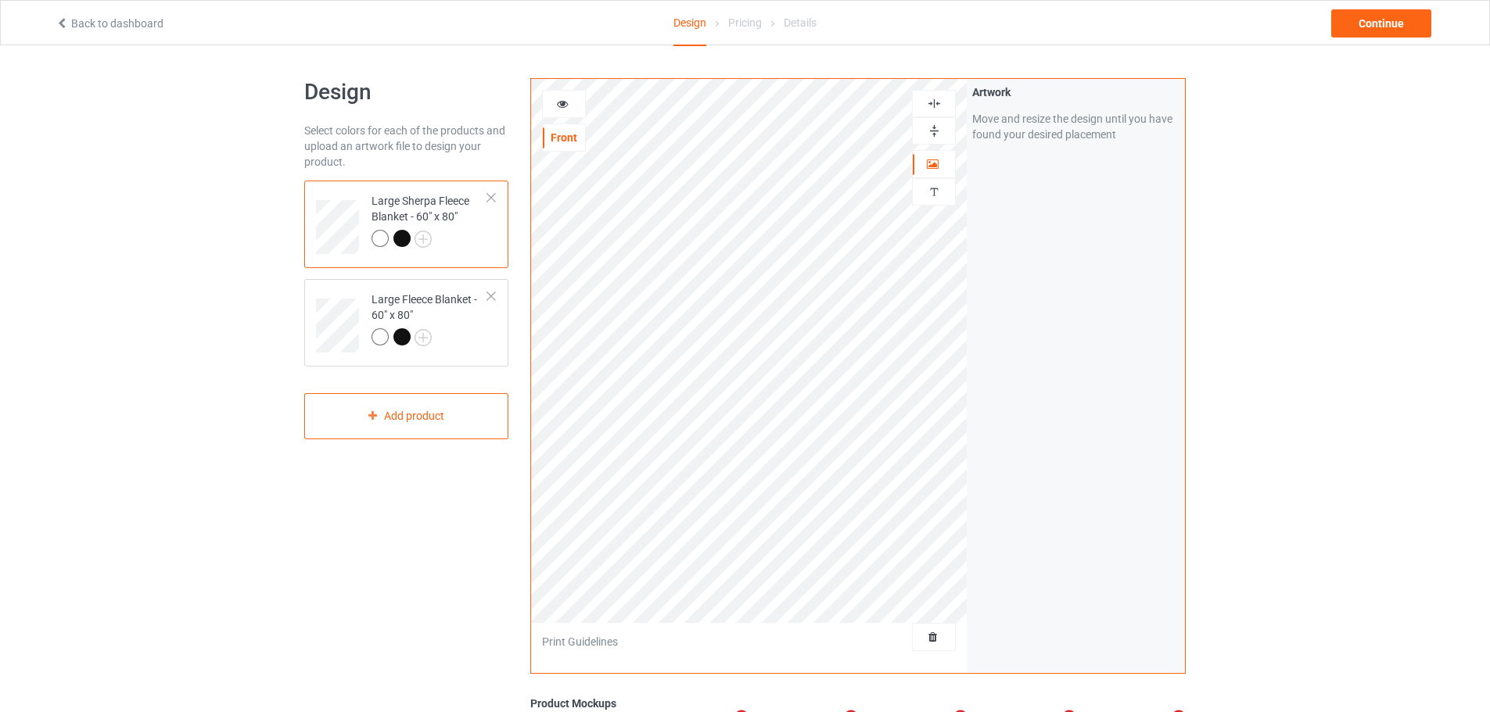
click at [936, 629] on div at bounding box center [934, 637] width 44 height 28
click at [927, 644] on span "Delete all designs" at bounding box center [897, 637] width 83 height 13
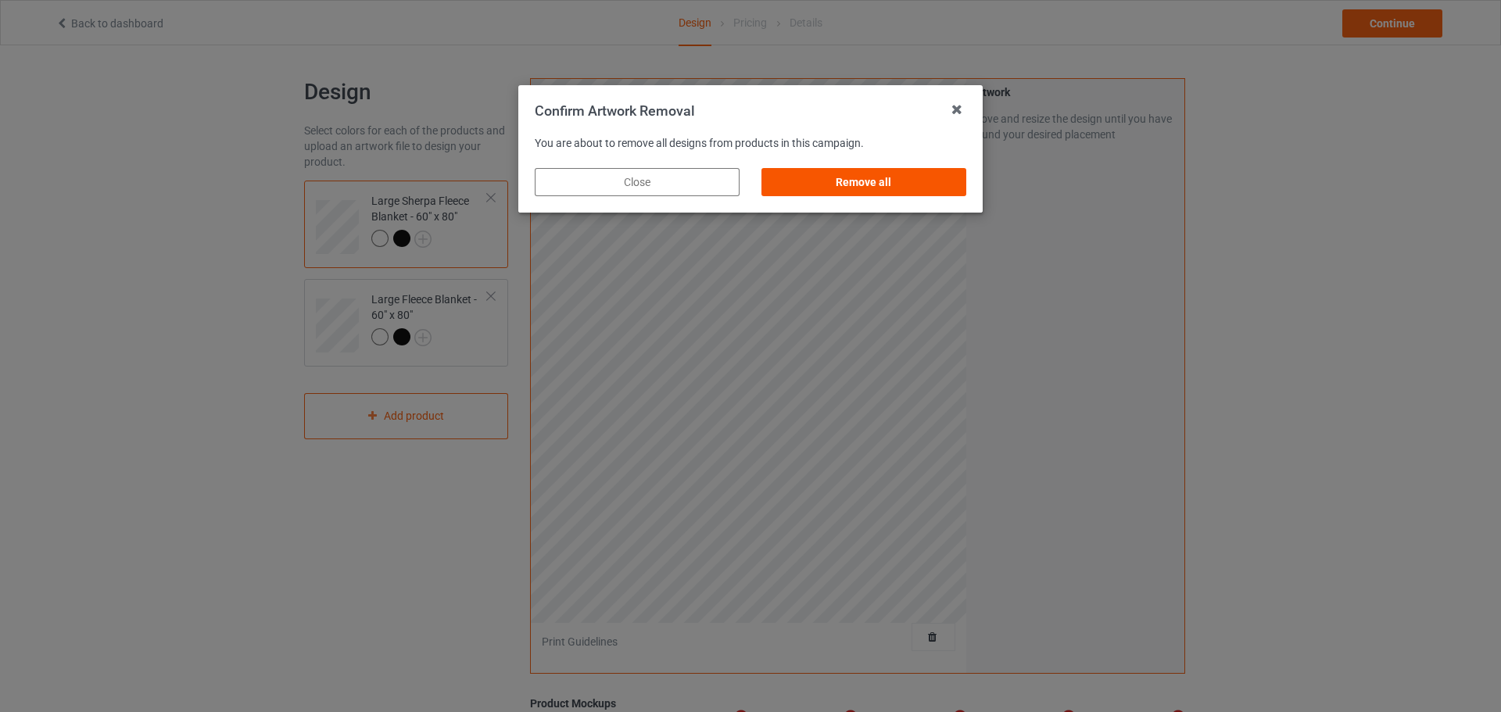
click at [869, 183] on div "Remove all" at bounding box center [864, 182] width 205 height 28
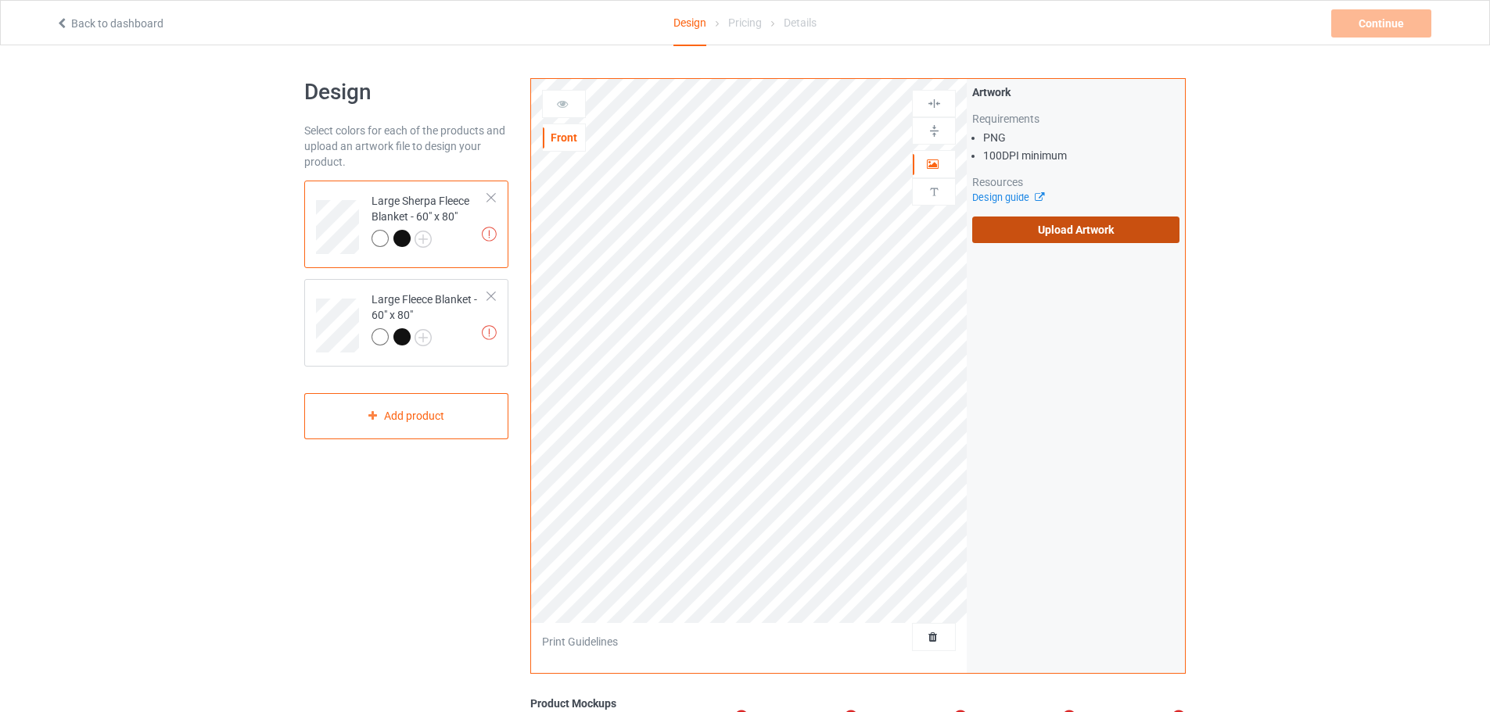
click at [1002, 221] on label "Upload Artwork" at bounding box center [1075, 230] width 207 height 27
click at [0, 0] on input "Upload Artwork" at bounding box center [0, 0] width 0 height 0
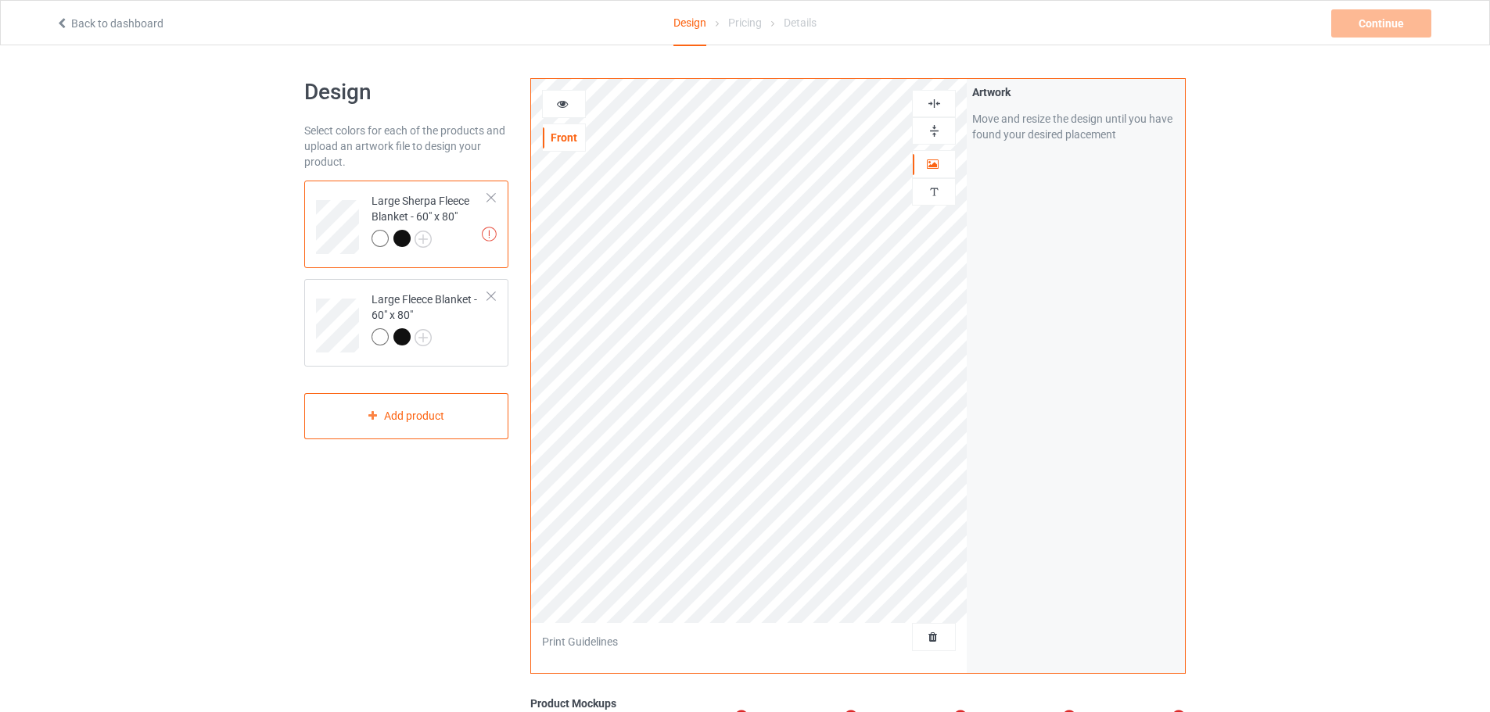
click at [928, 136] on img at bounding box center [934, 131] width 15 height 15
click at [936, 109] on img at bounding box center [934, 103] width 15 height 15
click at [939, 126] on img at bounding box center [934, 131] width 15 height 15
click at [934, 103] on img at bounding box center [934, 103] width 15 height 15
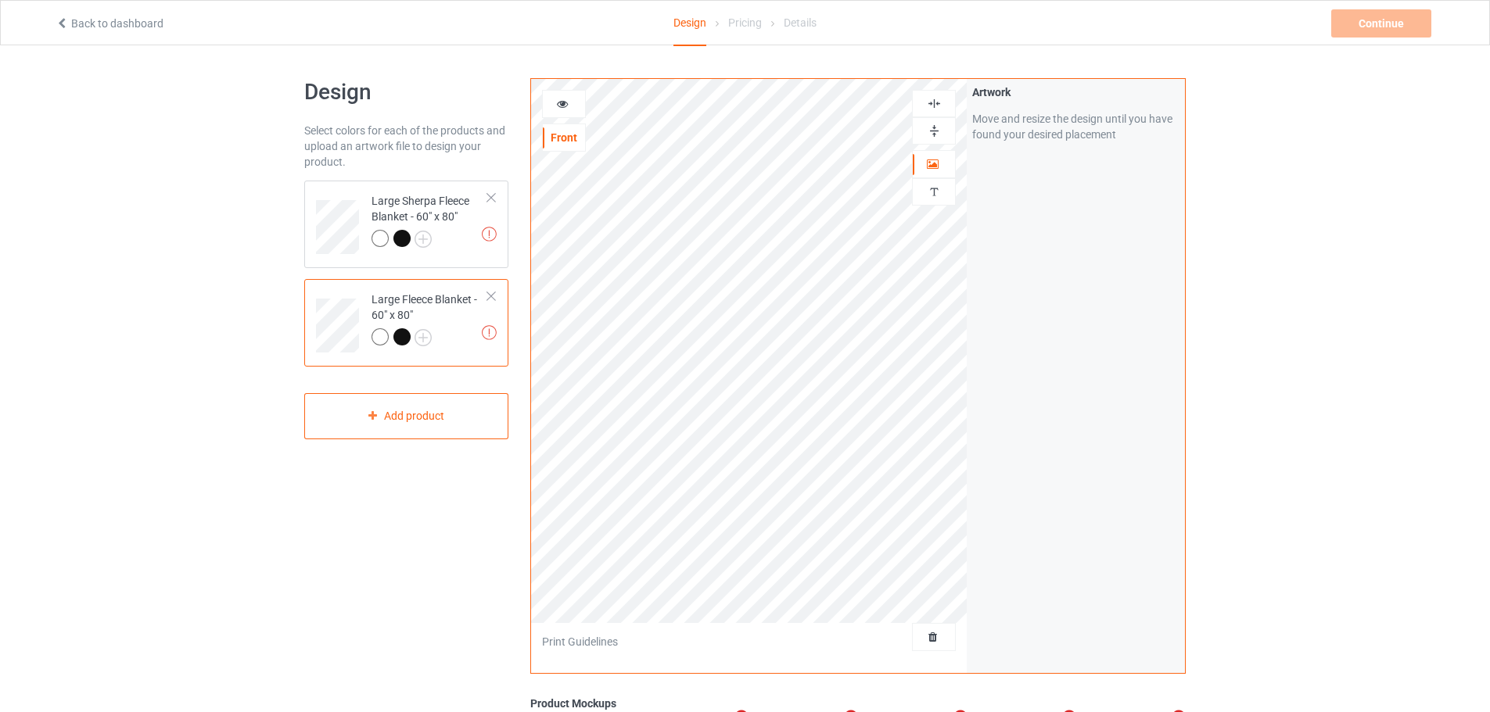
click at [934, 103] on img at bounding box center [934, 103] width 15 height 15
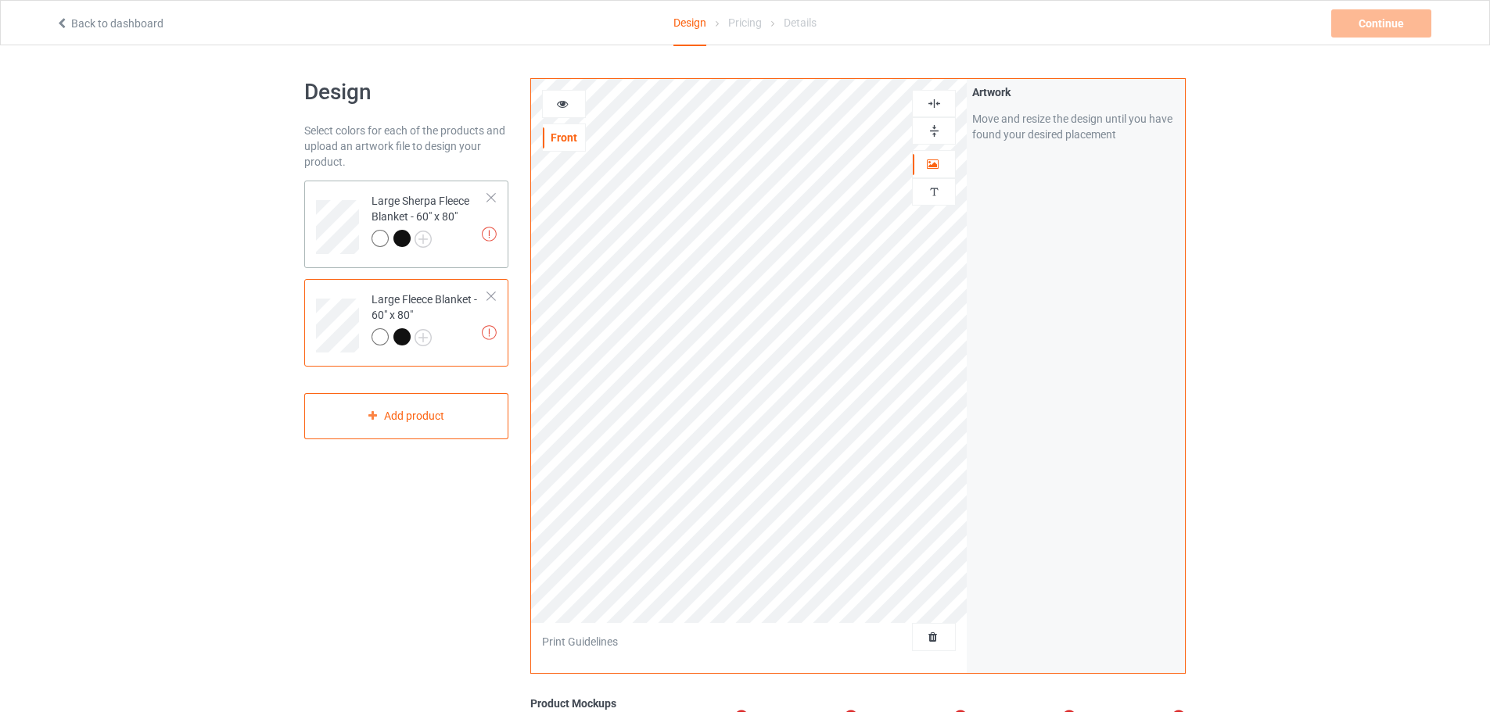
click at [361, 236] on td at bounding box center [339, 222] width 47 height 70
click at [1393, 22] on div "Continue Artwork resolution lower than 100 DPI may result in bad print" at bounding box center [1382, 23] width 103 height 28
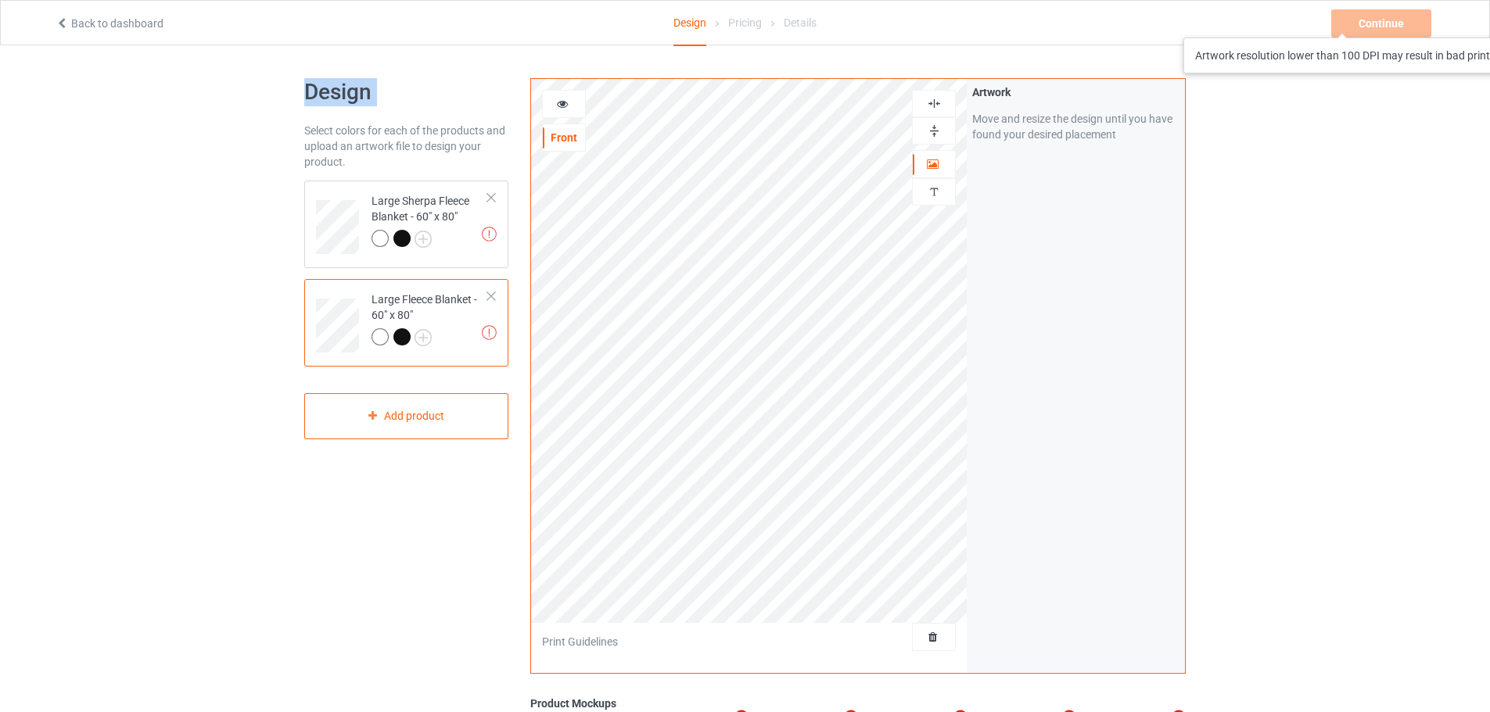
click at [1393, 22] on div "Continue Artwork resolution lower than 100 DPI may result in bad print" at bounding box center [1382, 23] width 103 height 28
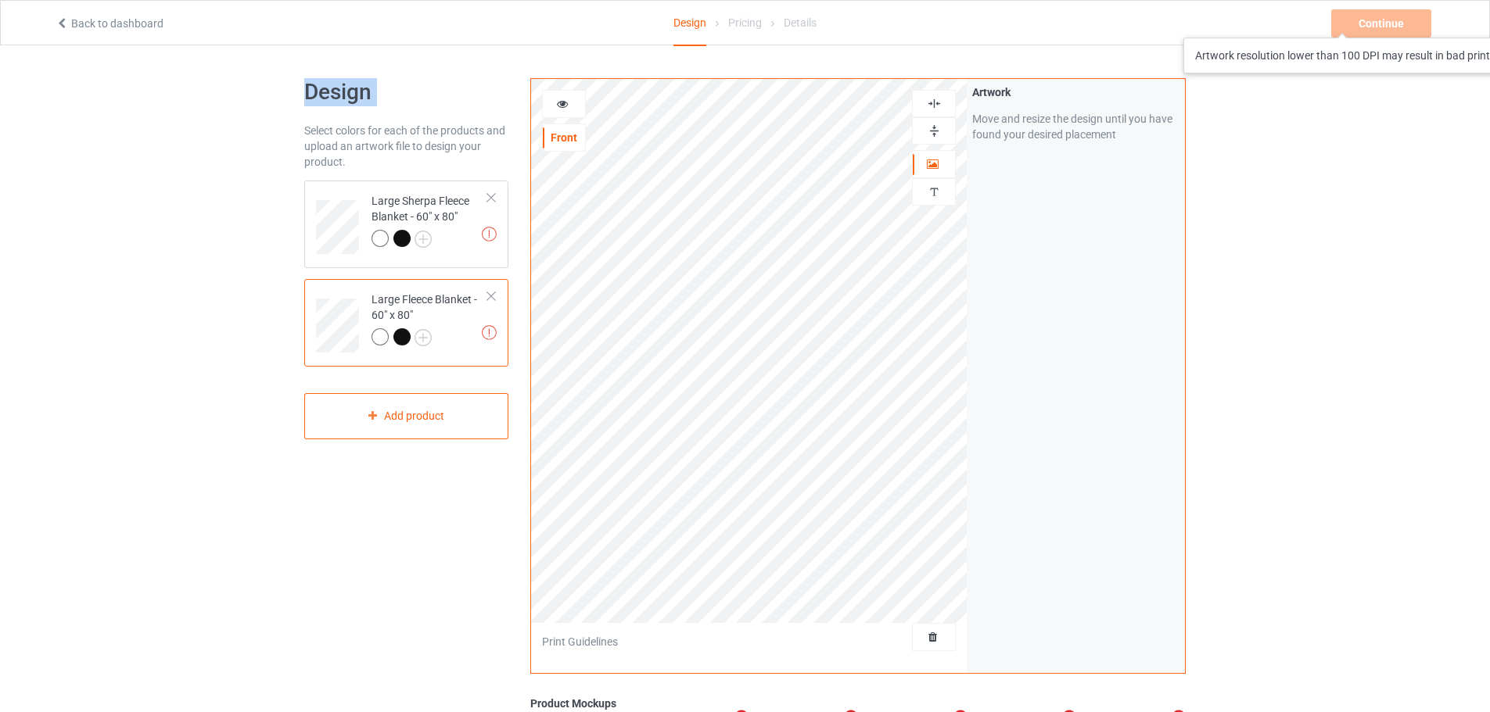
click at [1393, 22] on div "Continue Artwork resolution lower than 100 DPI may result in bad print" at bounding box center [1382, 23] width 103 height 28
click at [1397, 21] on div "Continue Artwork resolution lower than 100 DPI may result in bad print" at bounding box center [1382, 23] width 103 height 28
click at [1398, 21] on div "Continue Artwork resolution lower than 100 DPI may result in bad print" at bounding box center [1382, 23] width 103 height 28
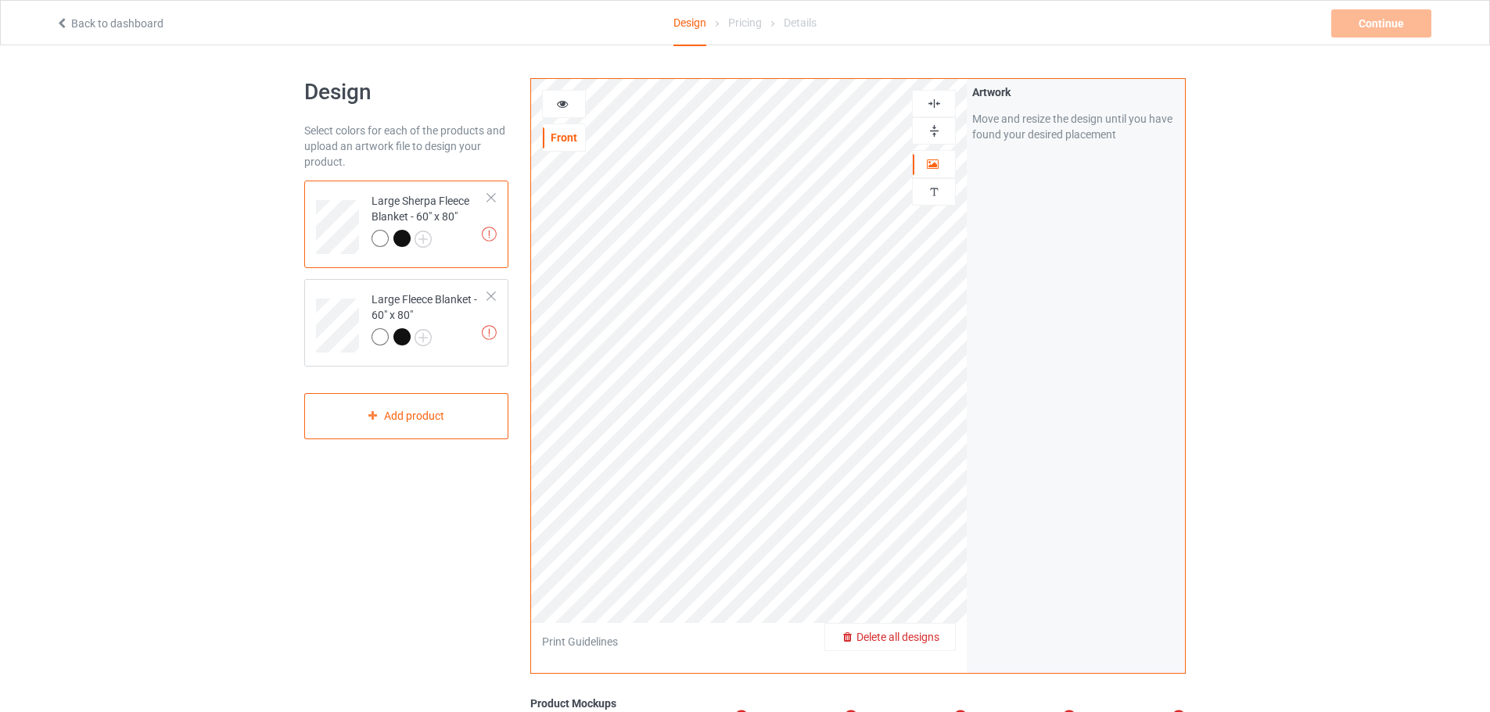
click at [925, 641] on span "Delete all designs" at bounding box center [897, 637] width 83 height 13
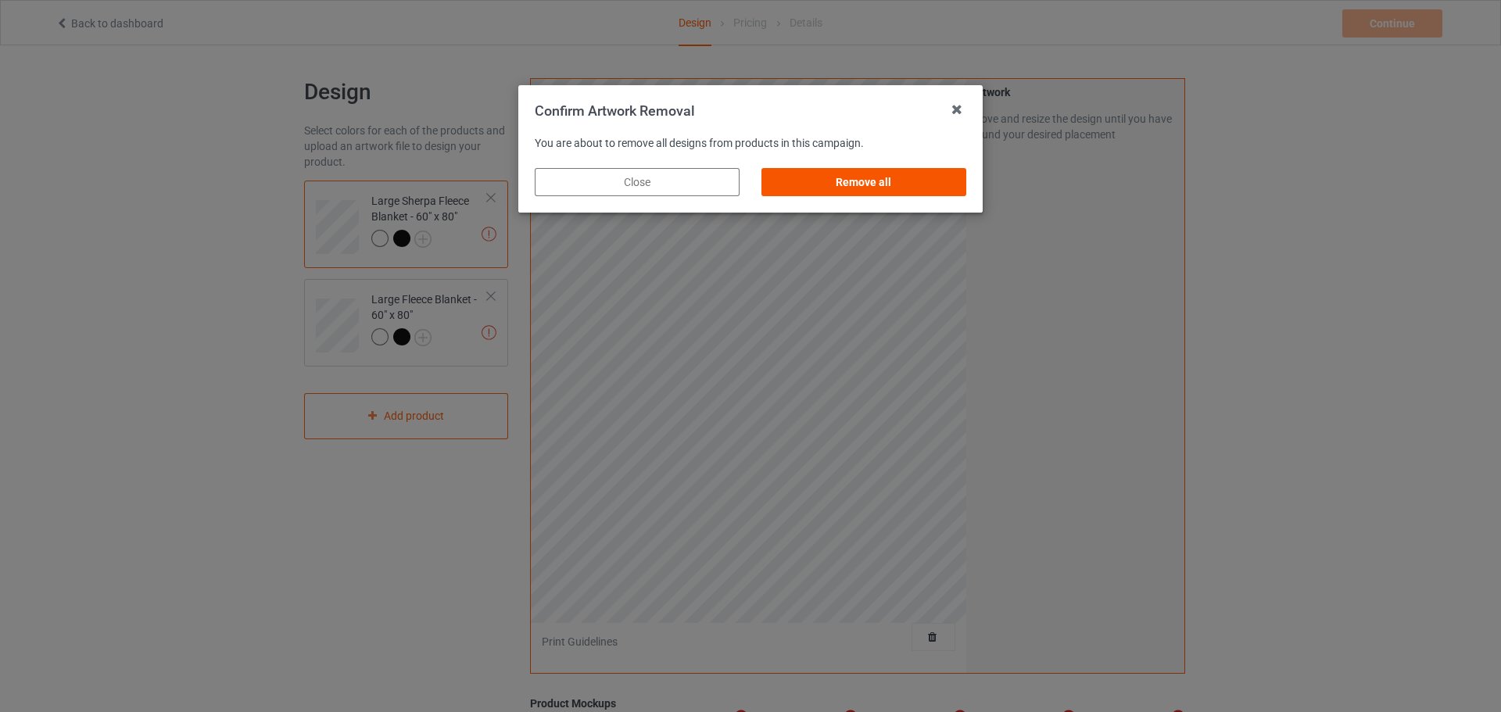
click at [857, 185] on div "Remove all" at bounding box center [864, 182] width 205 height 28
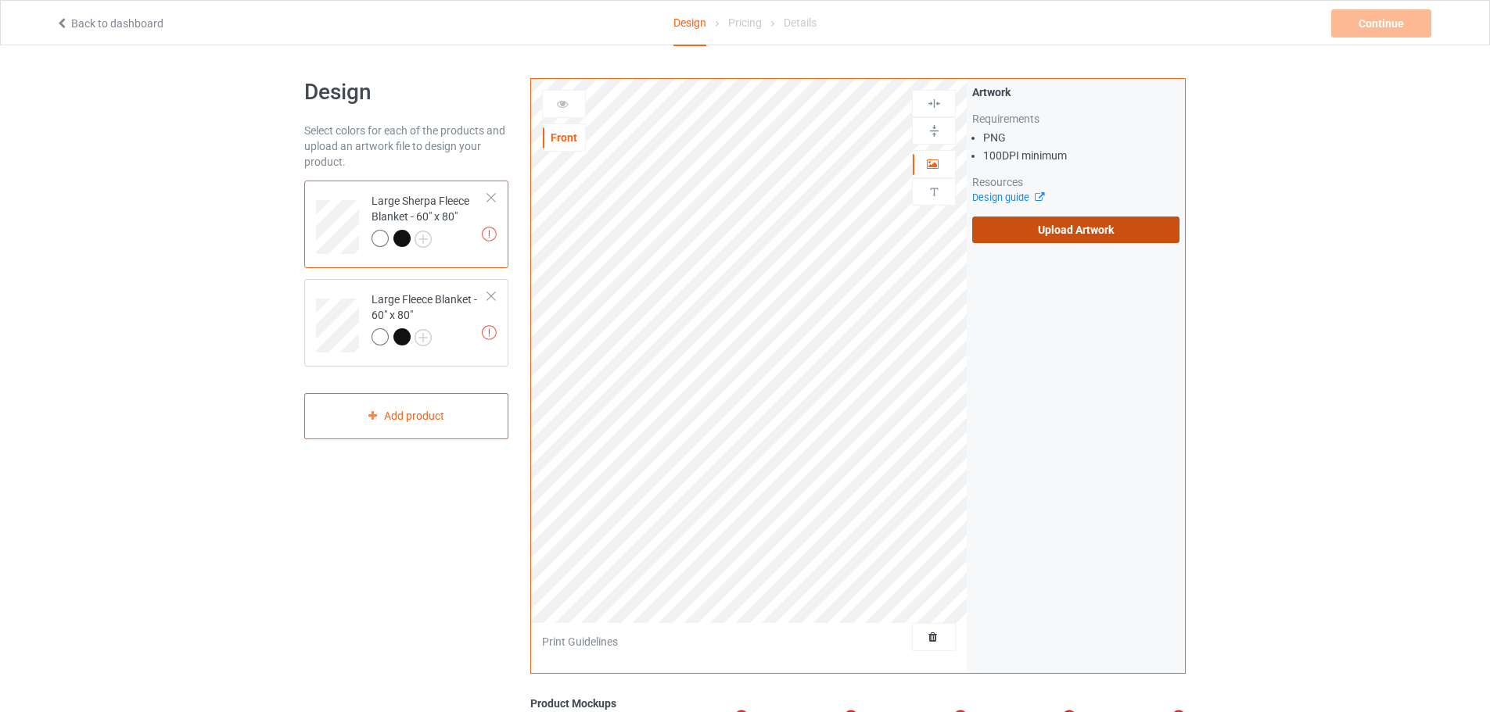
click at [1058, 225] on label "Upload Artwork" at bounding box center [1075, 230] width 207 height 27
click at [0, 0] on input "Upload Artwork" at bounding box center [0, 0] width 0 height 0
click at [393, 65] on div "Design Select colors for each of the products and upload an artwork file to des…" at bounding box center [744, 528] width 881 height 966
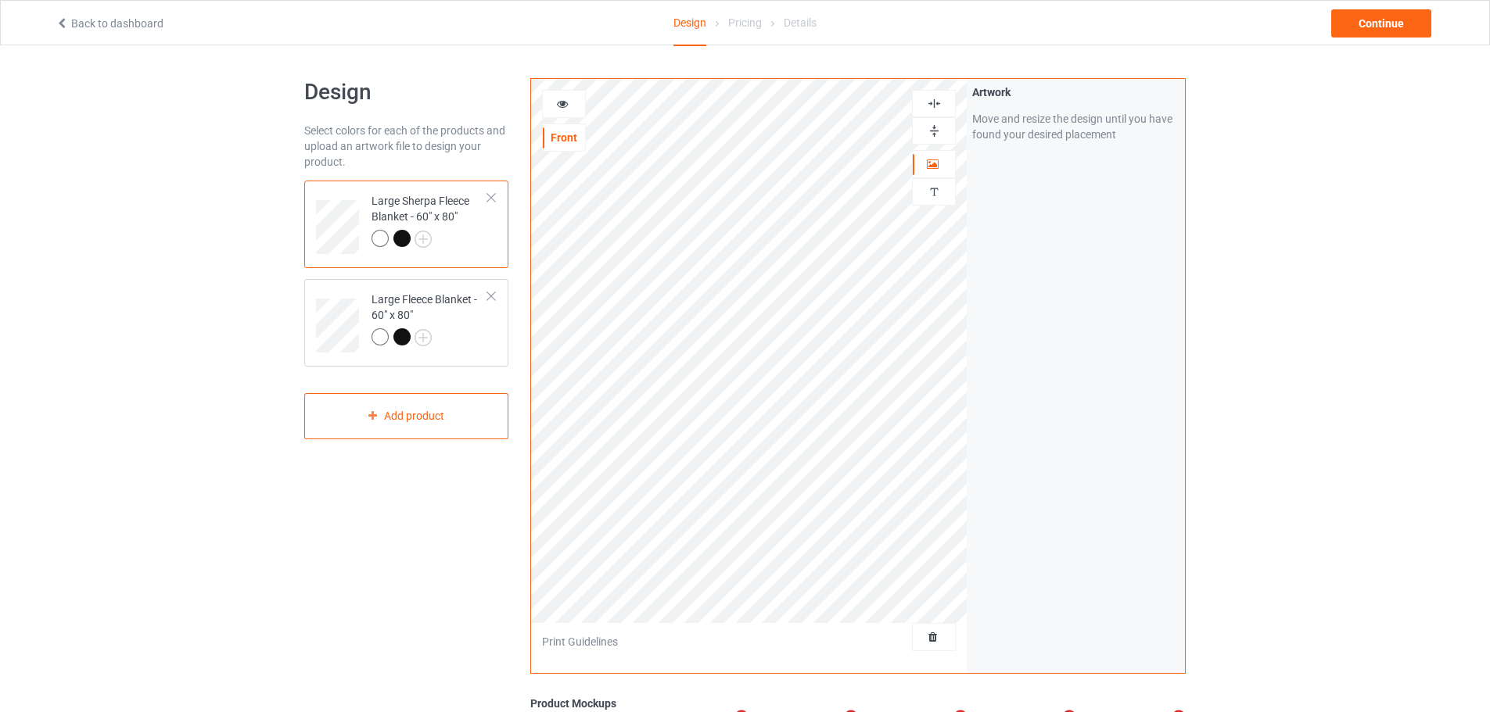
click at [927, 133] on img at bounding box center [934, 131] width 15 height 15
click at [927, 105] on img at bounding box center [934, 103] width 15 height 15
click at [944, 130] on div at bounding box center [934, 131] width 42 height 15
click at [940, 106] on img at bounding box center [934, 103] width 15 height 15
click at [1347, 19] on div "Continue" at bounding box center [1381, 23] width 100 height 28
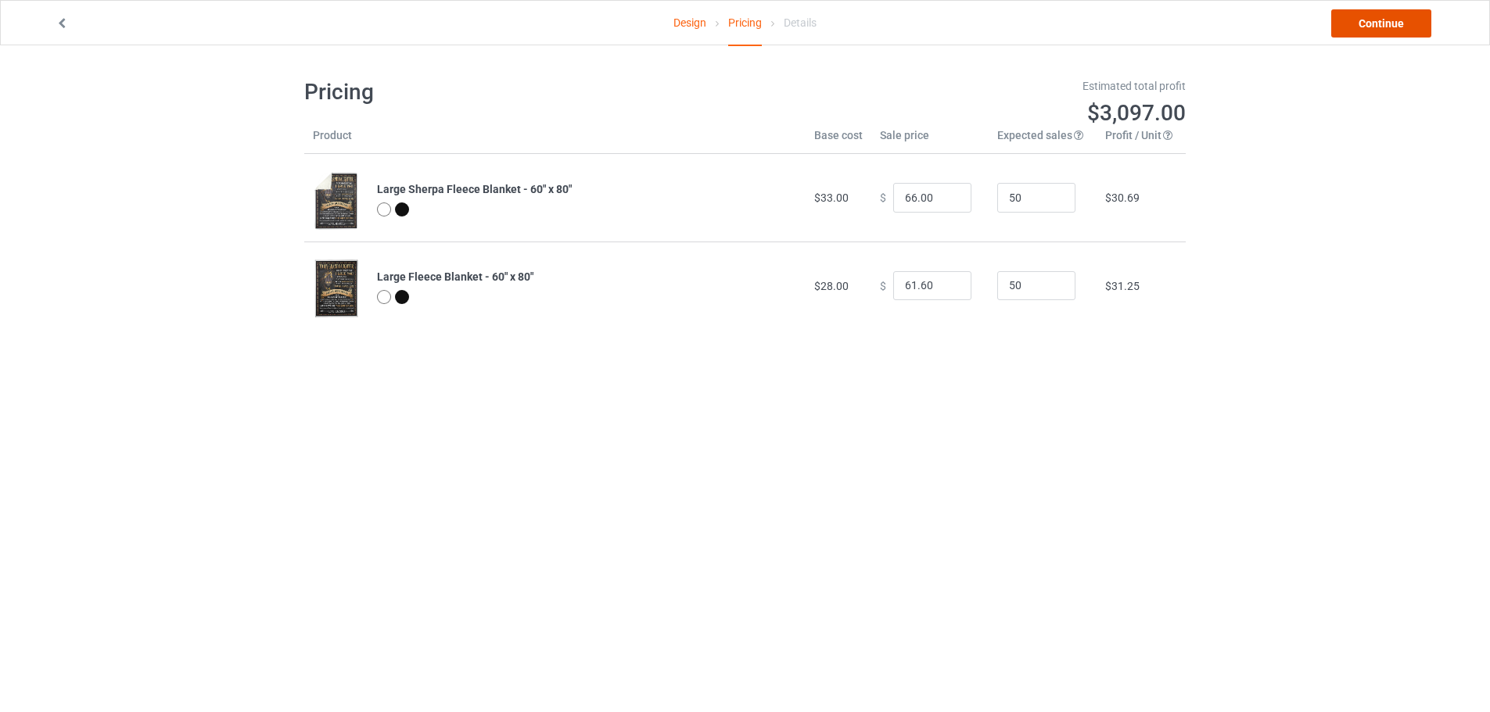
click at [1353, 28] on link "Continue" at bounding box center [1381, 23] width 100 height 28
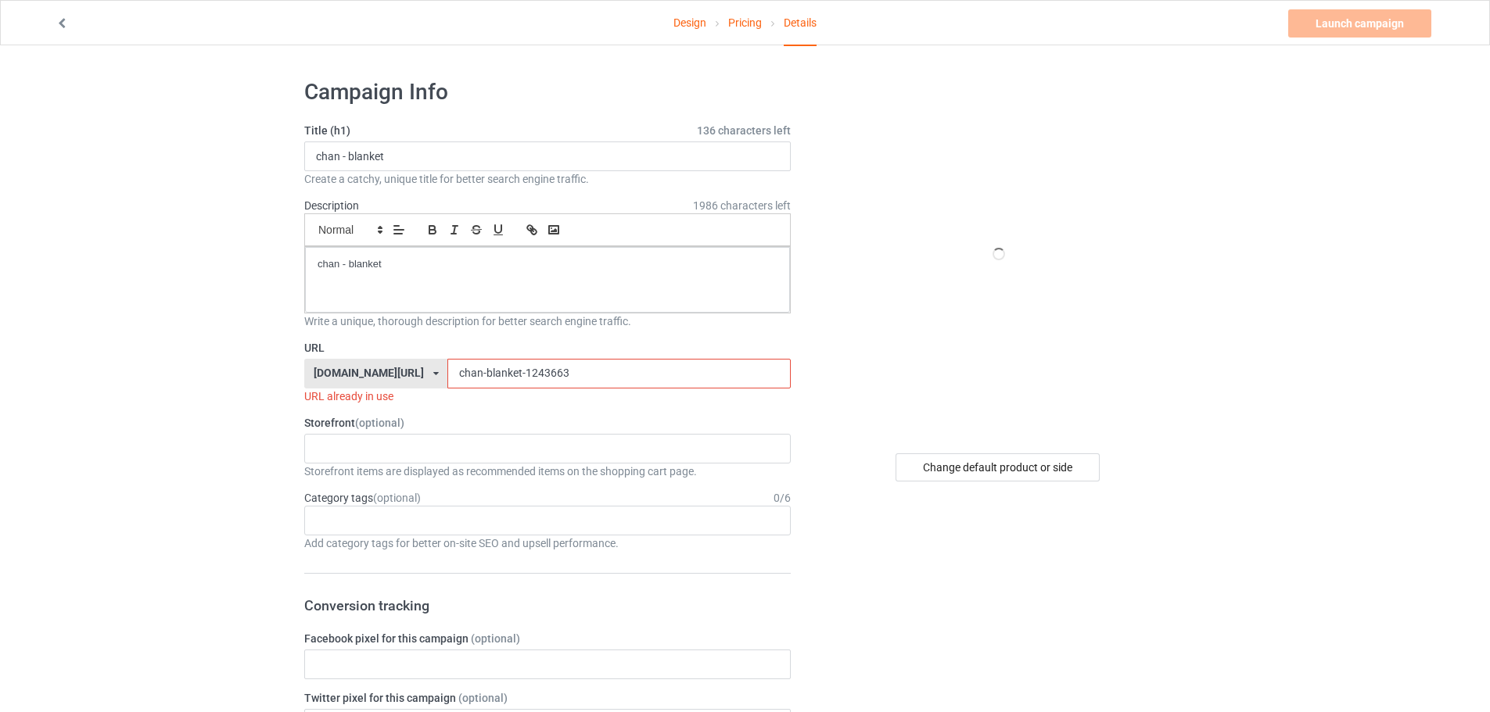
click at [567, 364] on input "chan-blanket-1243663" at bounding box center [618, 374] width 342 height 30
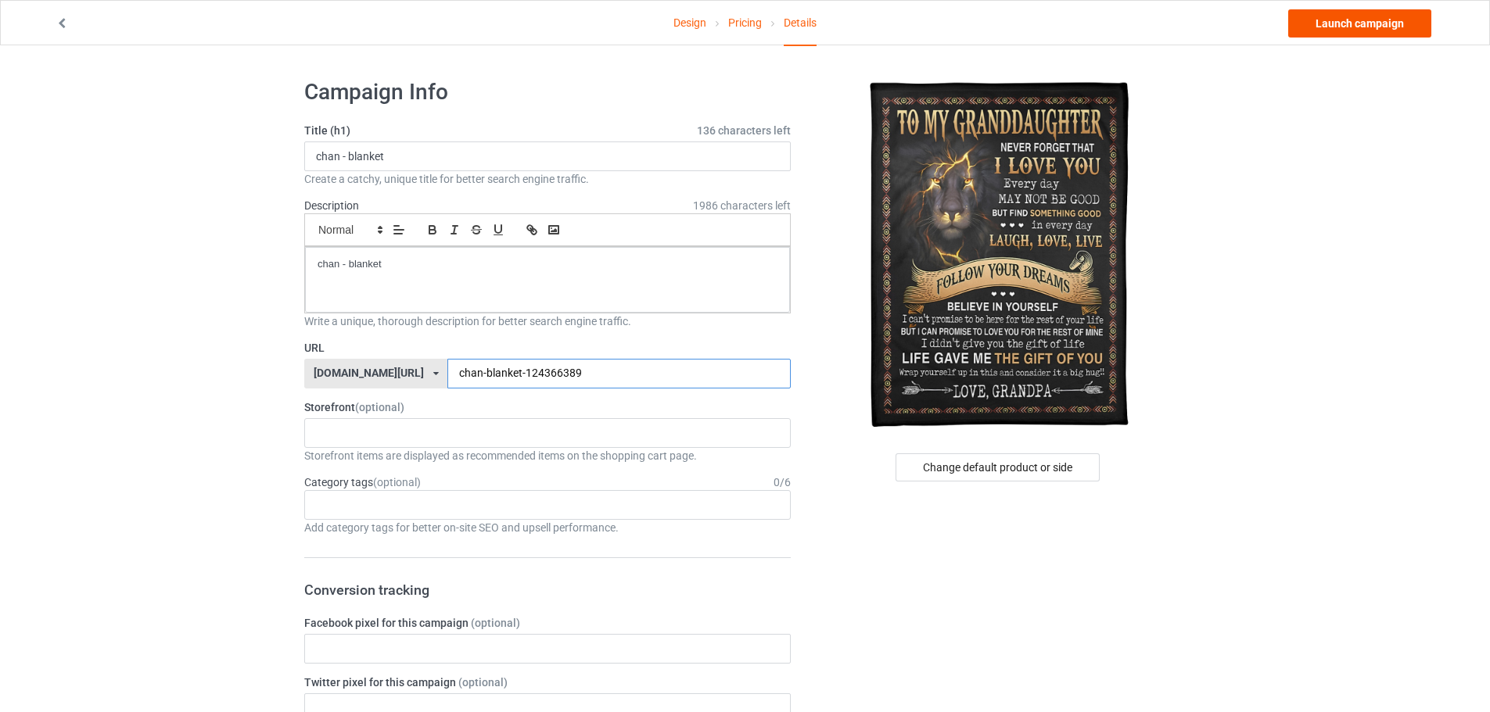
type input "chan-blanket-124366389"
click at [1351, 24] on link "Launch campaign" at bounding box center [1359, 23] width 143 height 28
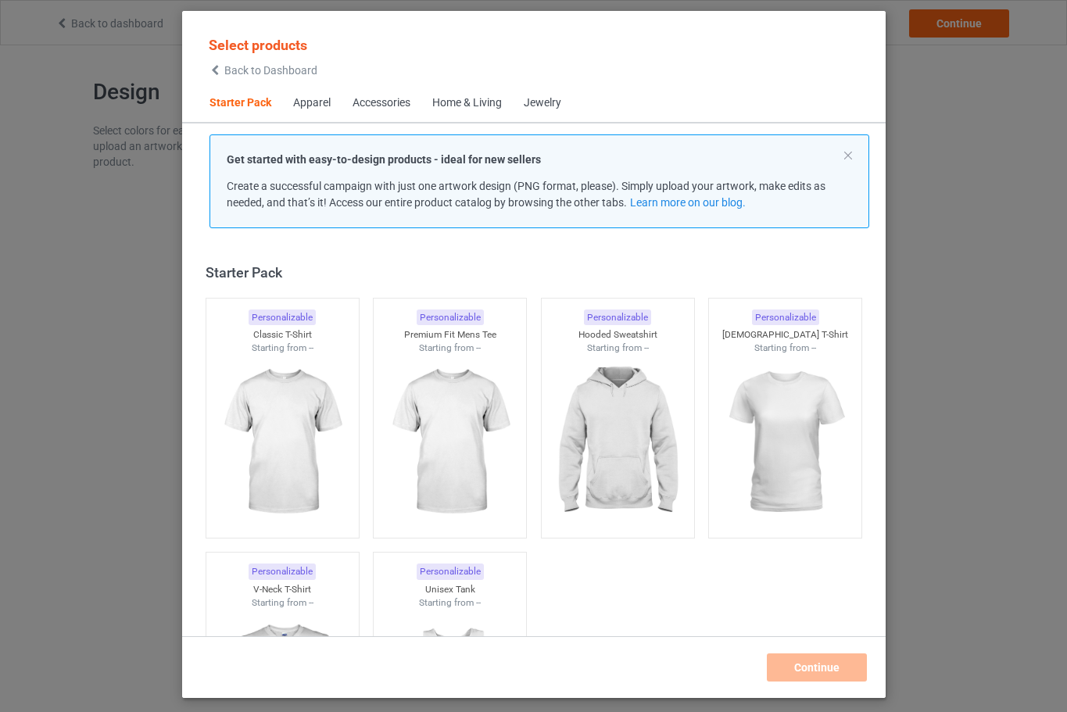
scroll to position [20, 0]
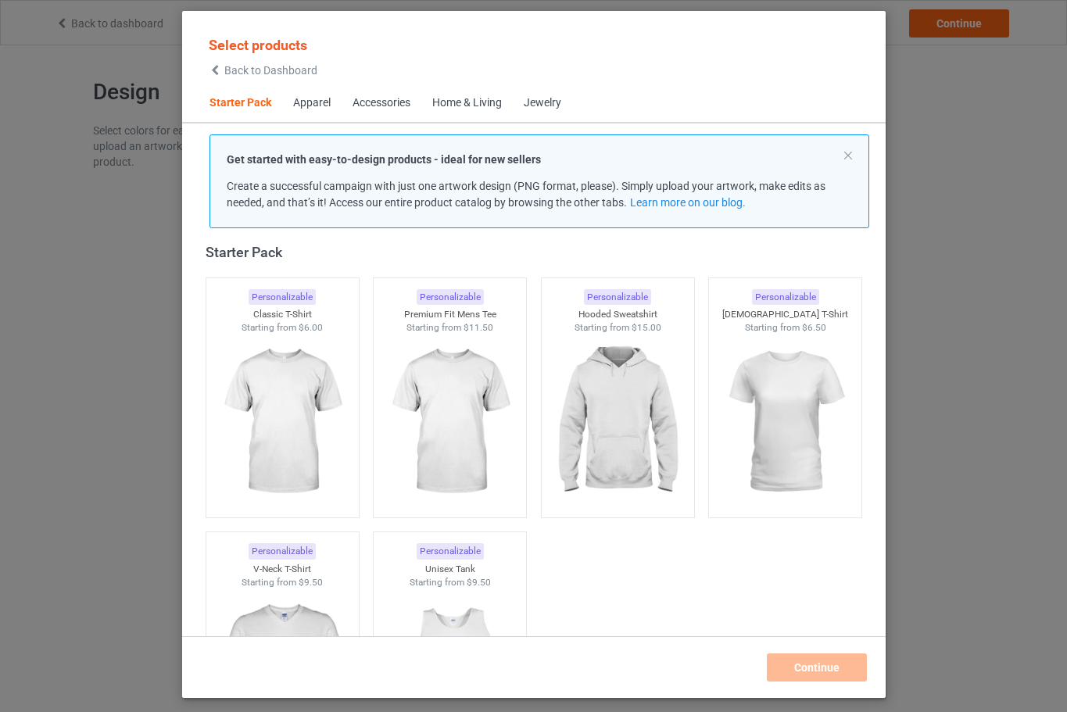
click at [945, 167] on div "Select products Back to Dashboard Starter Pack Apparel Accessories Home & Livin…" at bounding box center [533, 356] width 1067 height 712
click at [282, 65] on span "Back to Dashboard" at bounding box center [270, 70] width 93 height 13
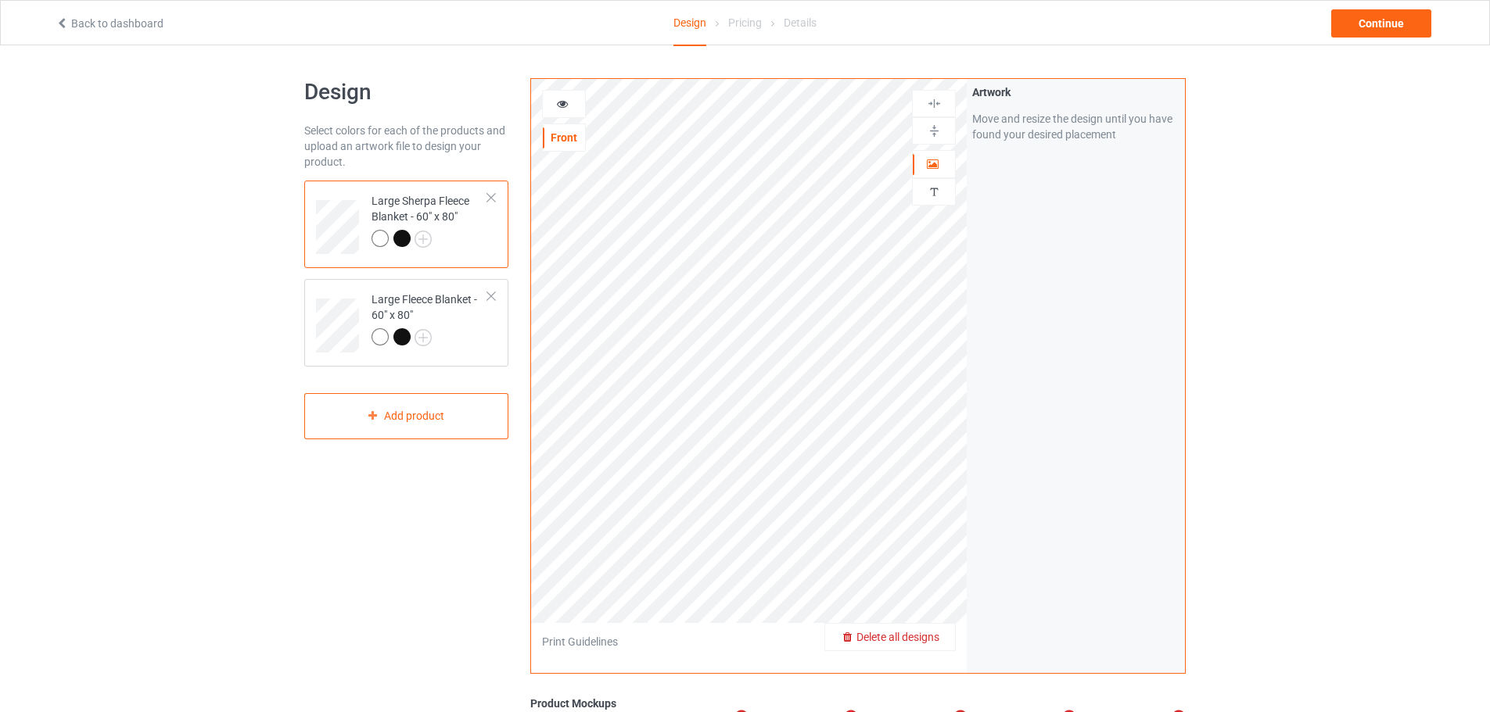
click at [948, 630] on div "Delete all designs" at bounding box center [890, 637] width 130 height 16
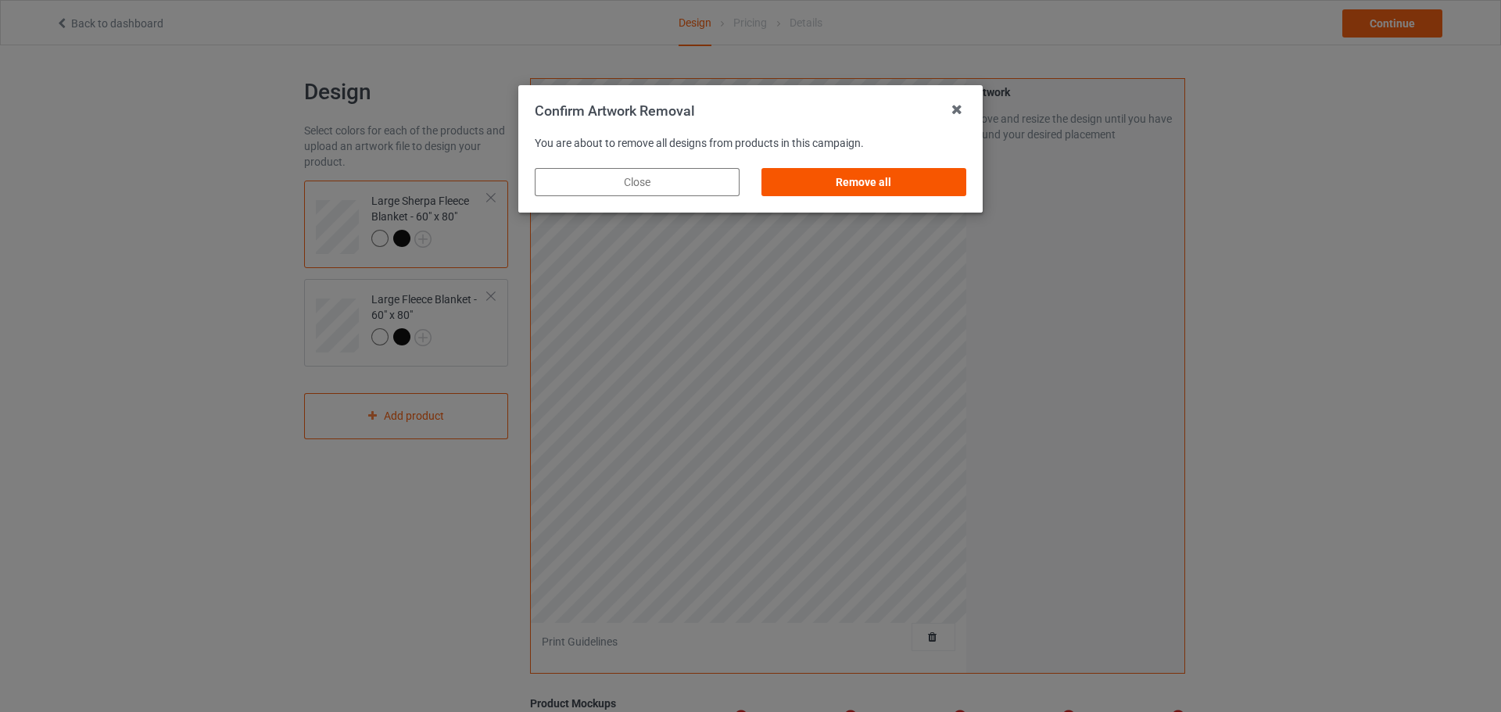
click at [906, 176] on div "Remove all" at bounding box center [864, 182] width 205 height 28
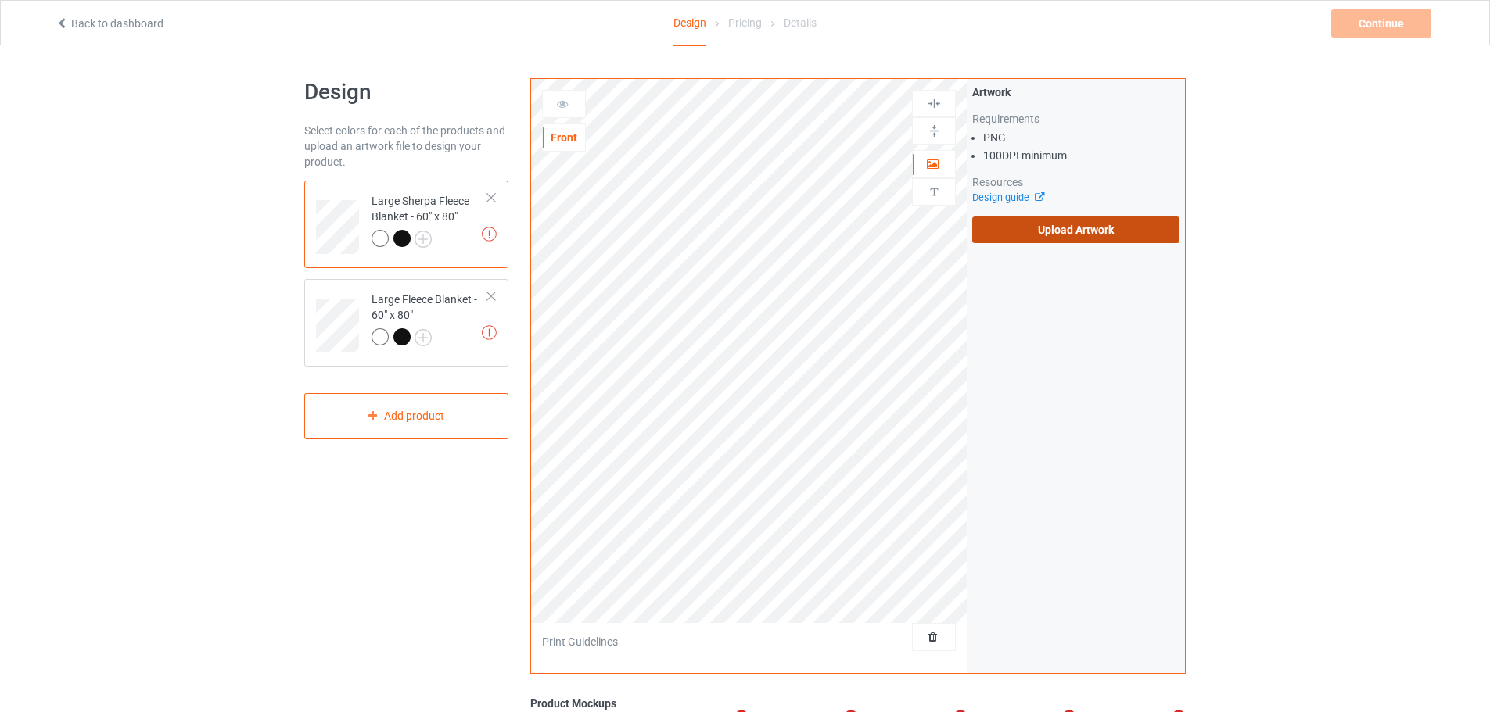
click at [1054, 240] on label "Upload Artwork" at bounding box center [1075, 230] width 207 height 27
click at [0, 0] on input "Upload Artwork" at bounding box center [0, 0] width 0 height 0
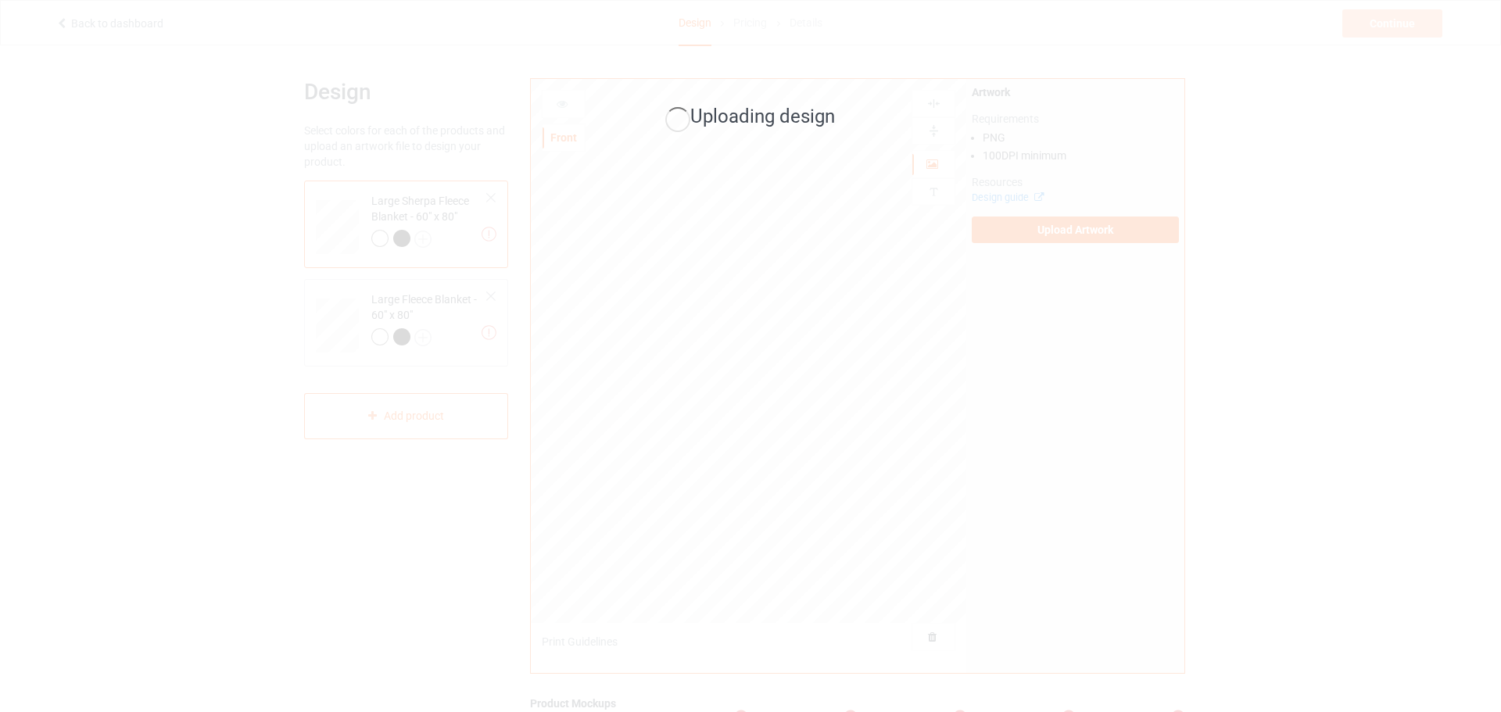
click at [1067, 369] on div "Uploading design" at bounding box center [750, 356] width 1501 height 712
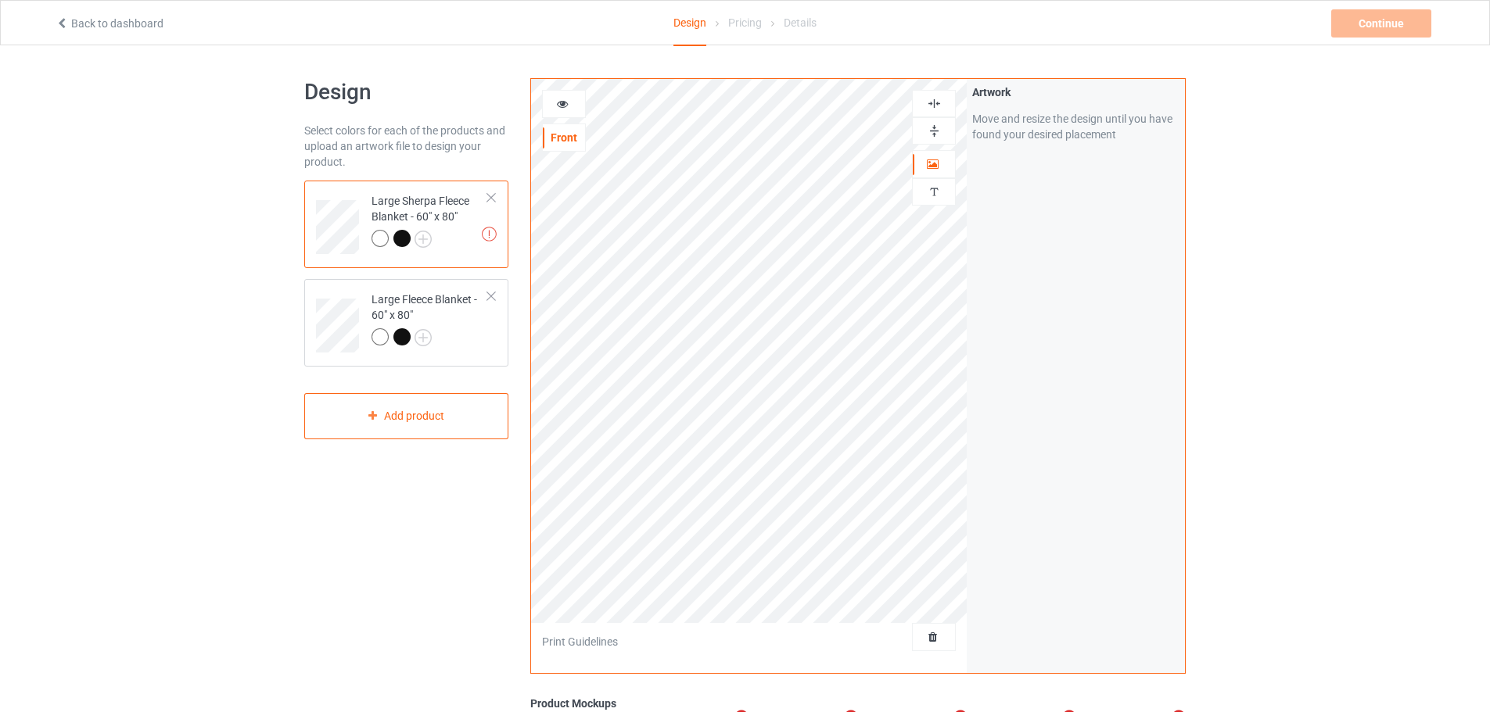
click at [937, 131] on img at bounding box center [934, 131] width 15 height 15
click at [938, 109] on img at bounding box center [934, 103] width 15 height 15
click at [931, 123] on div at bounding box center [934, 130] width 44 height 27
click at [934, 114] on div at bounding box center [934, 103] width 44 height 27
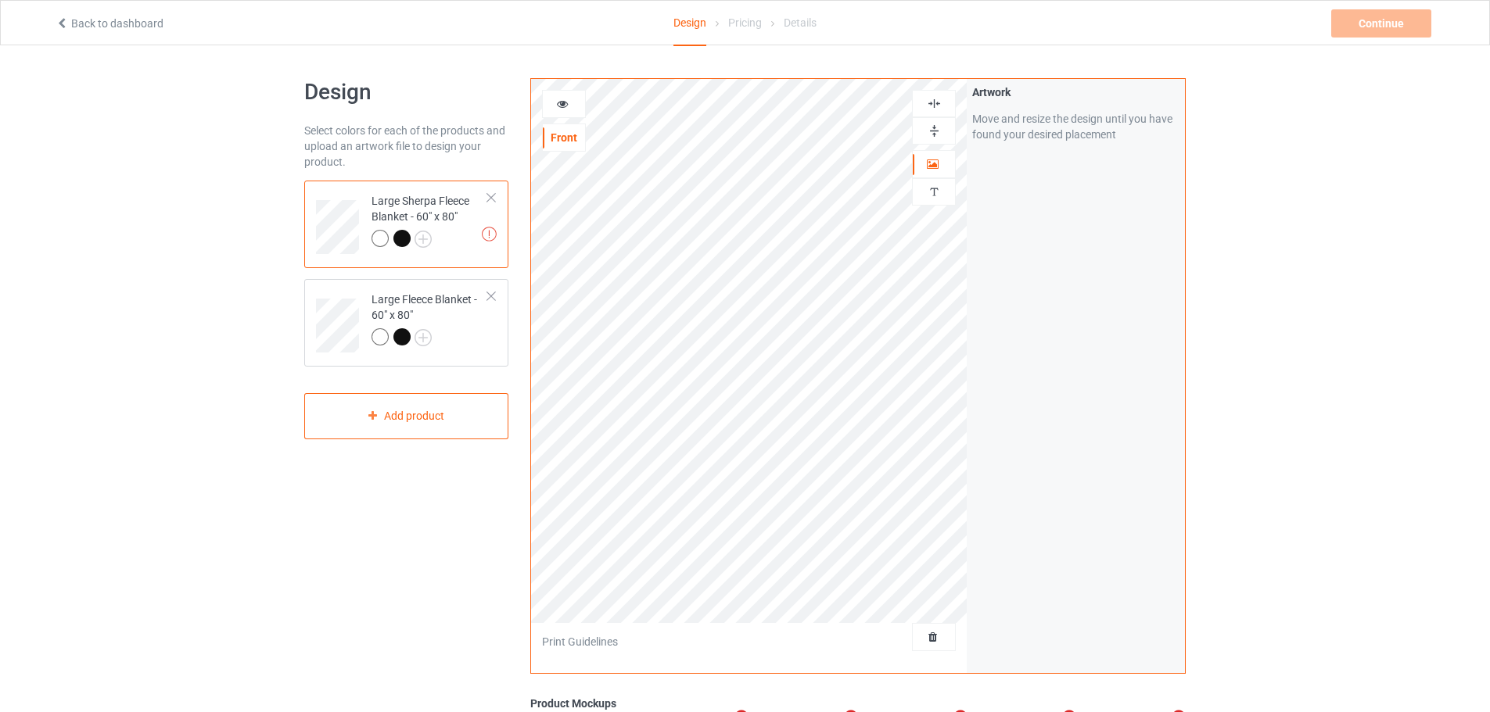
click at [934, 114] on div at bounding box center [934, 103] width 44 height 27
click at [936, 624] on div at bounding box center [934, 637] width 44 height 28
click at [921, 632] on span "Delete all designs" at bounding box center [897, 637] width 83 height 13
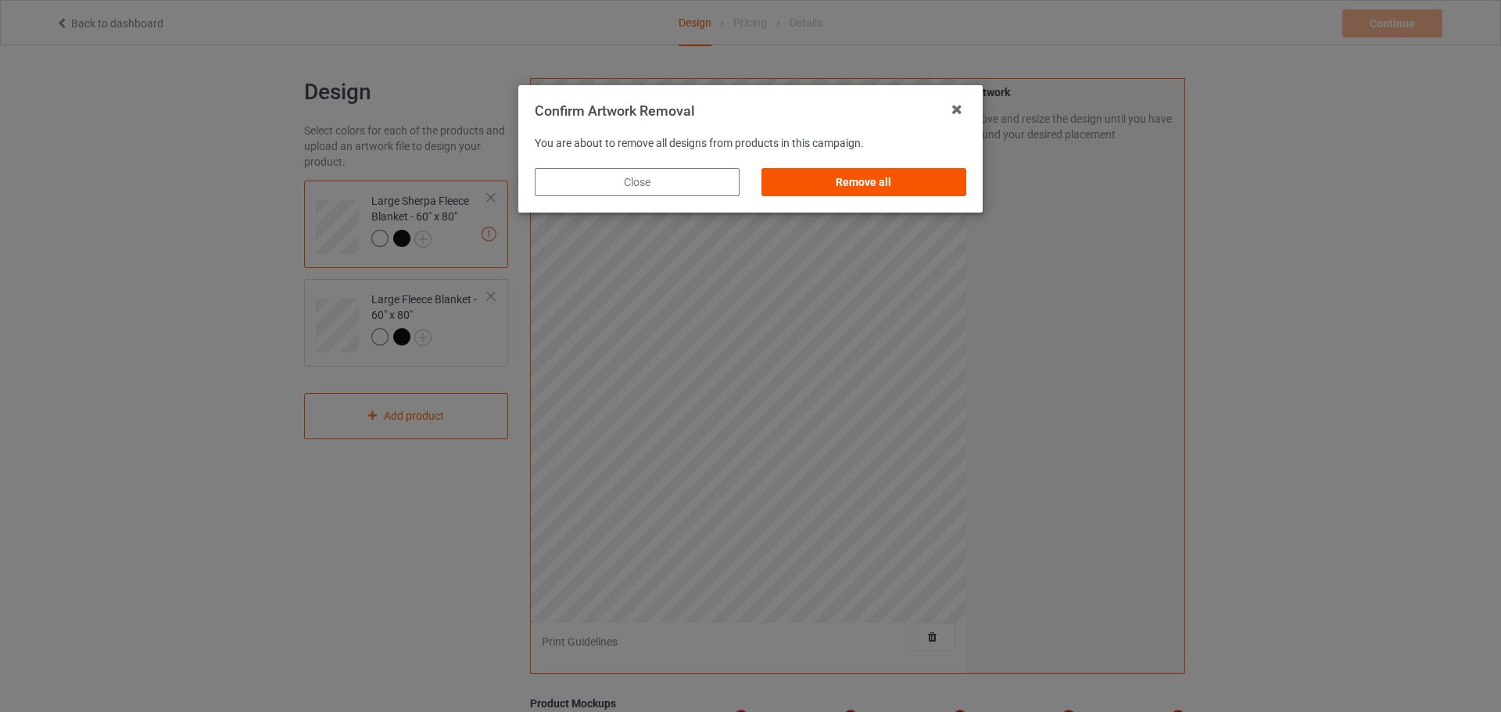
click at [854, 171] on div "Remove all" at bounding box center [864, 182] width 205 height 28
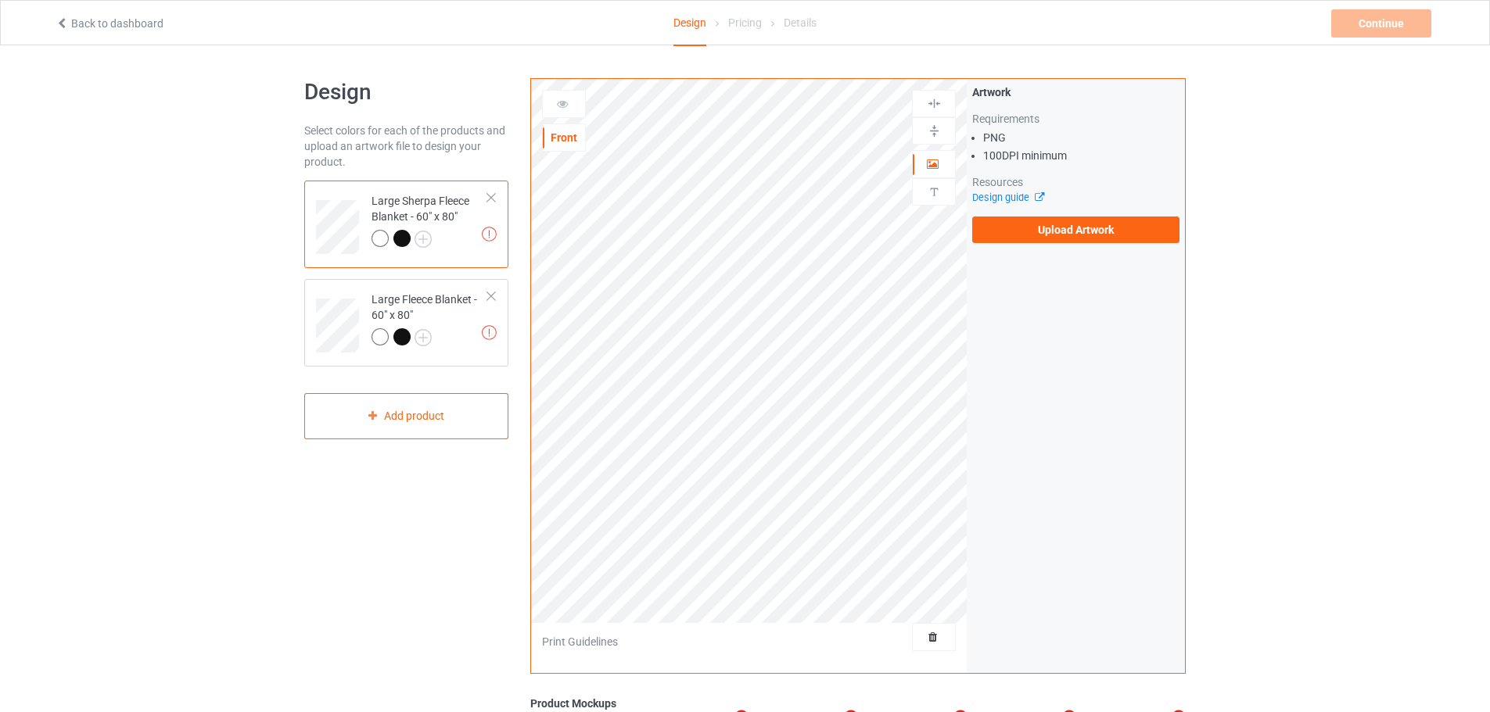
click at [145, 242] on div "Design Select colors for each of the products and upload an artwork file to des…" at bounding box center [745, 528] width 1490 height 966
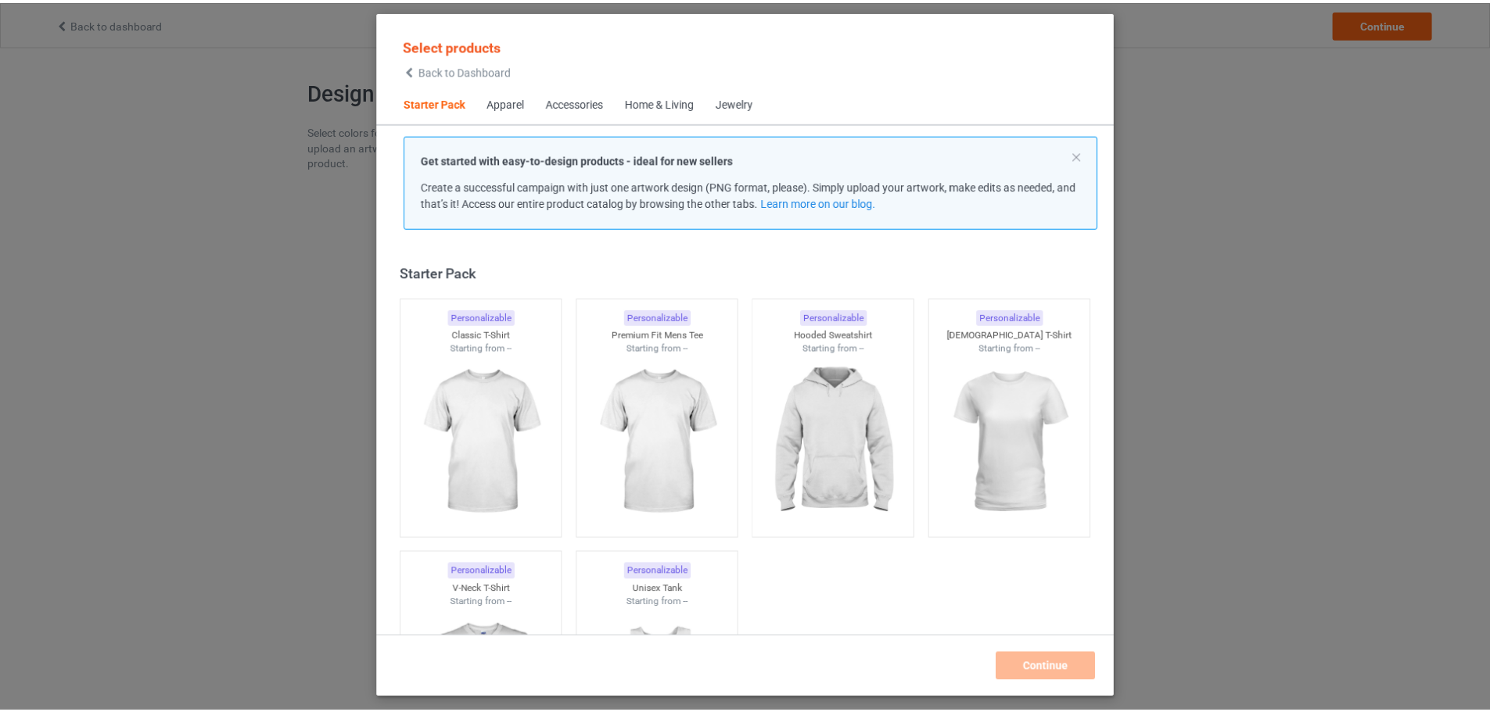
scroll to position [20, 0]
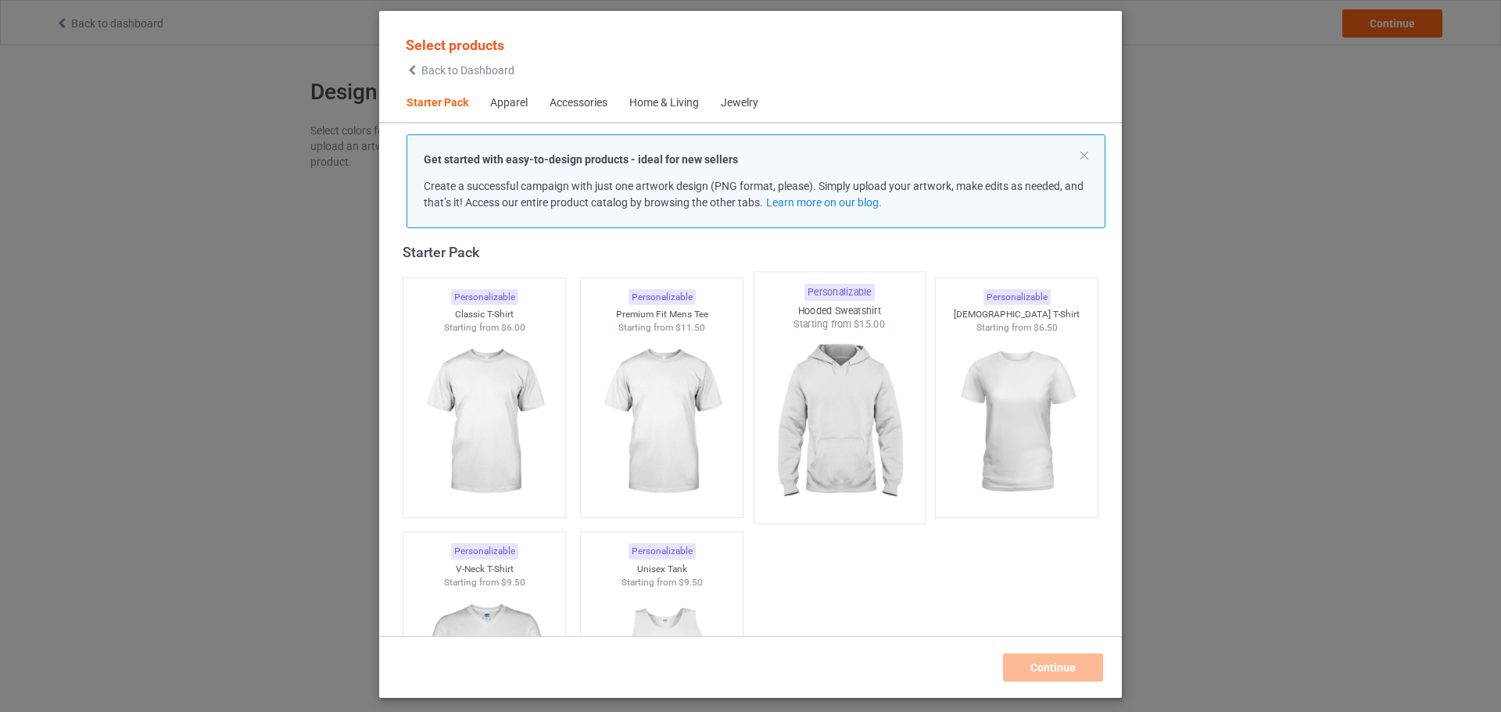
click at [812, 385] on img at bounding box center [839, 424] width 147 height 184
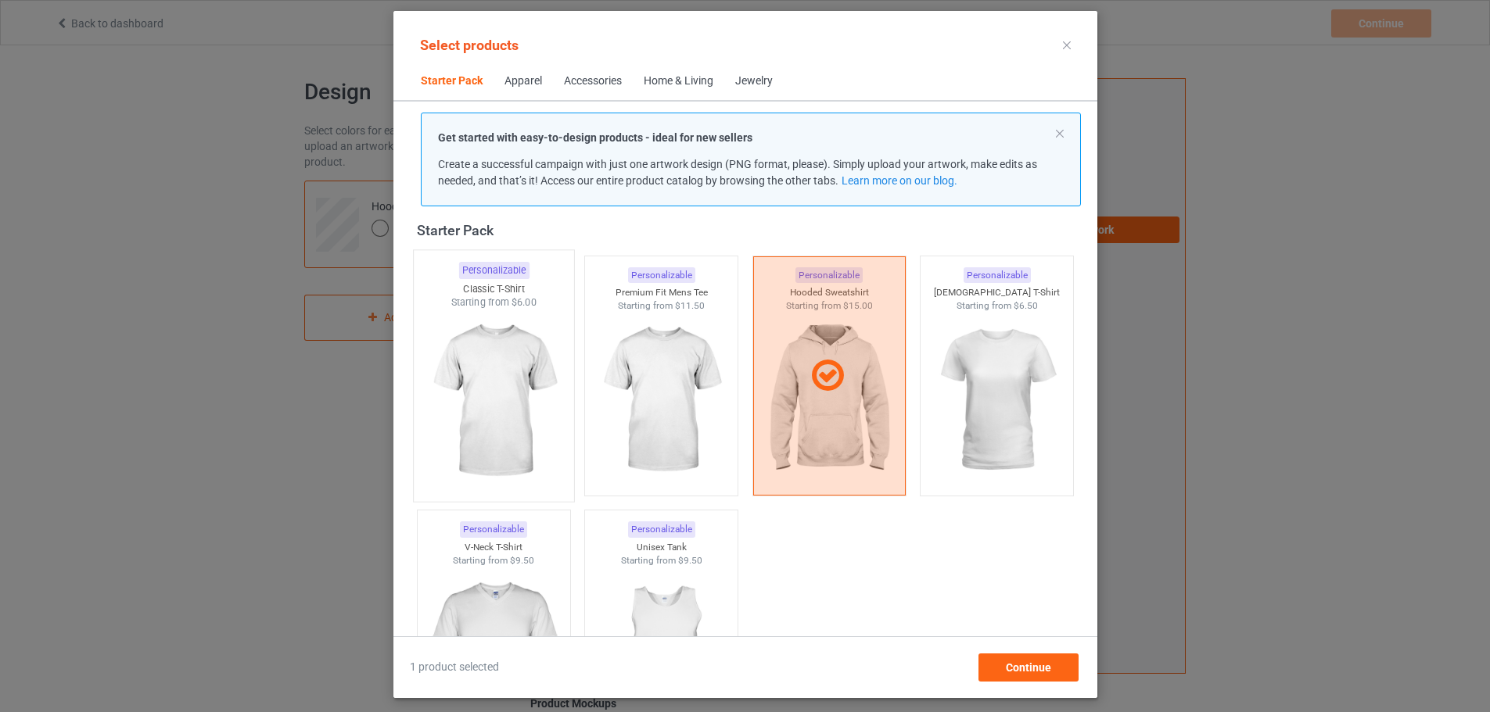
click at [458, 403] on img at bounding box center [493, 402] width 147 height 184
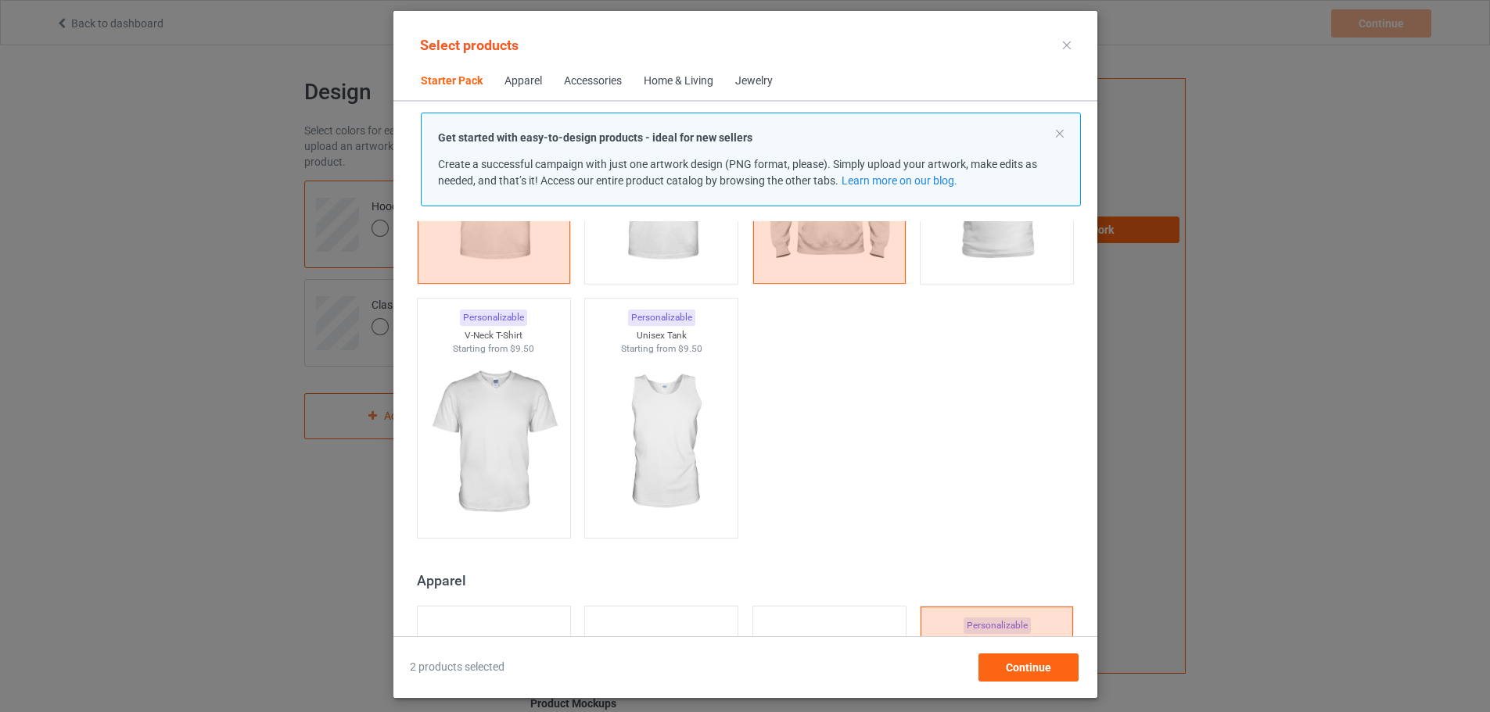
scroll to position [411, 0]
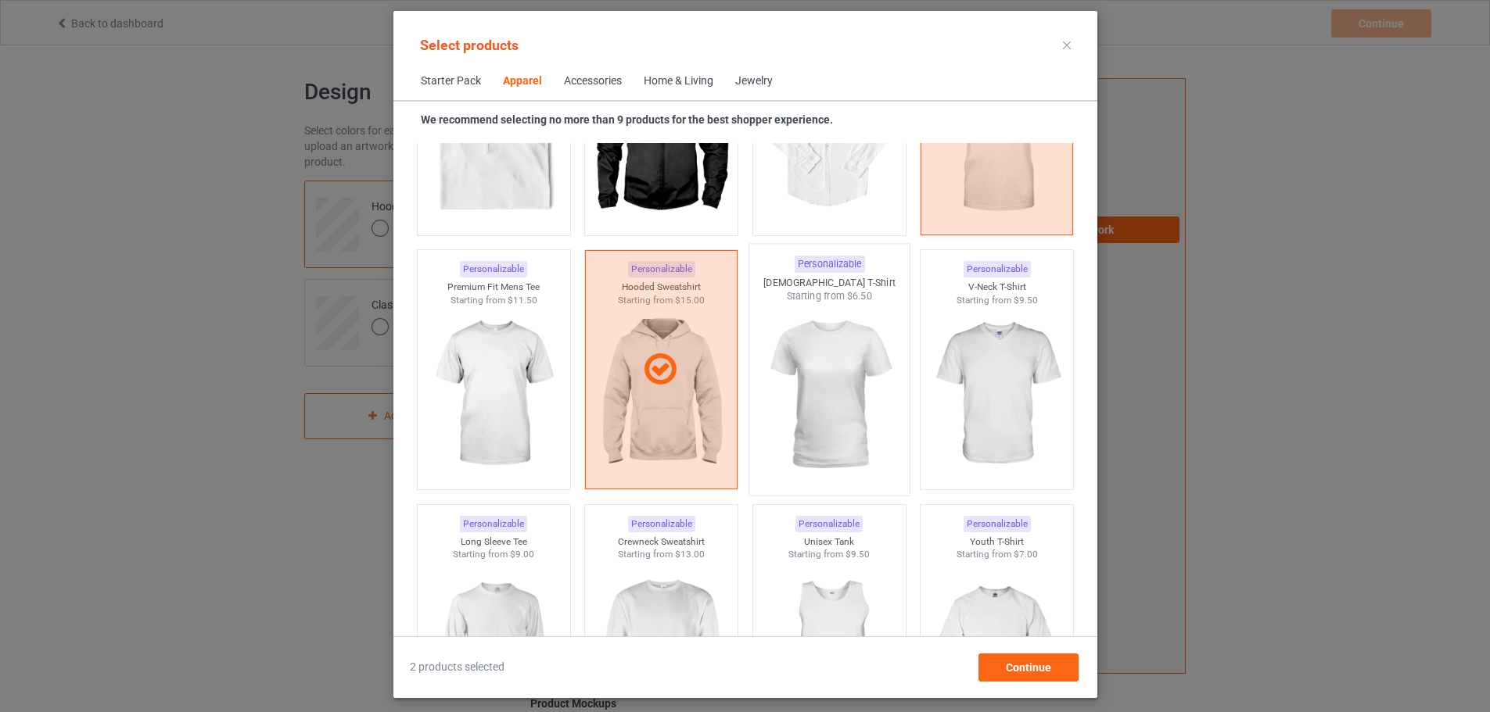
scroll to position [802, 0]
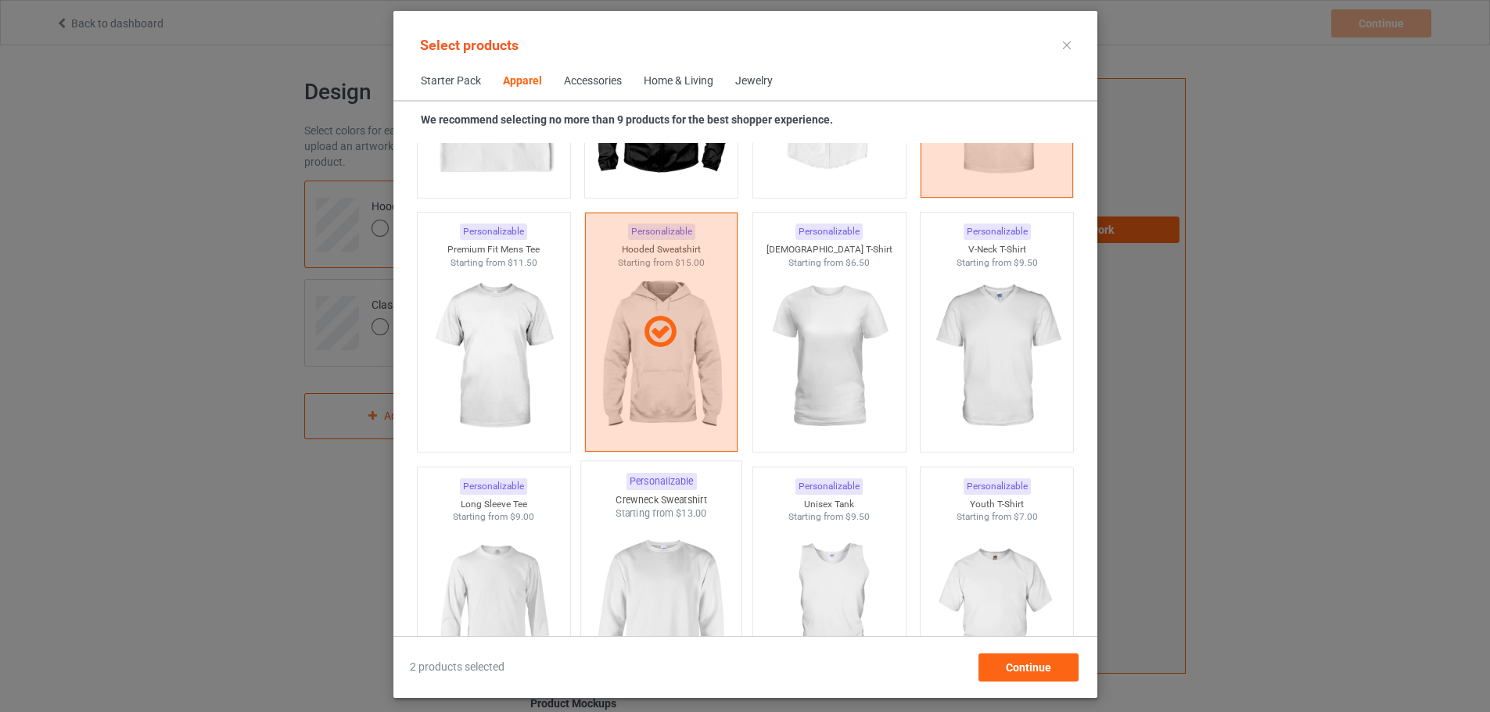
click at [684, 536] on img at bounding box center [660, 613] width 147 height 184
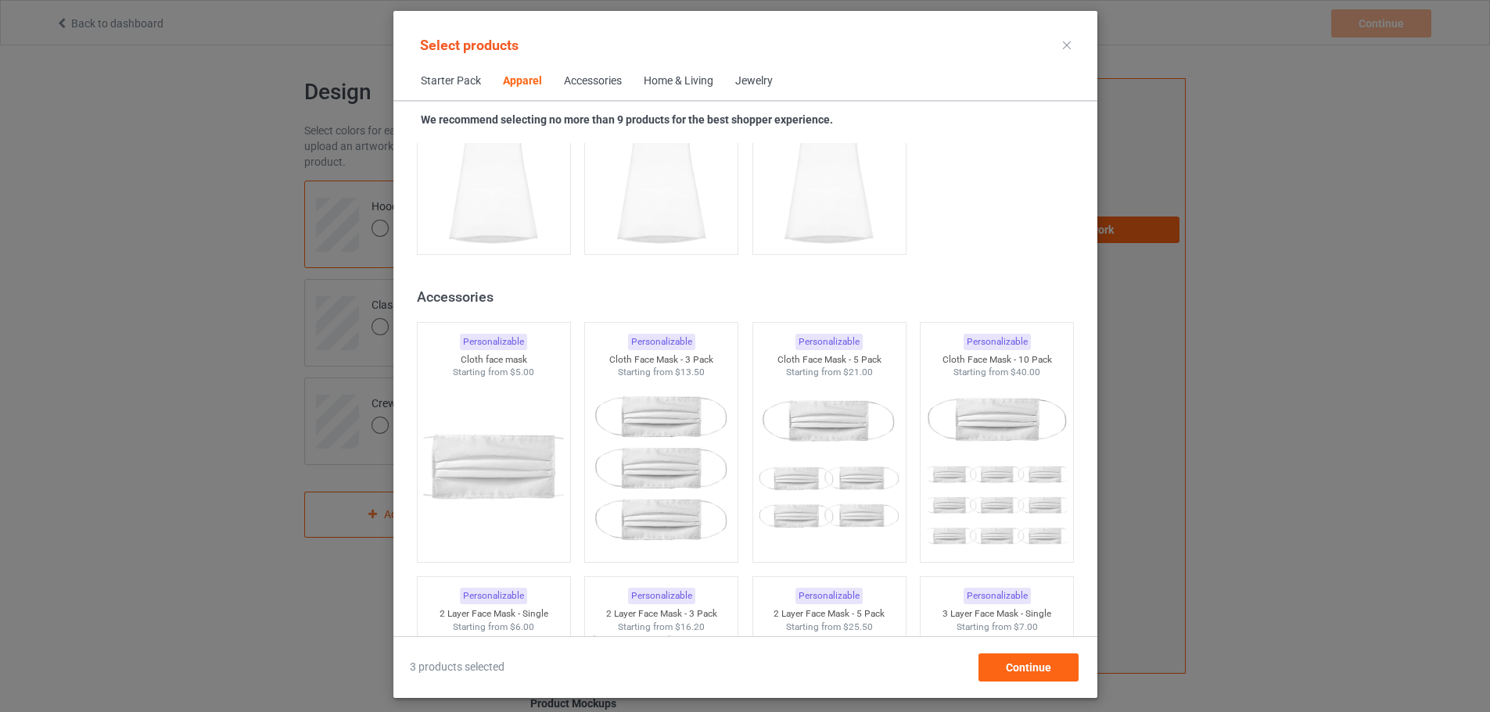
scroll to position [3305, 0]
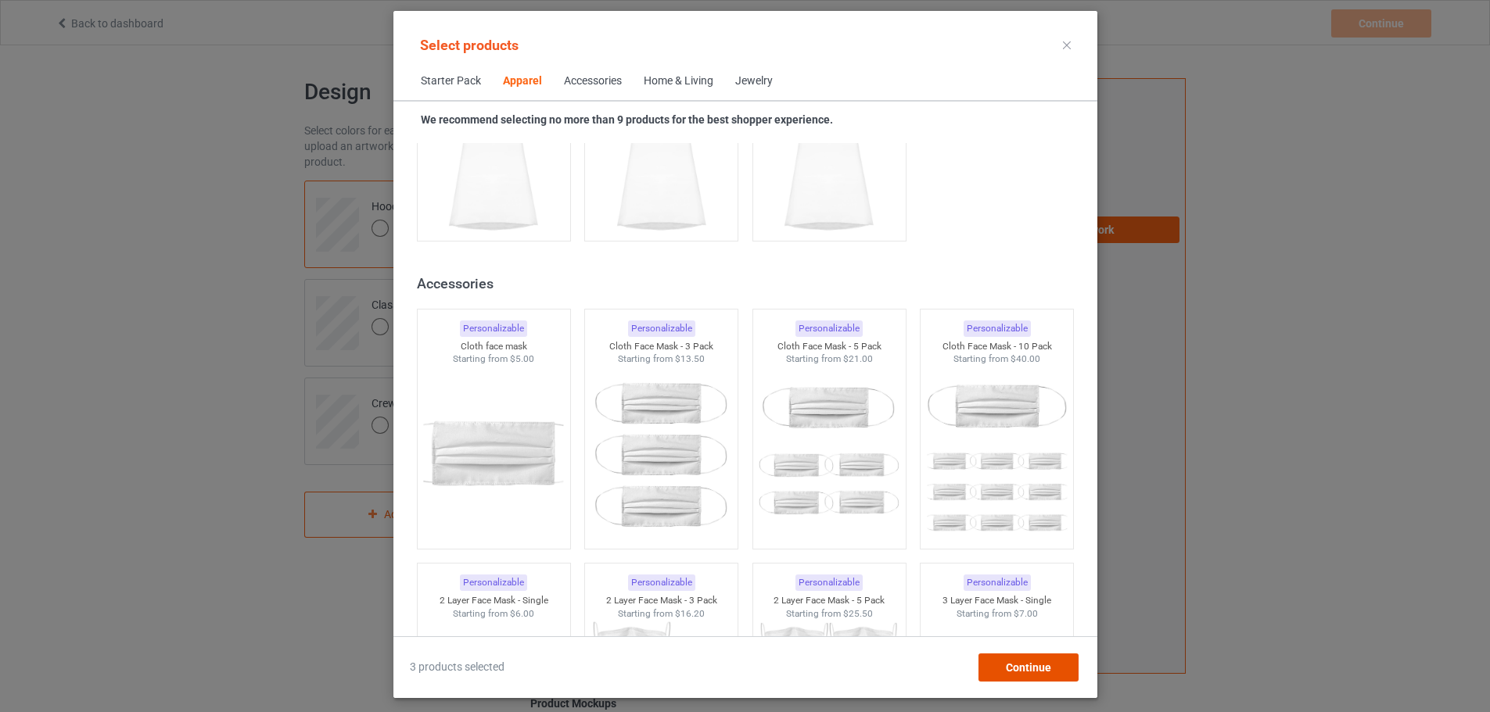
click at [1050, 663] on span "Continue" at bounding box center [1027, 668] width 45 height 13
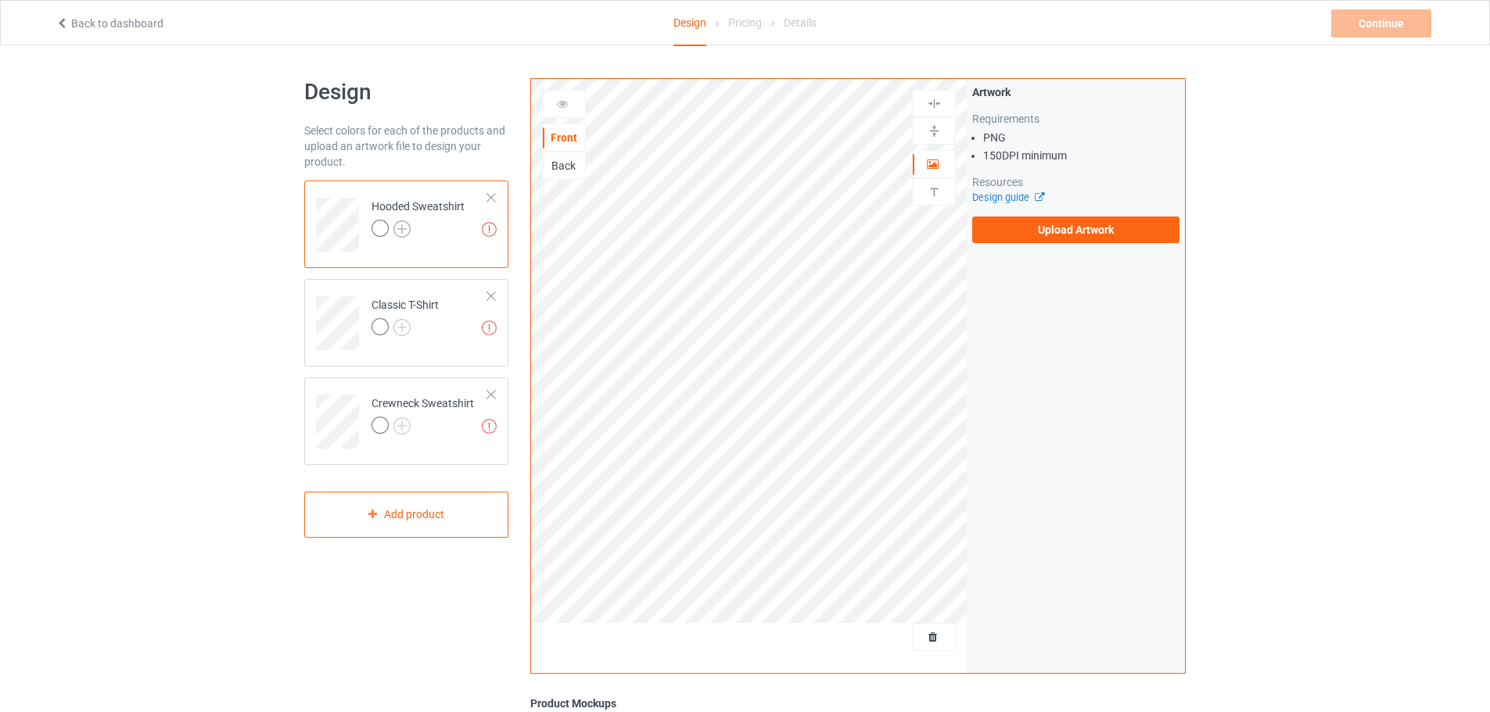
click at [399, 224] on img at bounding box center [401, 229] width 17 height 17
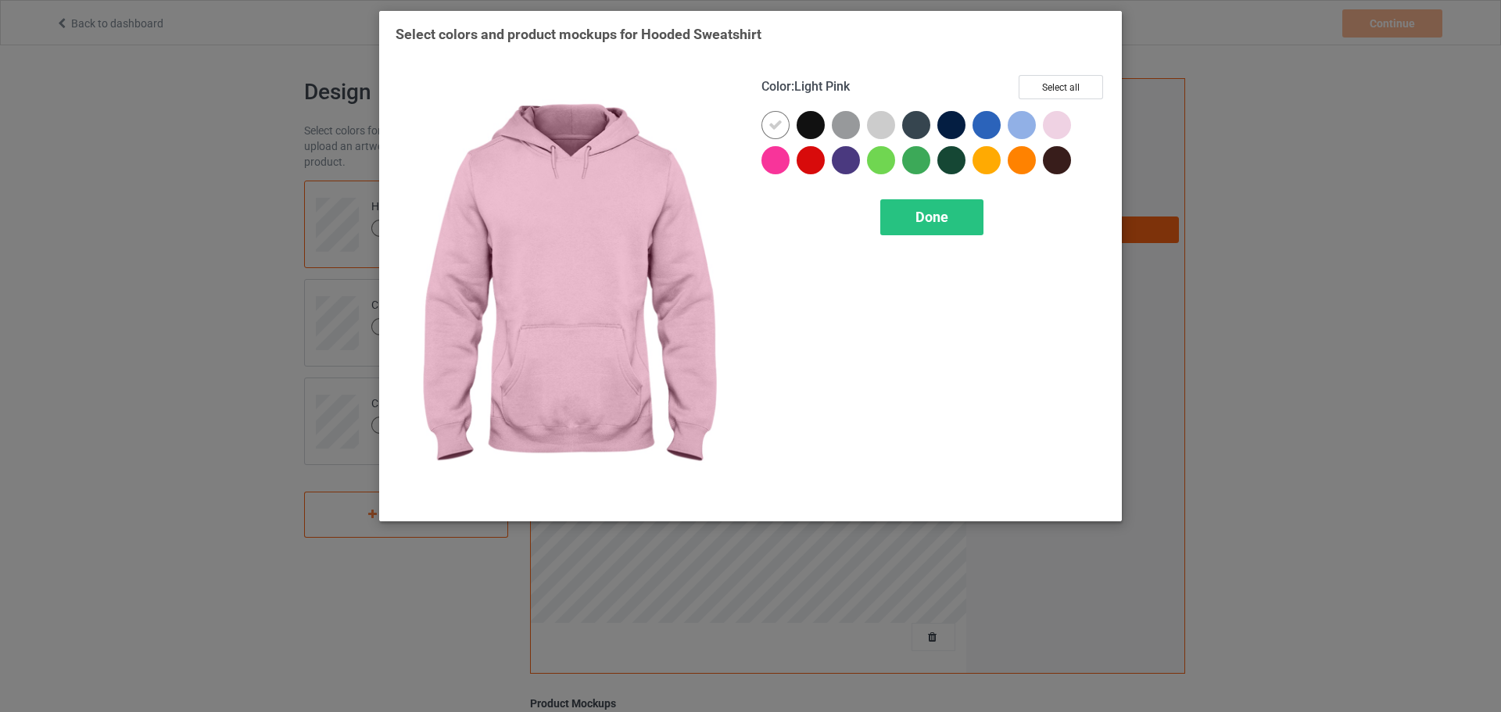
click at [1064, 124] on div at bounding box center [1057, 125] width 28 height 28
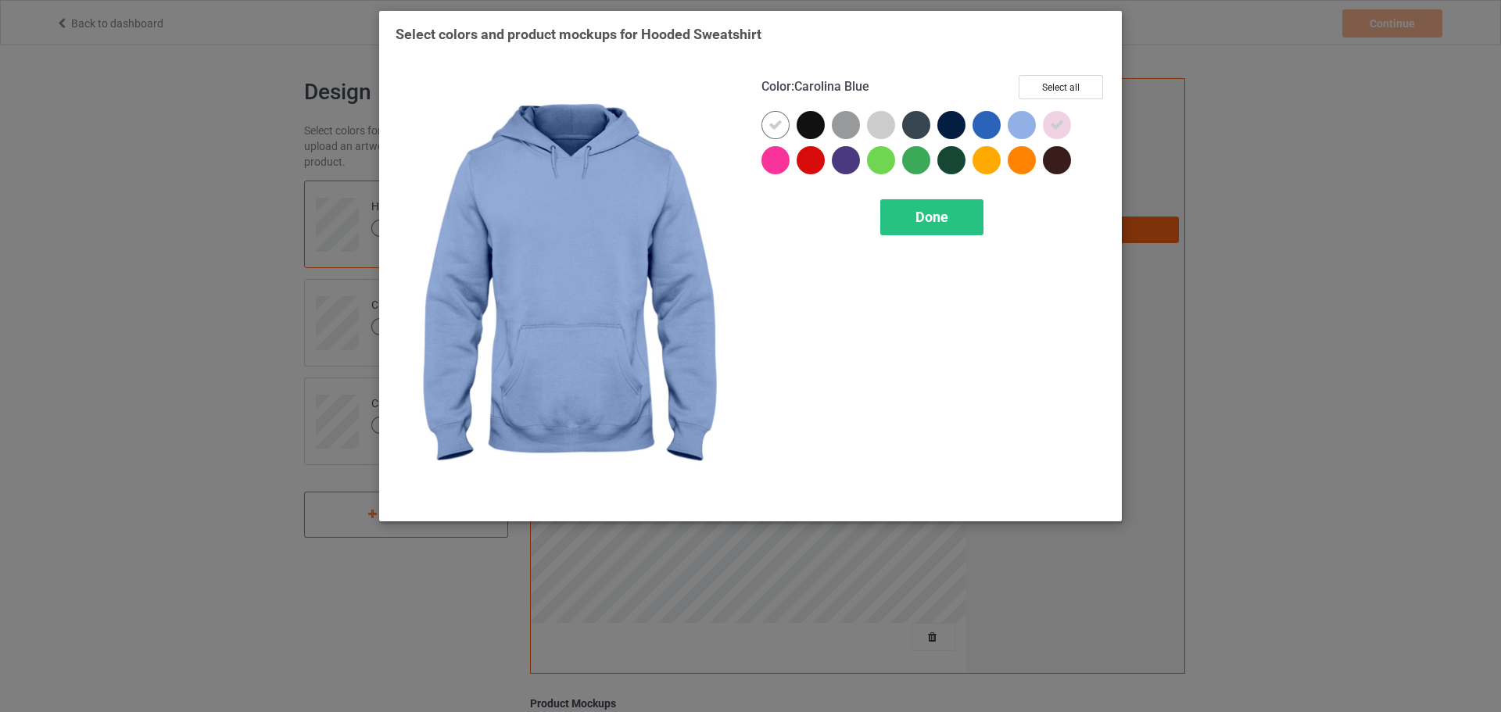
click at [1020, 118] on div at bounding box center [1022, 125] width 28 height 28
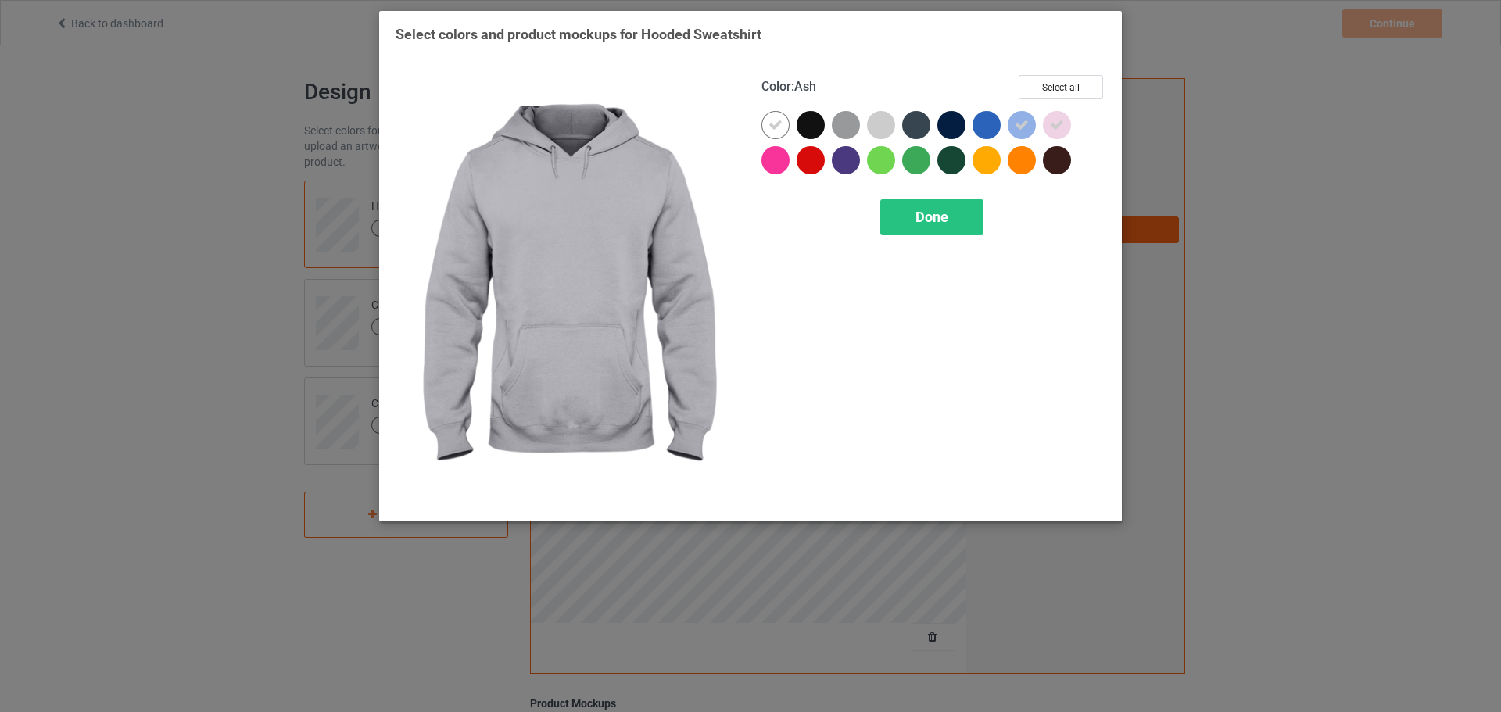
click at [882, 121] on div at bounding box center [881, 125] width 28 height 28
click at [923, 215] on span "Done" at bounding box center [932, 217] width 33 height 16
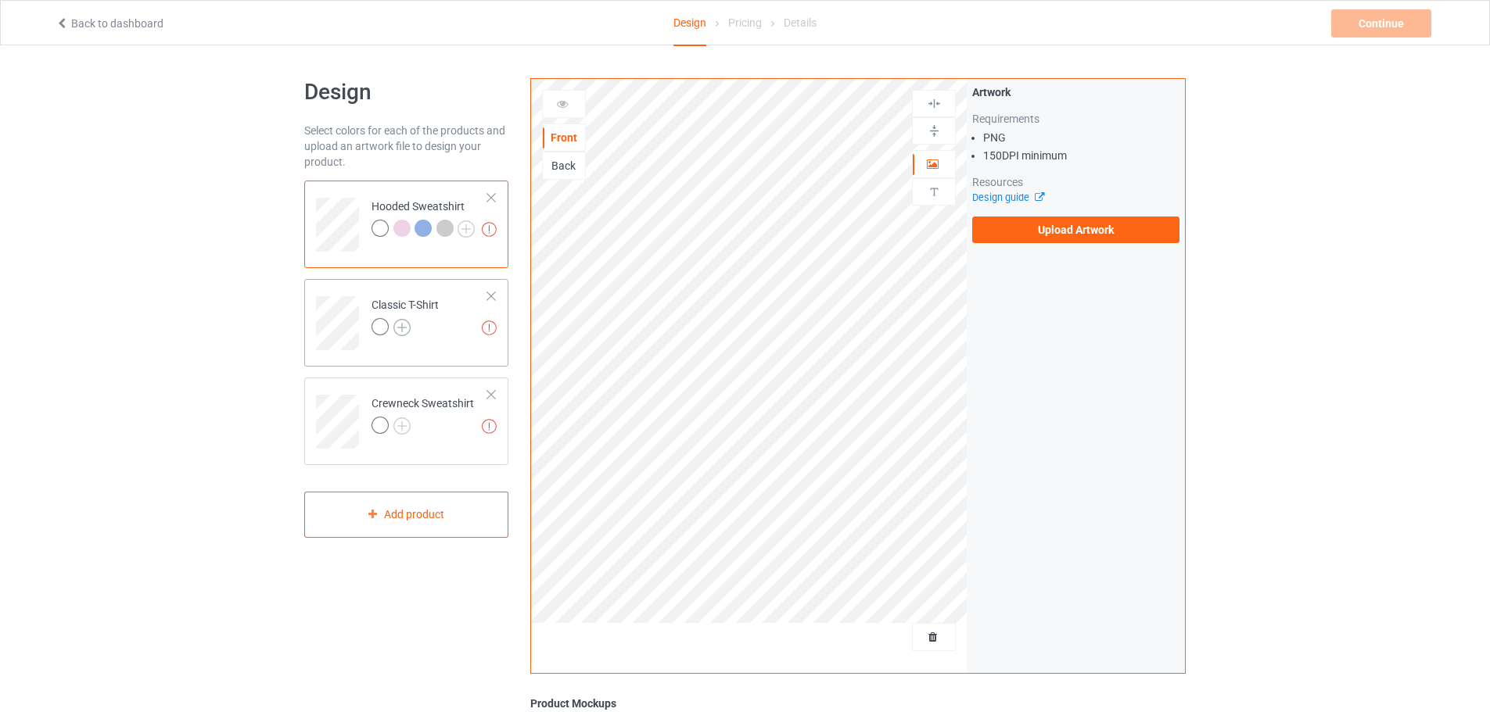
click at [403, 325] on img at bounding box center [401, 327] width 17 height 17
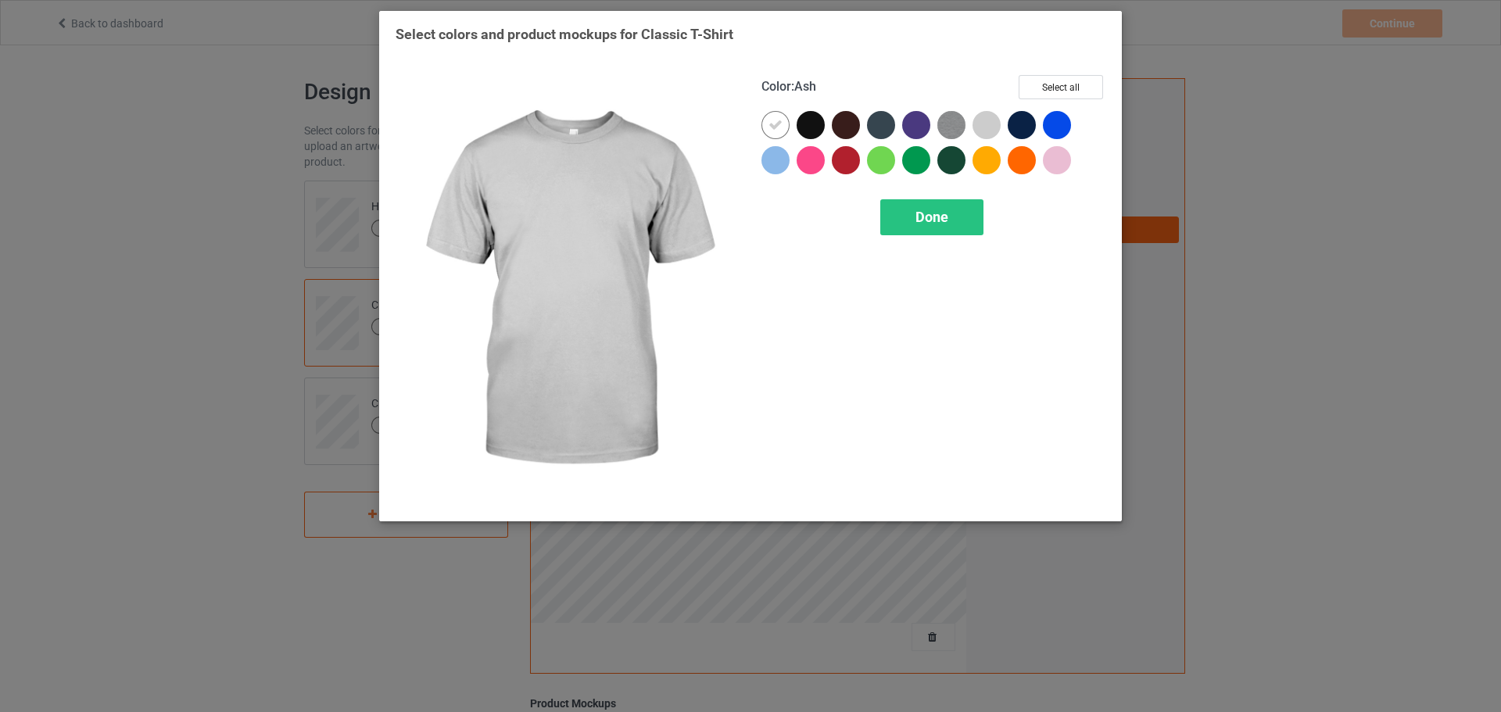
click at [985, 124] on div at bounding box center [987, 125] width 28 height 28
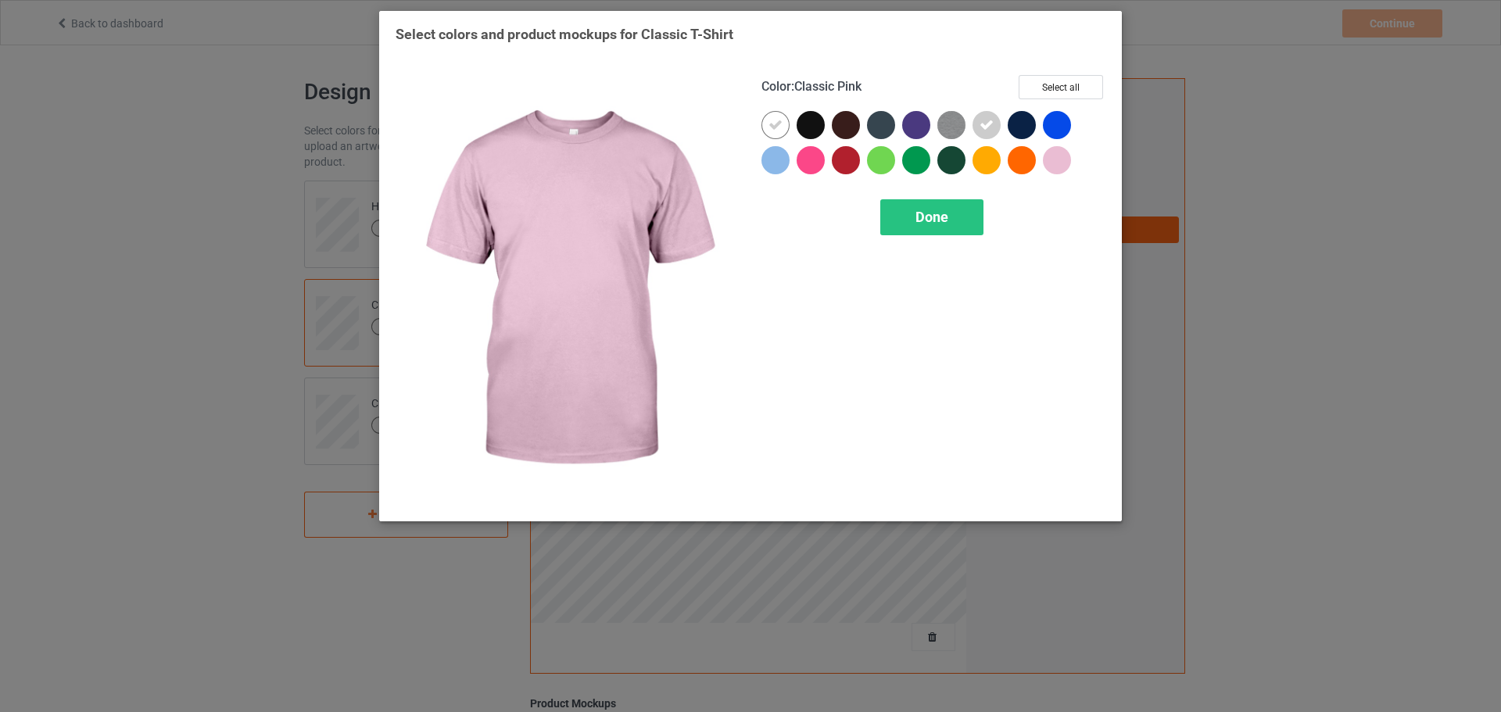
click at [1060, 155] on div at bounding box center [1057, 160] width 28 height 28
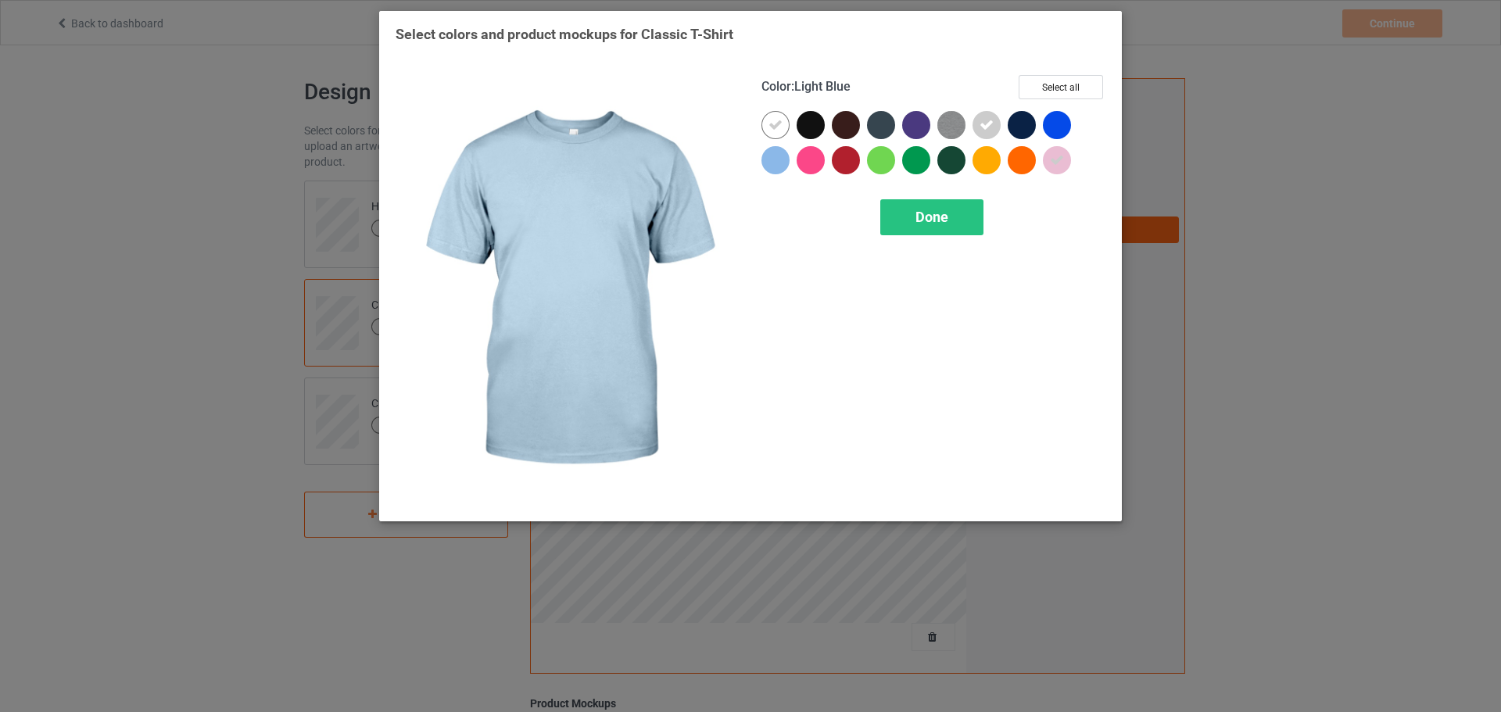
click at [777, 156] on div at bounding box center [776, 160] width 28 height 28
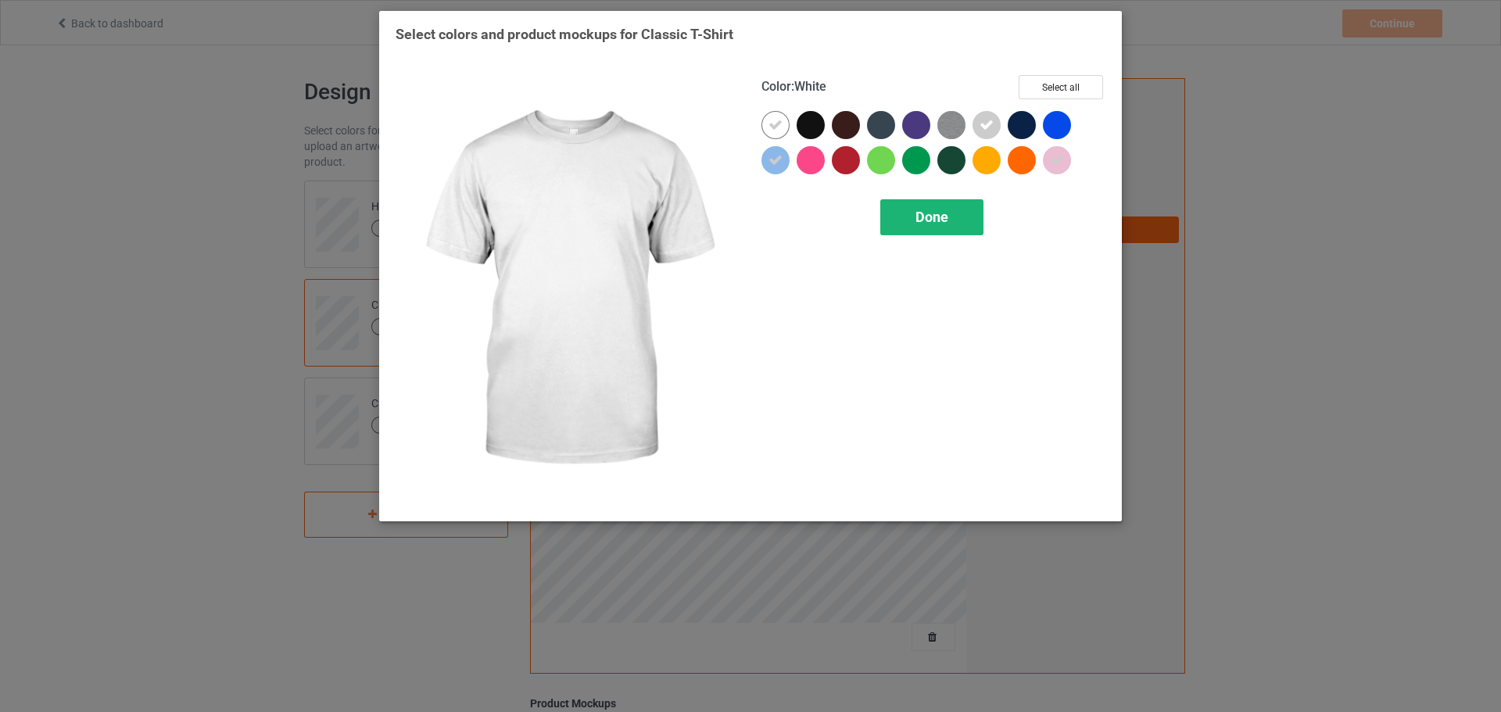
click at [908, 214] on div "Done" at bounding box center [931, 217] width 103 height 36
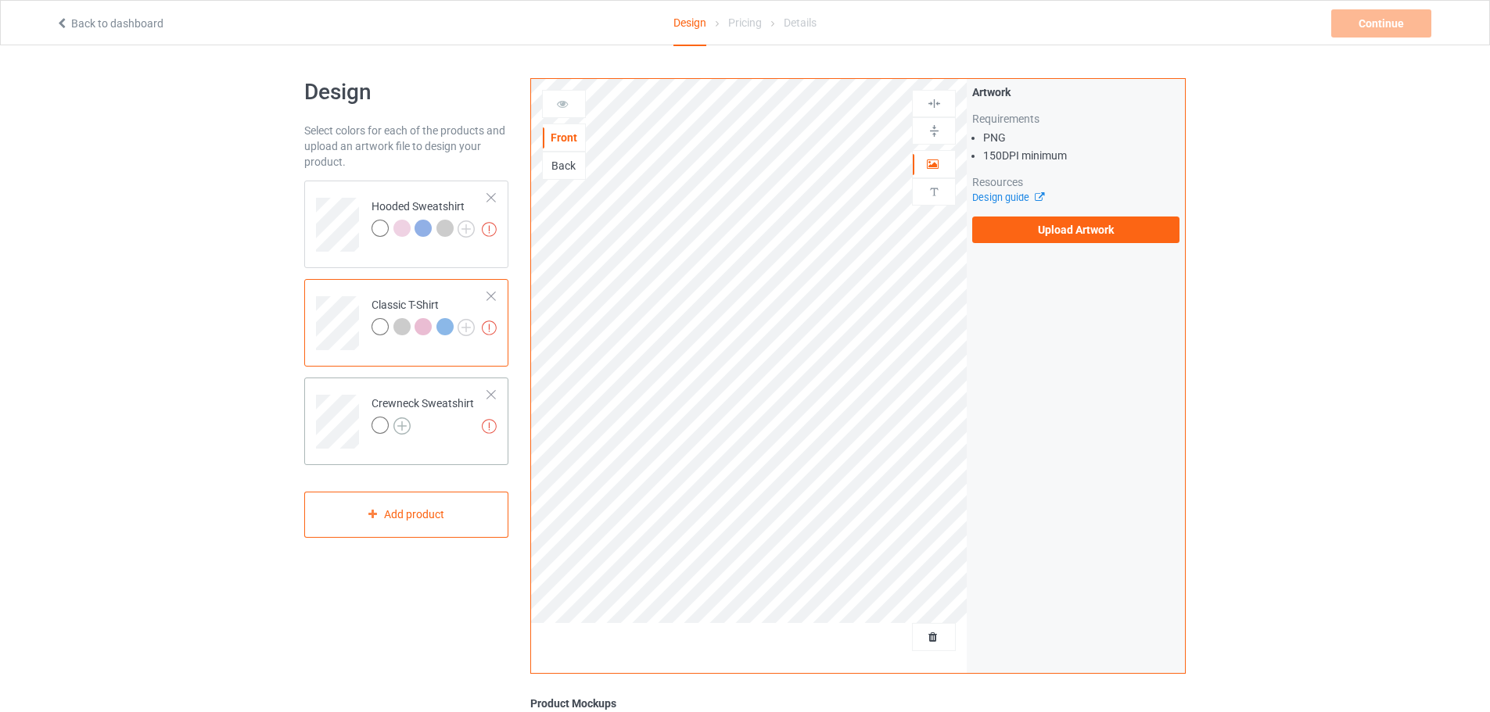
click at [403, 425] on img at bounding box center [401, 426] width 17 height 17
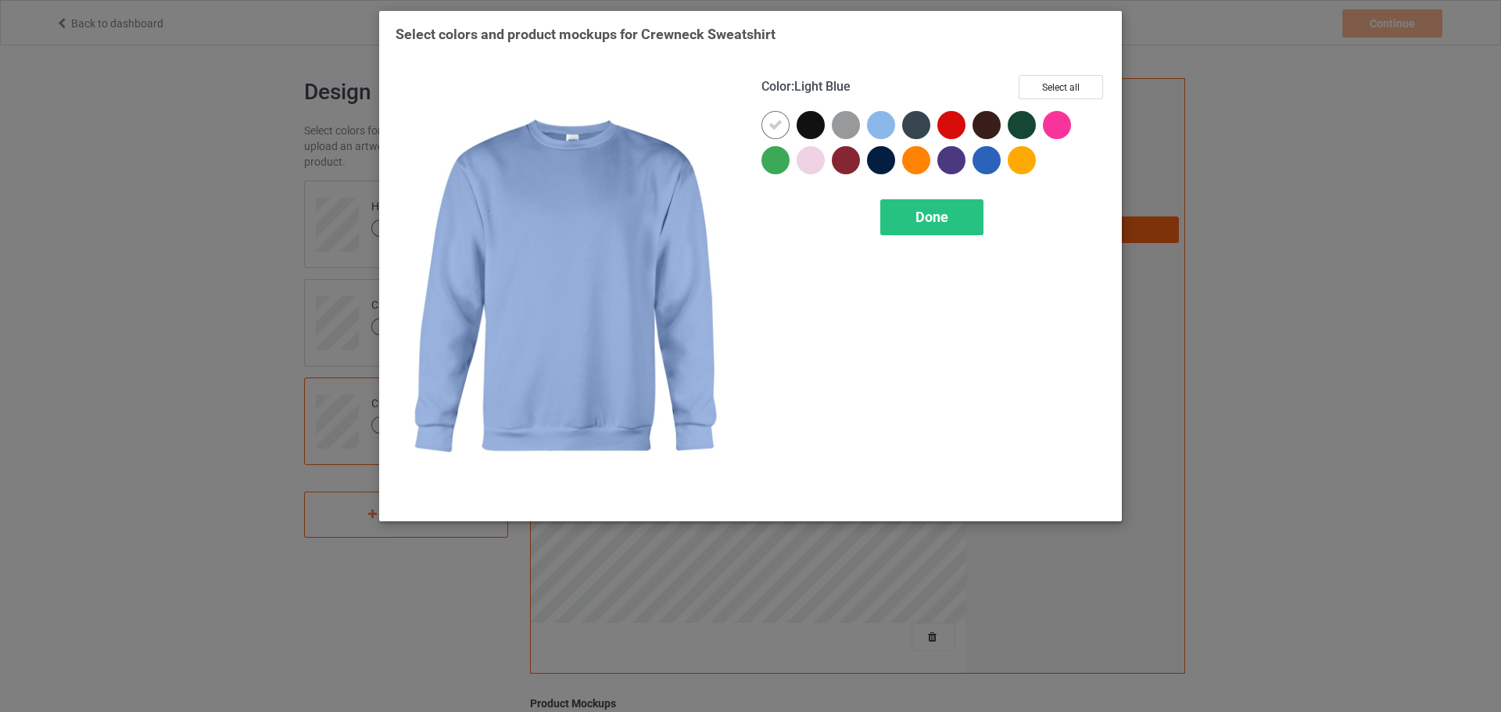
click at [884, 131] on div at bounding box center [881, 125] width 28 height 28
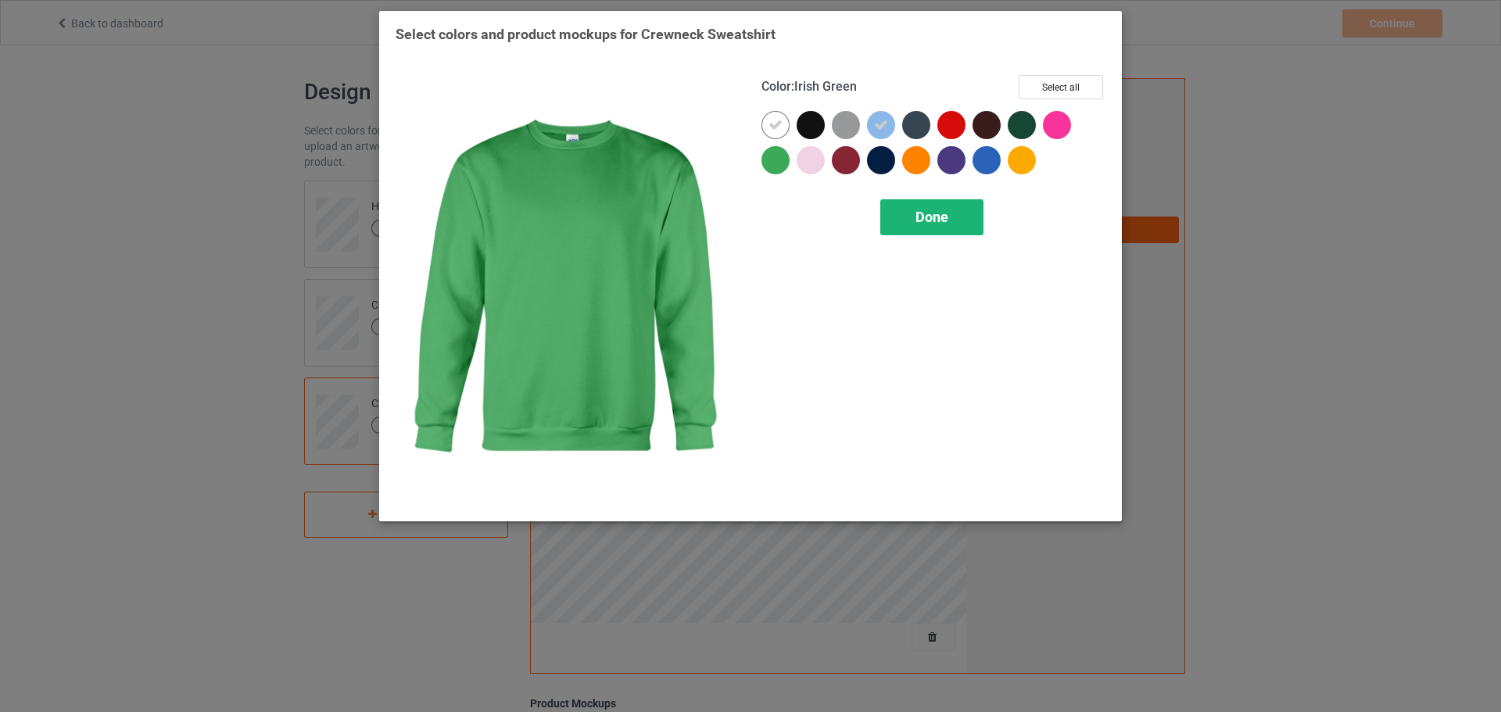
click at [919, 230] on div "Done" at bounding box center [931, 217] width 103 height 36
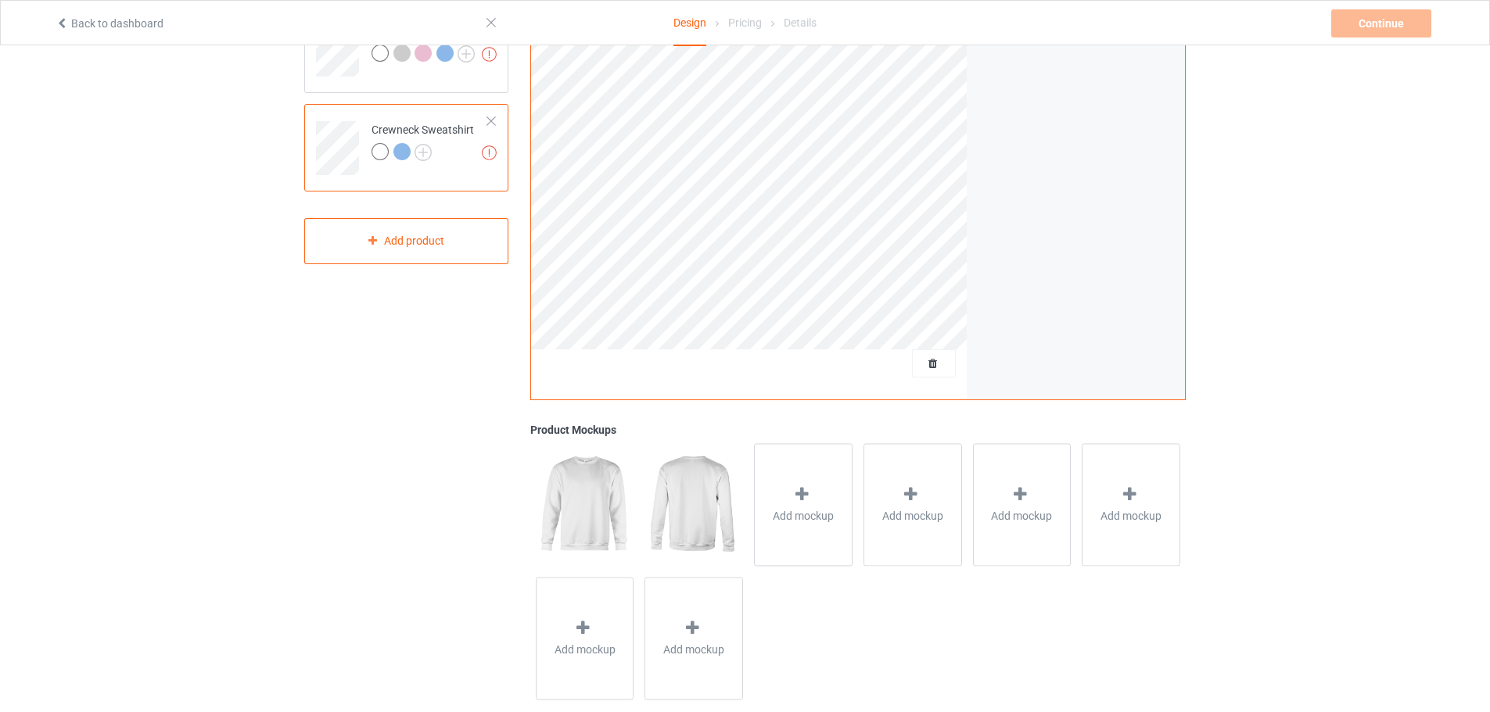
scroll to position [301, 0]
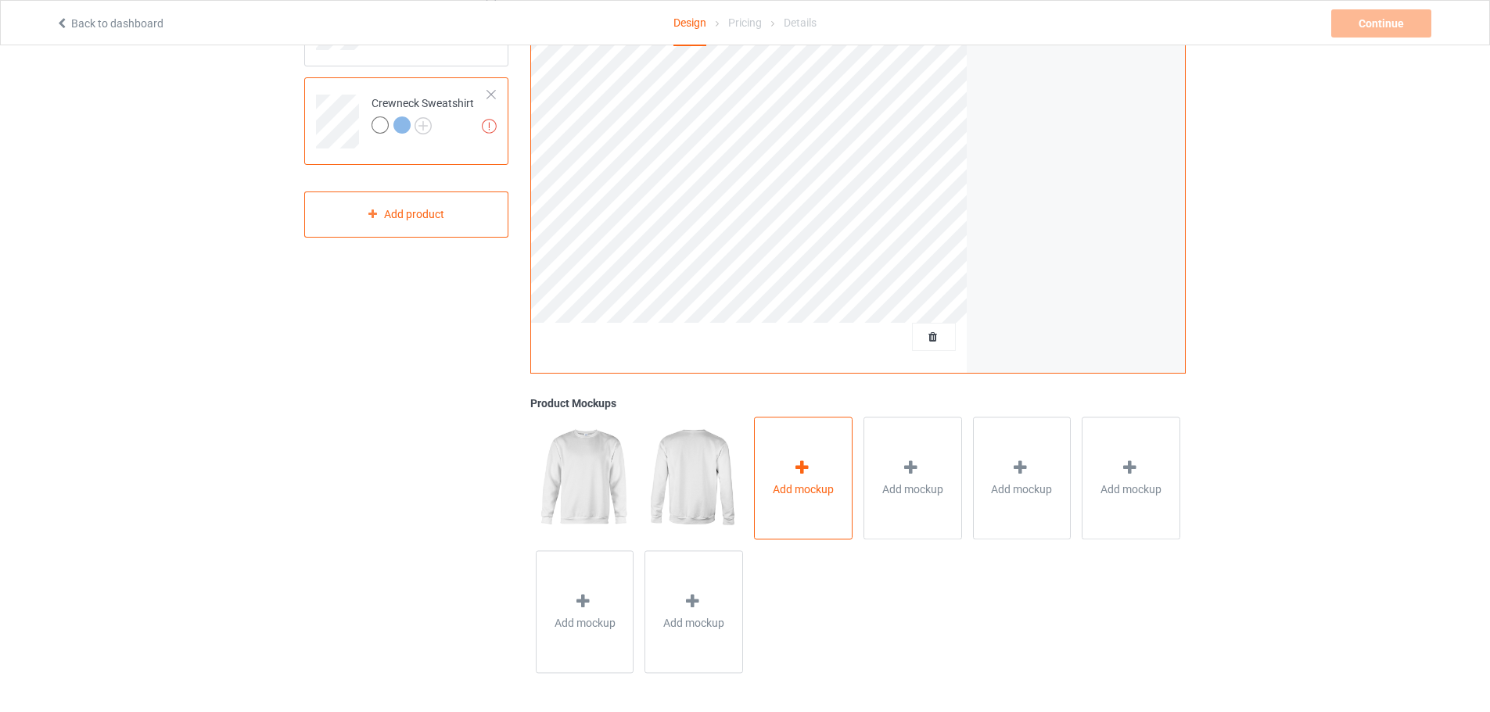
click at [816, 482] on span "Add mockup" at bounding box center [803, 490] width 61 height 16
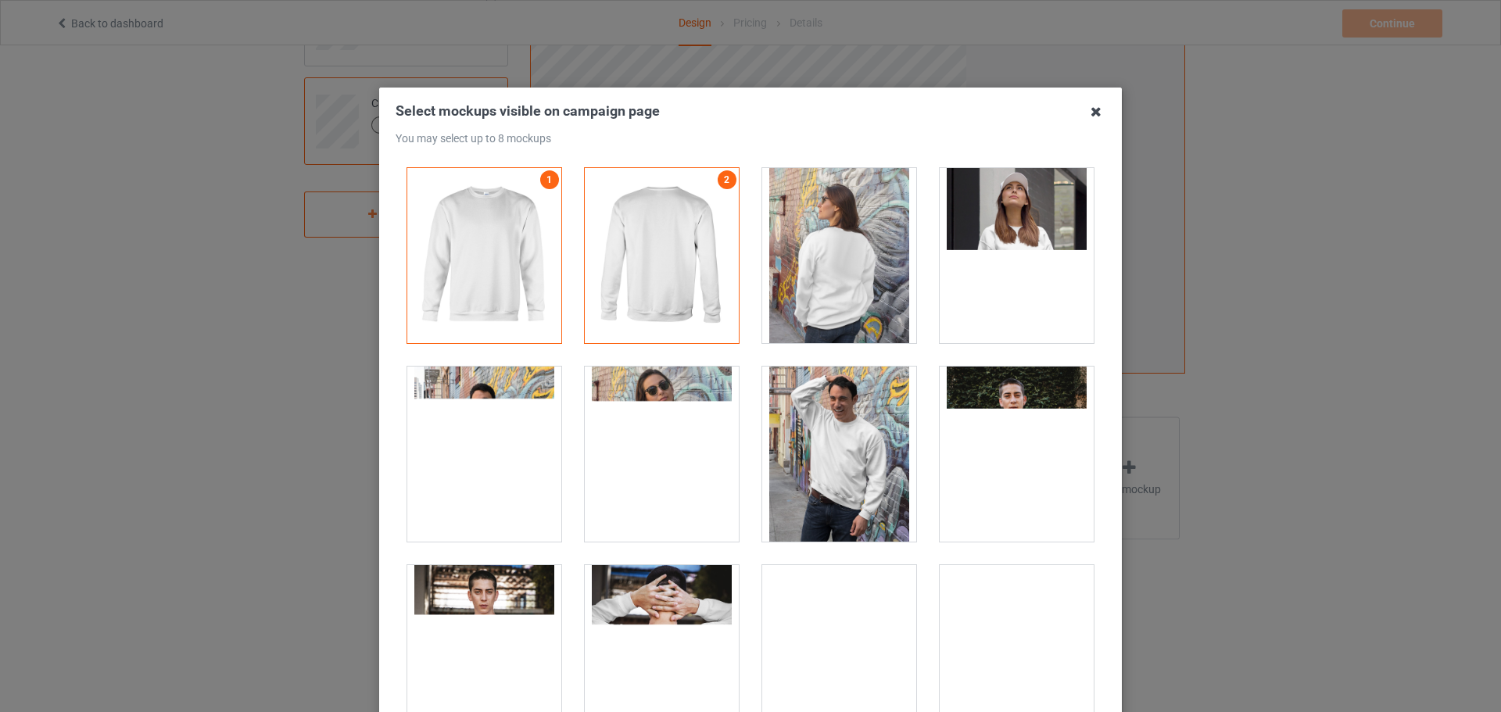
click at [1084, 113] on icon at bounding box center [1096, 111] width 25 height 25
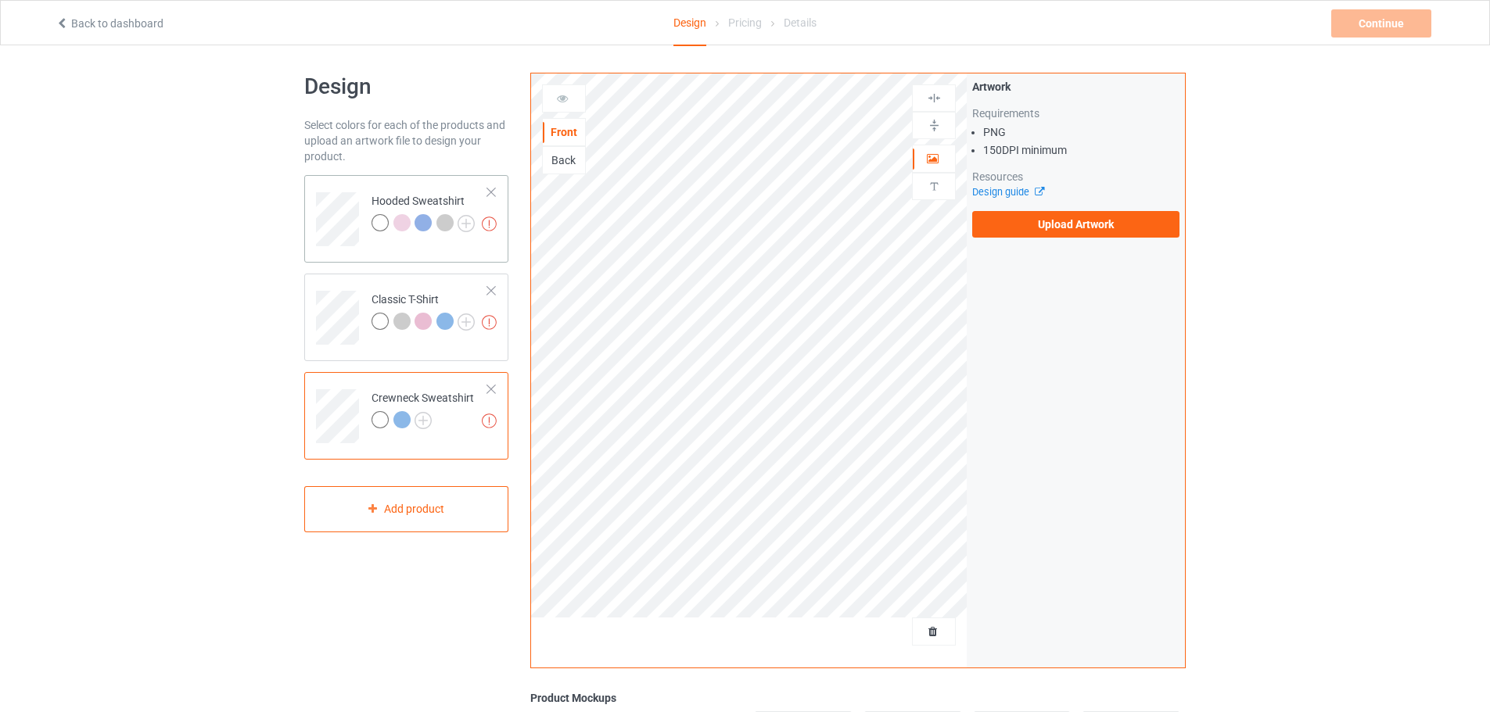
scroll to position [0, 0]
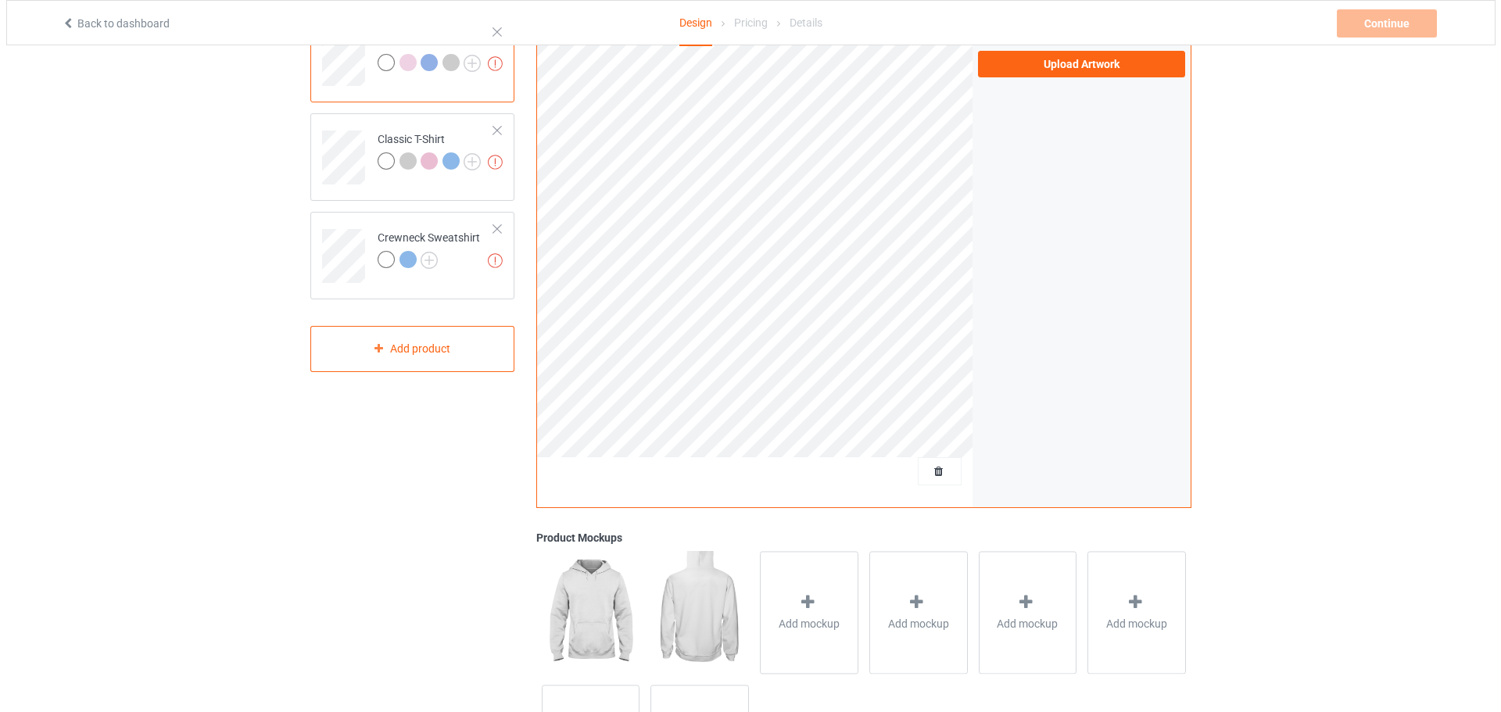
scroll to position [301, 0]
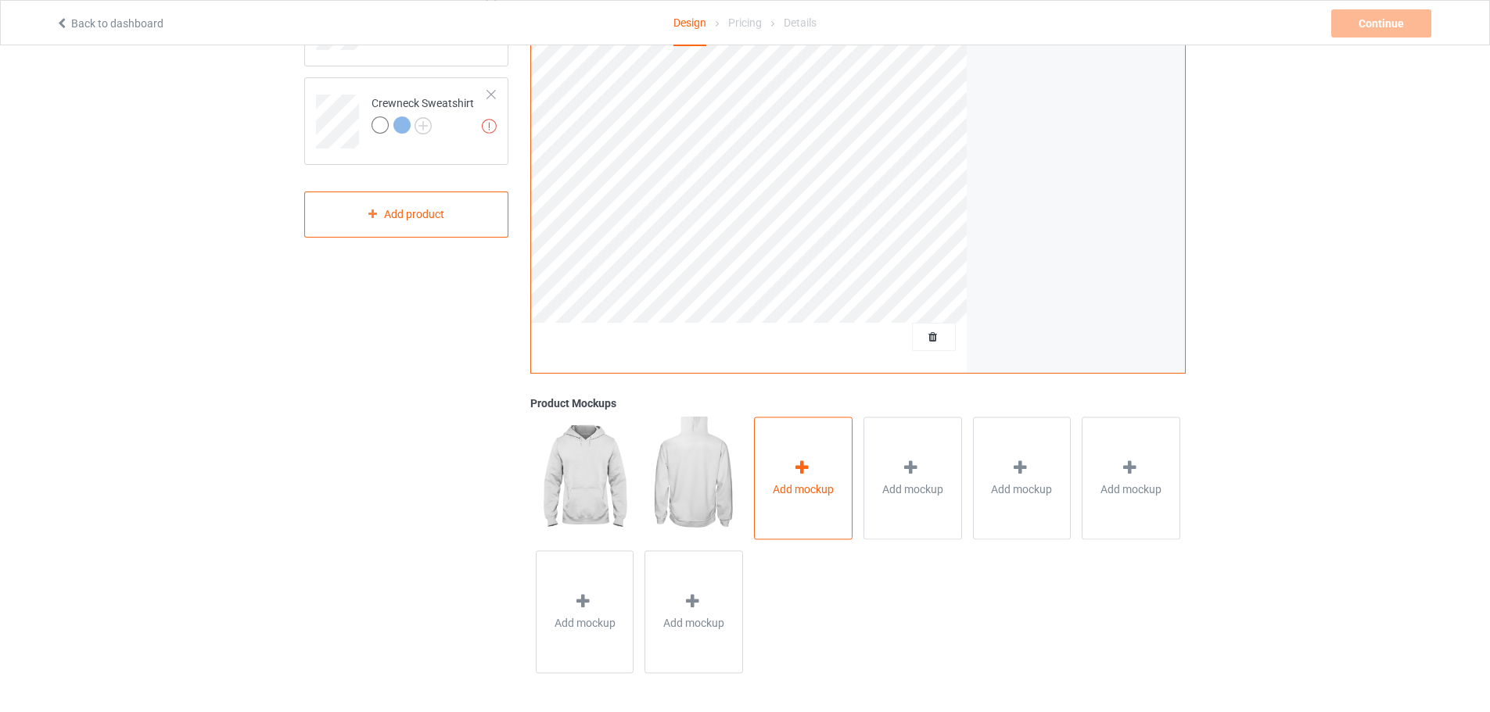
click at [785, 479] on div "Add mockup" at bounding box center [803, 478] width 99 height 123
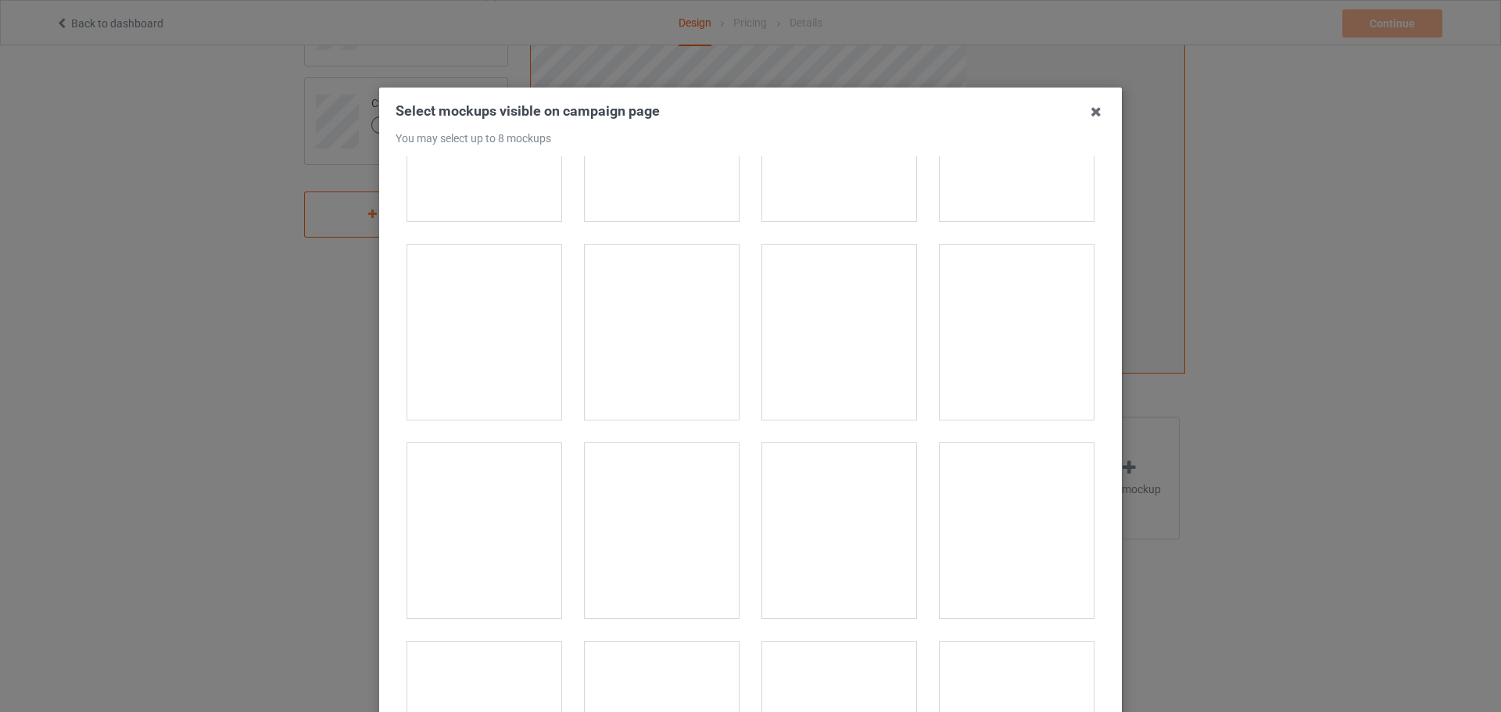
scroll to position [9853, 0]
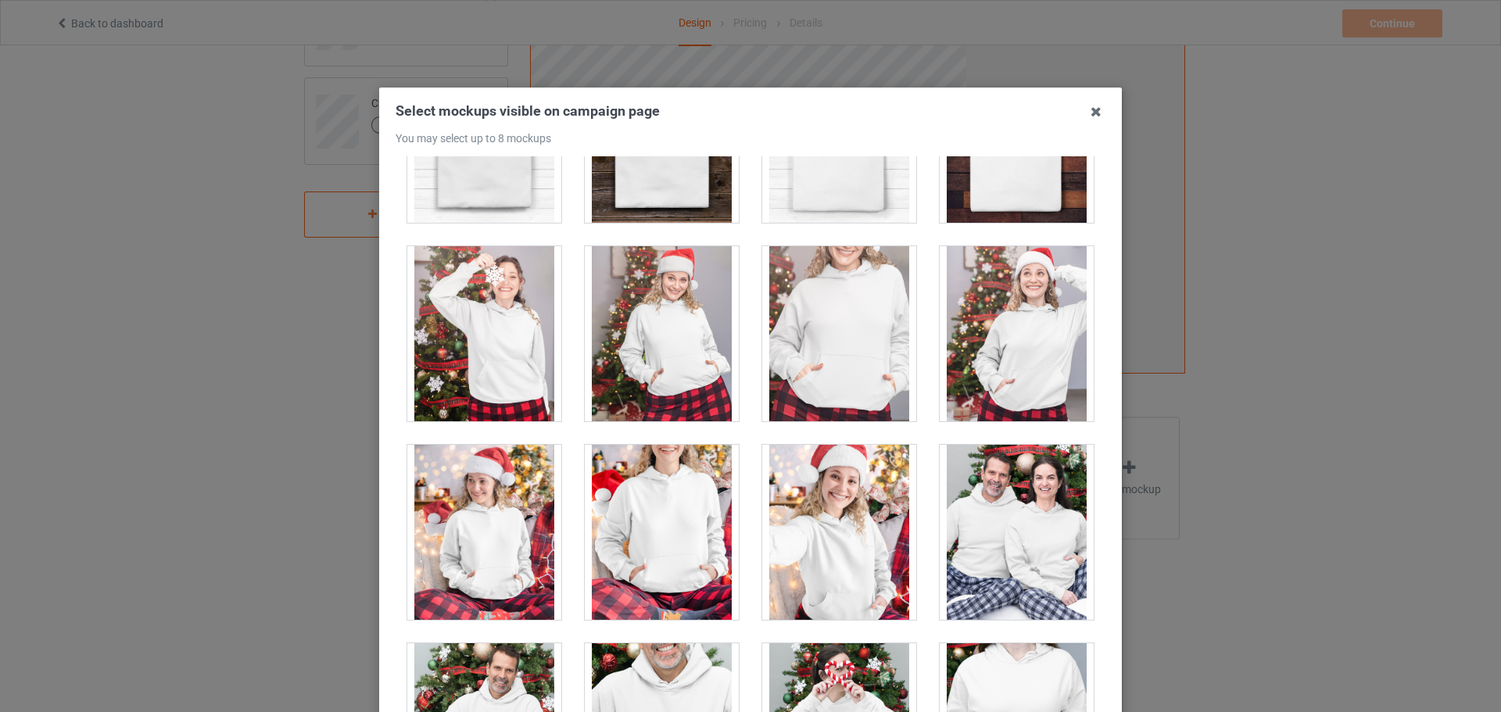
click at [869, 309] on div at bounding box center [839, 333] width 154 height 175
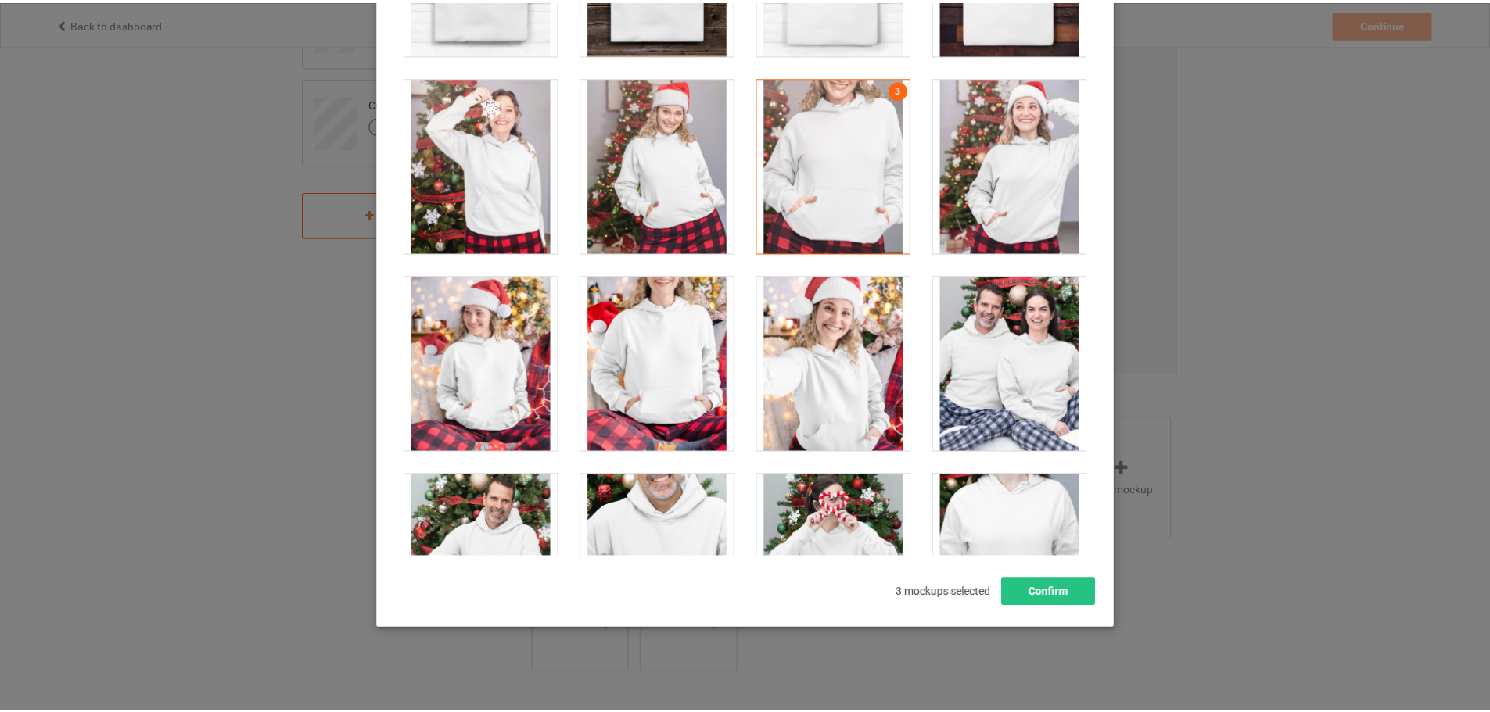
scroll to position [173, 0]
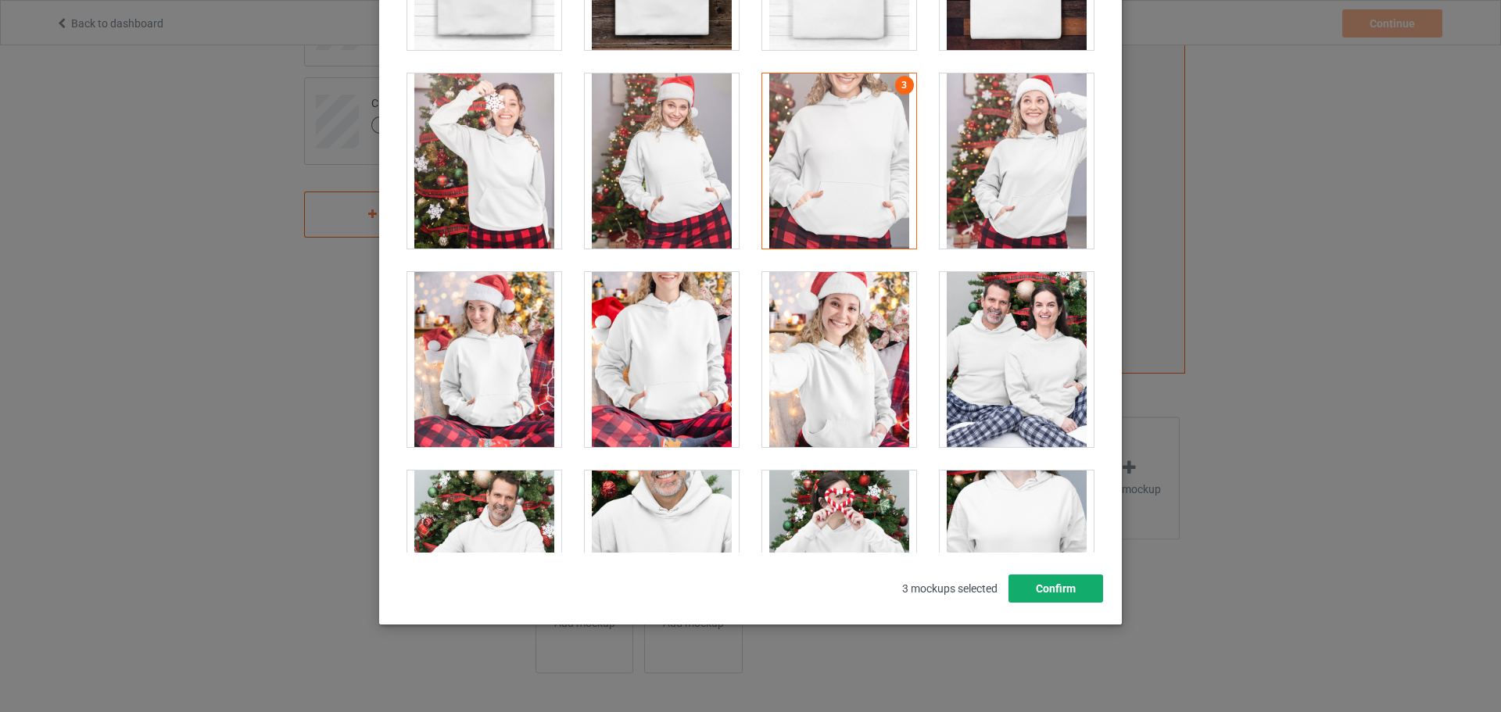
click at [1048, 594] on button "Confirm" at bounding box center [1056, 589] width 95 height 28
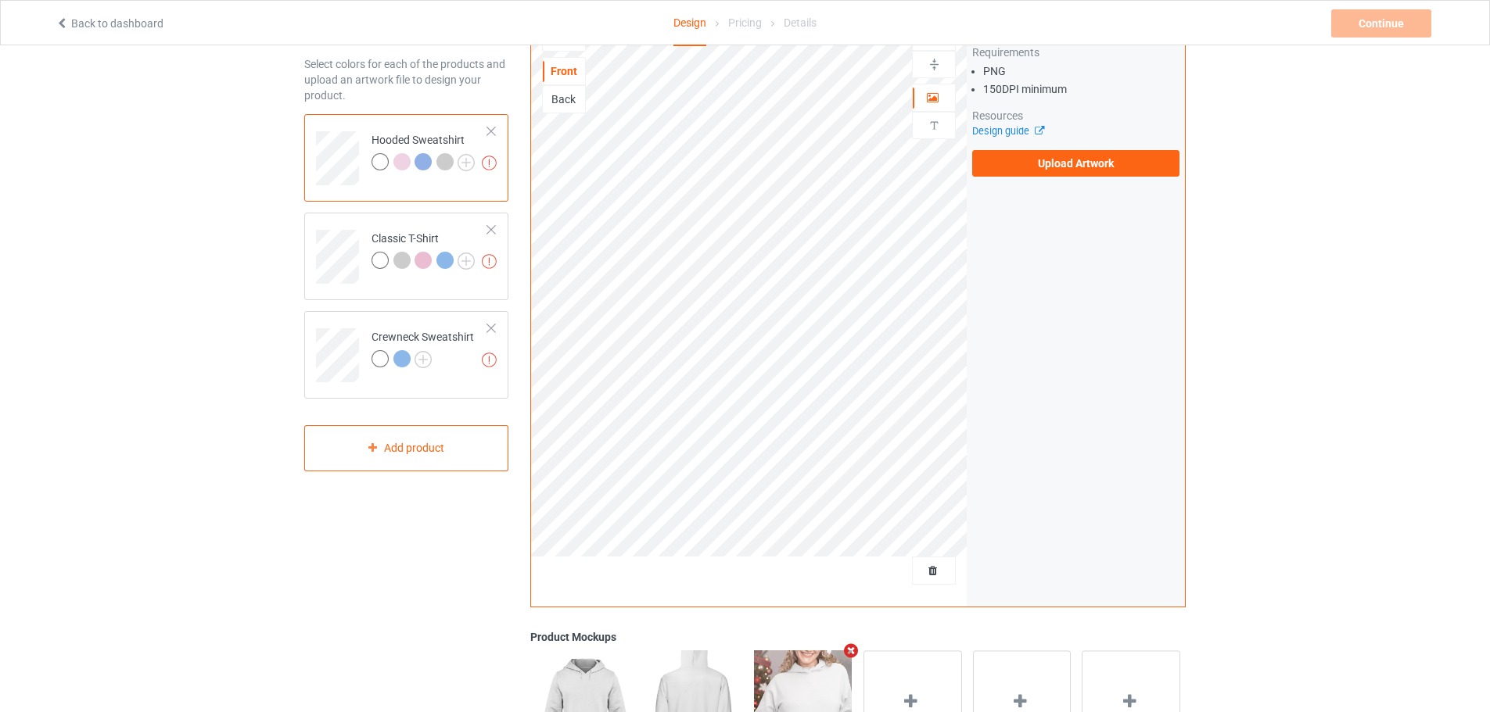
scroll to position [0, 0]
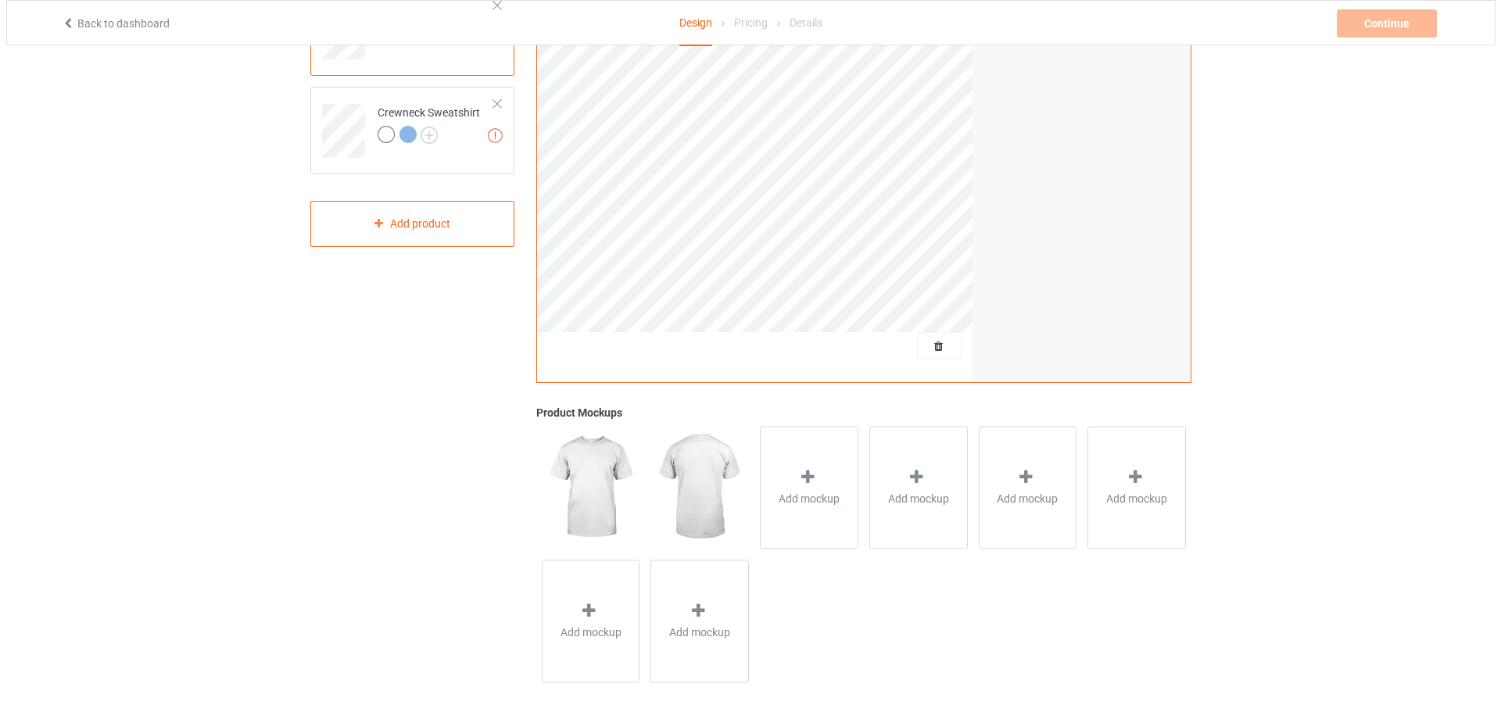
scroll to position [301, 0]
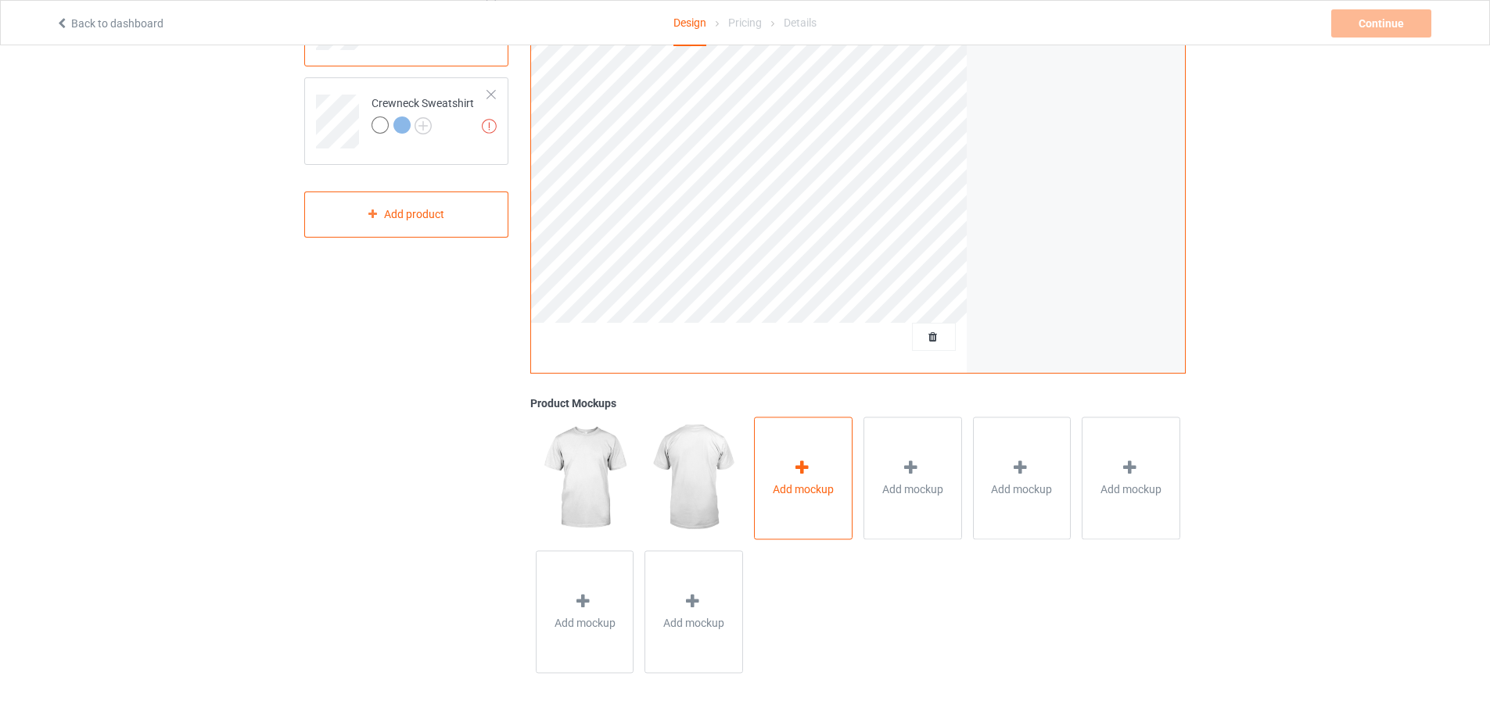
click at [773, 468] on div "Add mockup" at bounding box center [803, 478] width 99 height 123
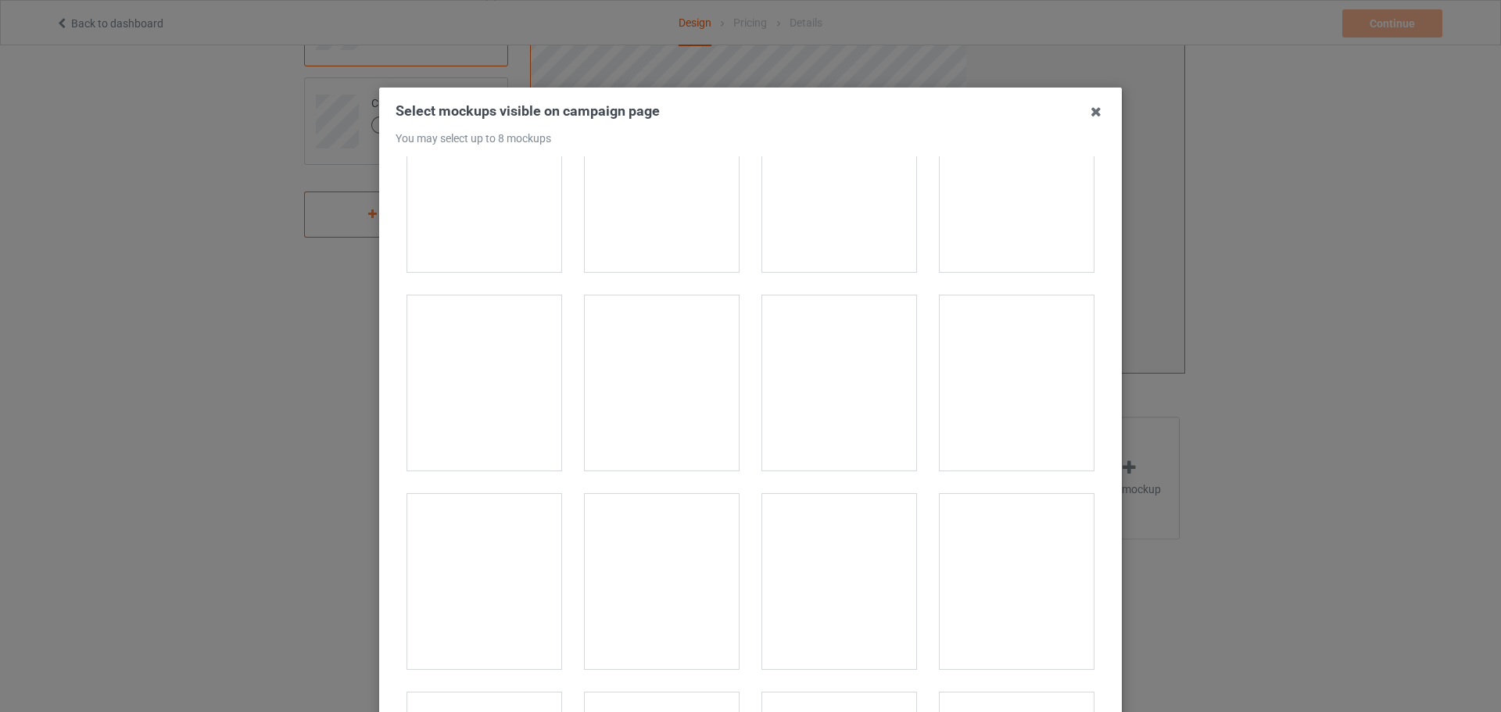
scroll to position [16030, 0]
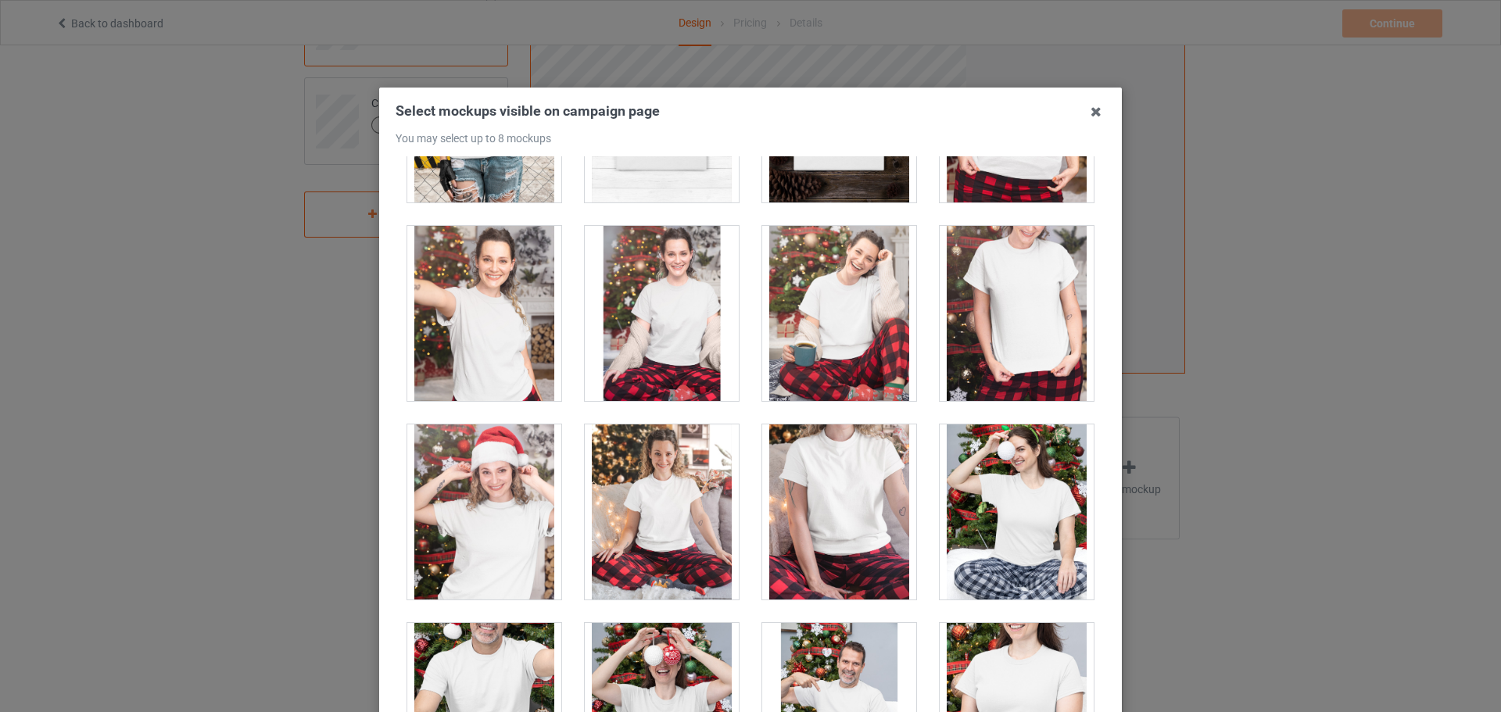
click at [859, 523] on div at bounding box center [839, 512] width 154 height 175
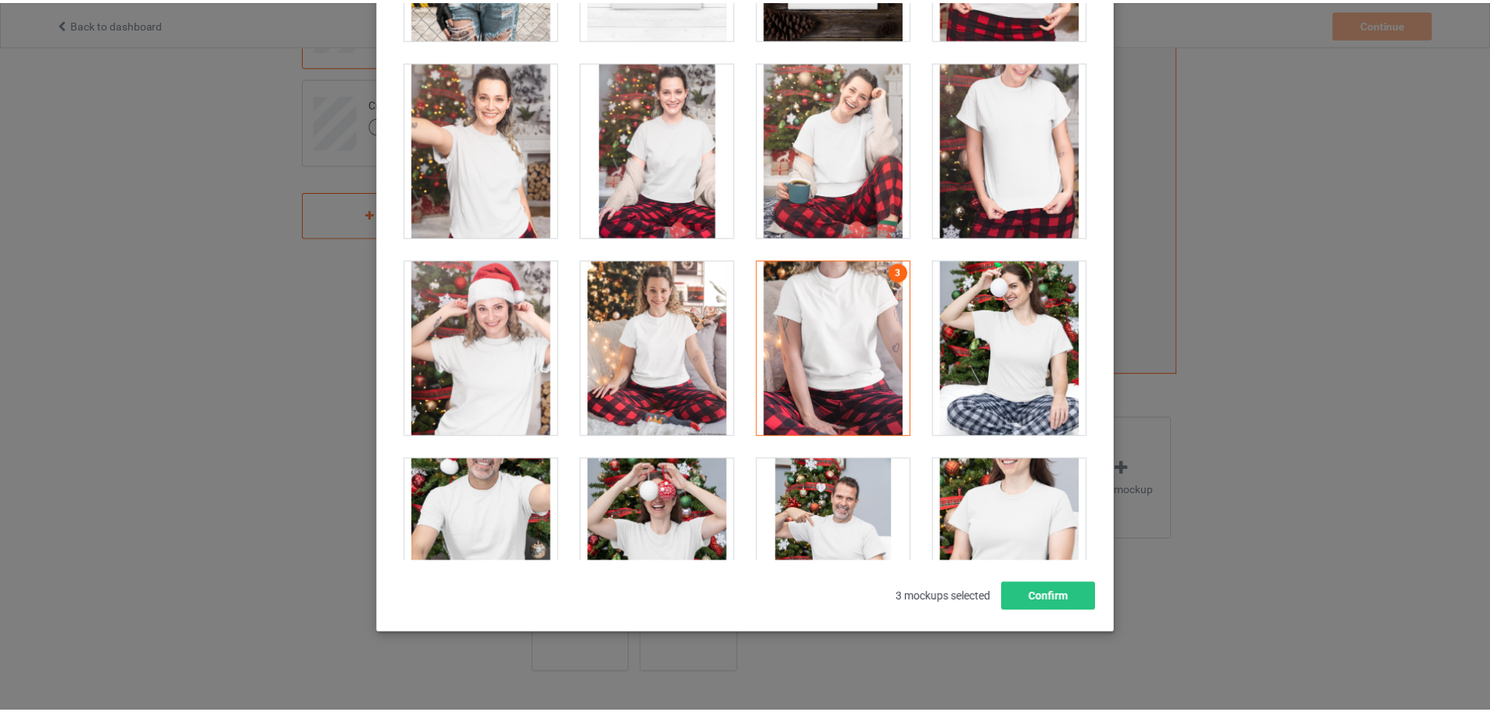
scroll to position [173, 0]
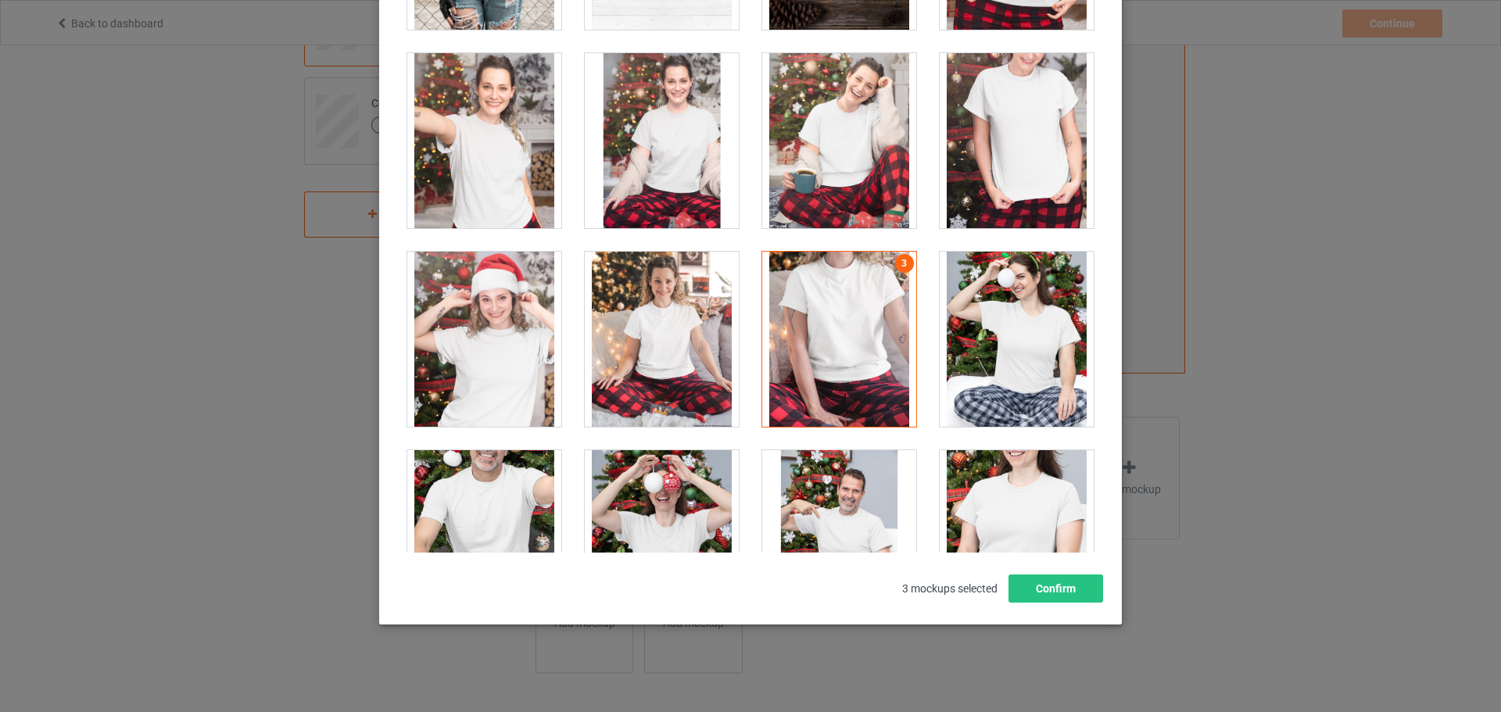
click at [1099, 596] on div "3 mockups selected Confirm" at bounding box center [751, 589] width 710 height 28
click at [1093, 594] on button "Confirm" at bounding box center [1056, 589] width 95 height 28
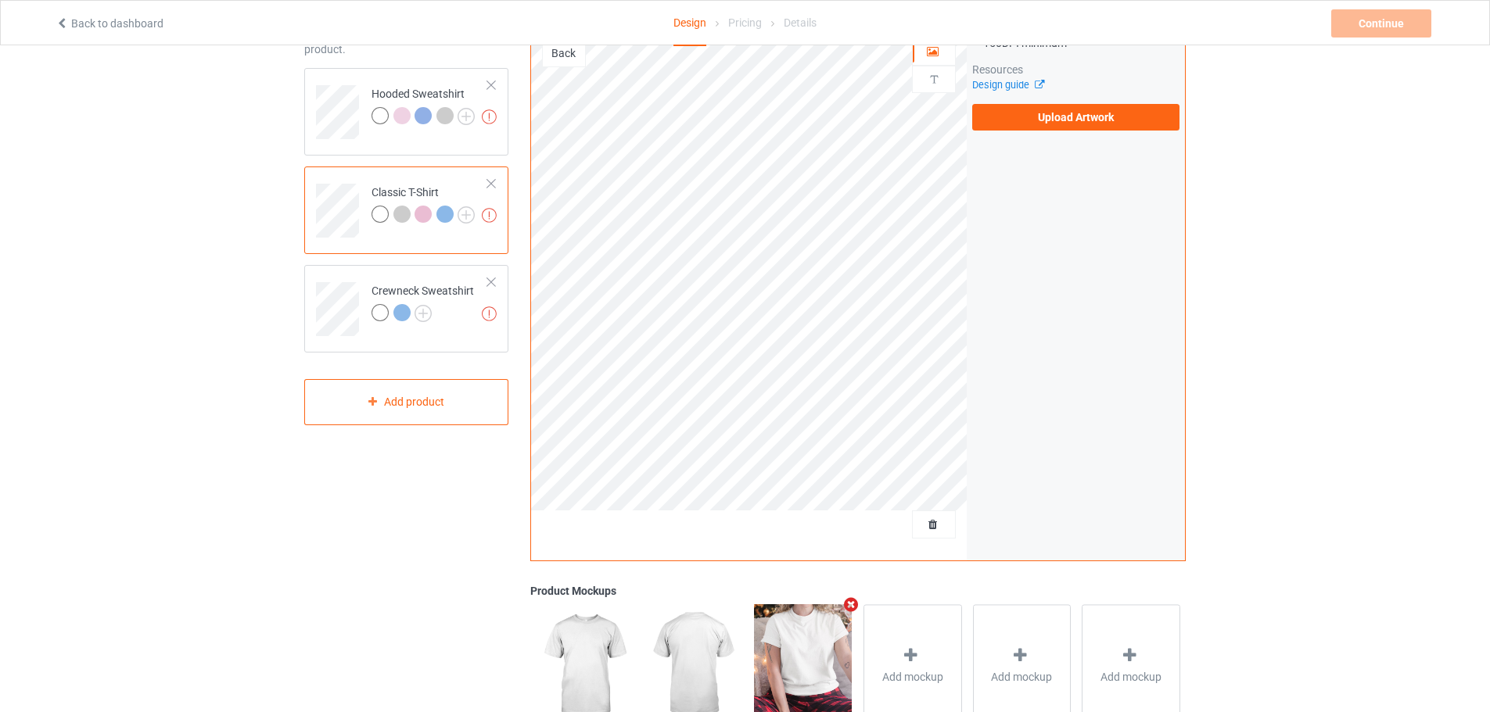
scroll to position [66, 0]
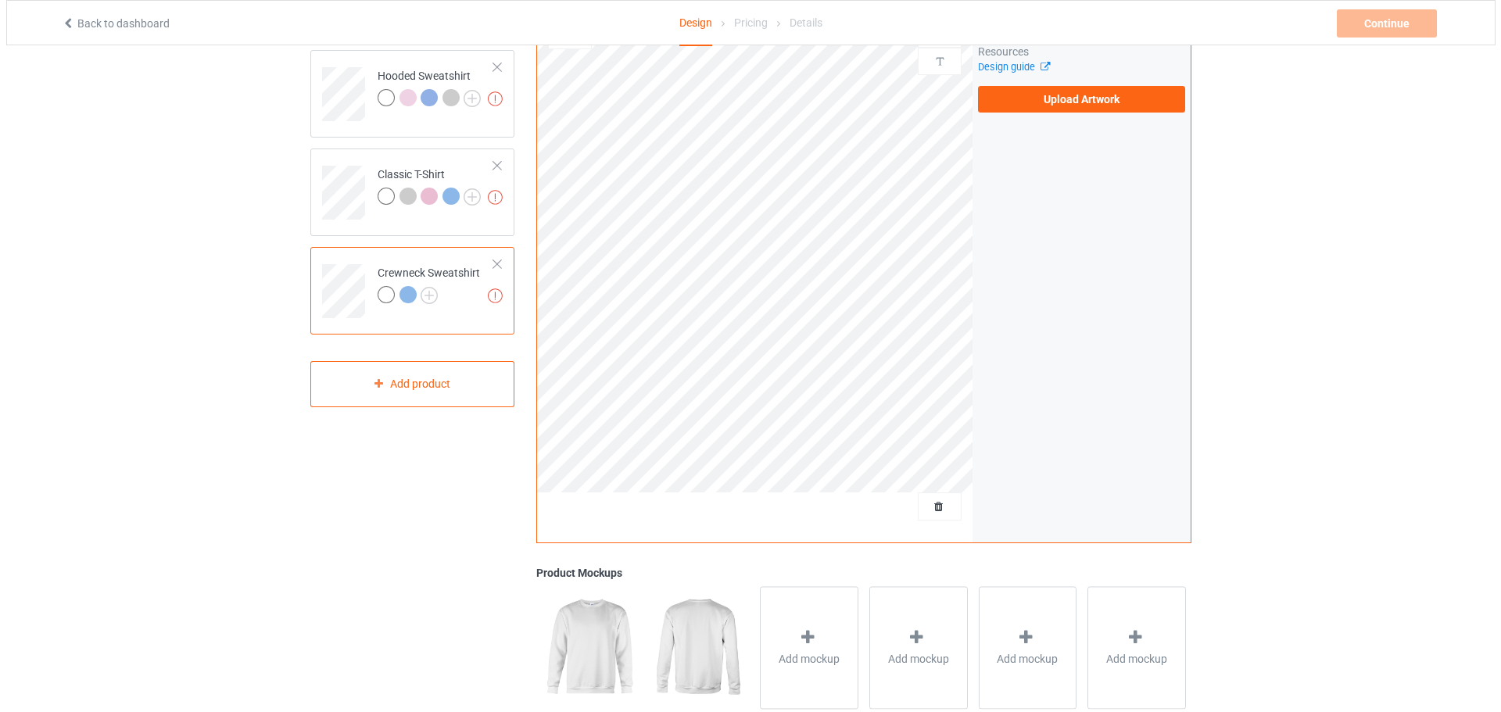
scroll to position [301, 0]
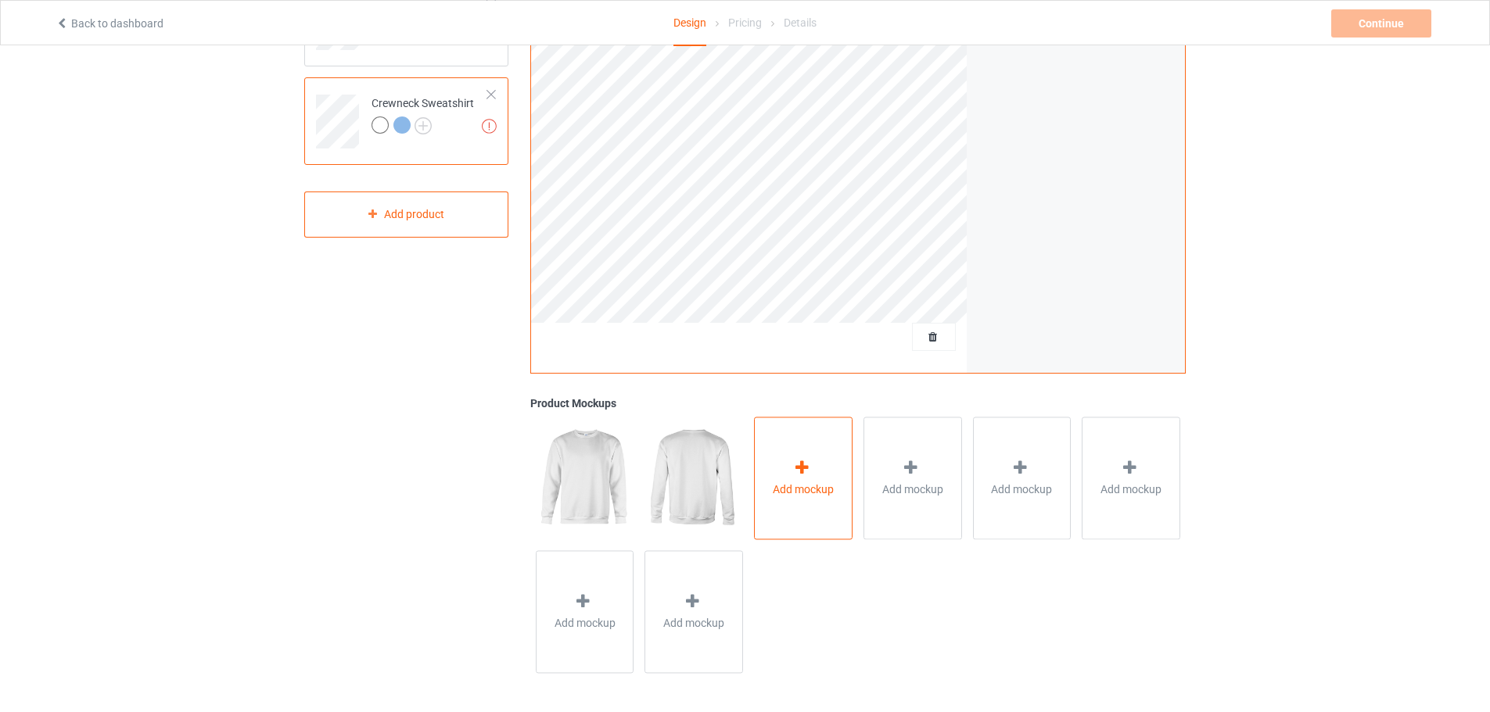
click at [836, 467] on div "Add mockup" at bounding box center [803, 478] width 99 height 123
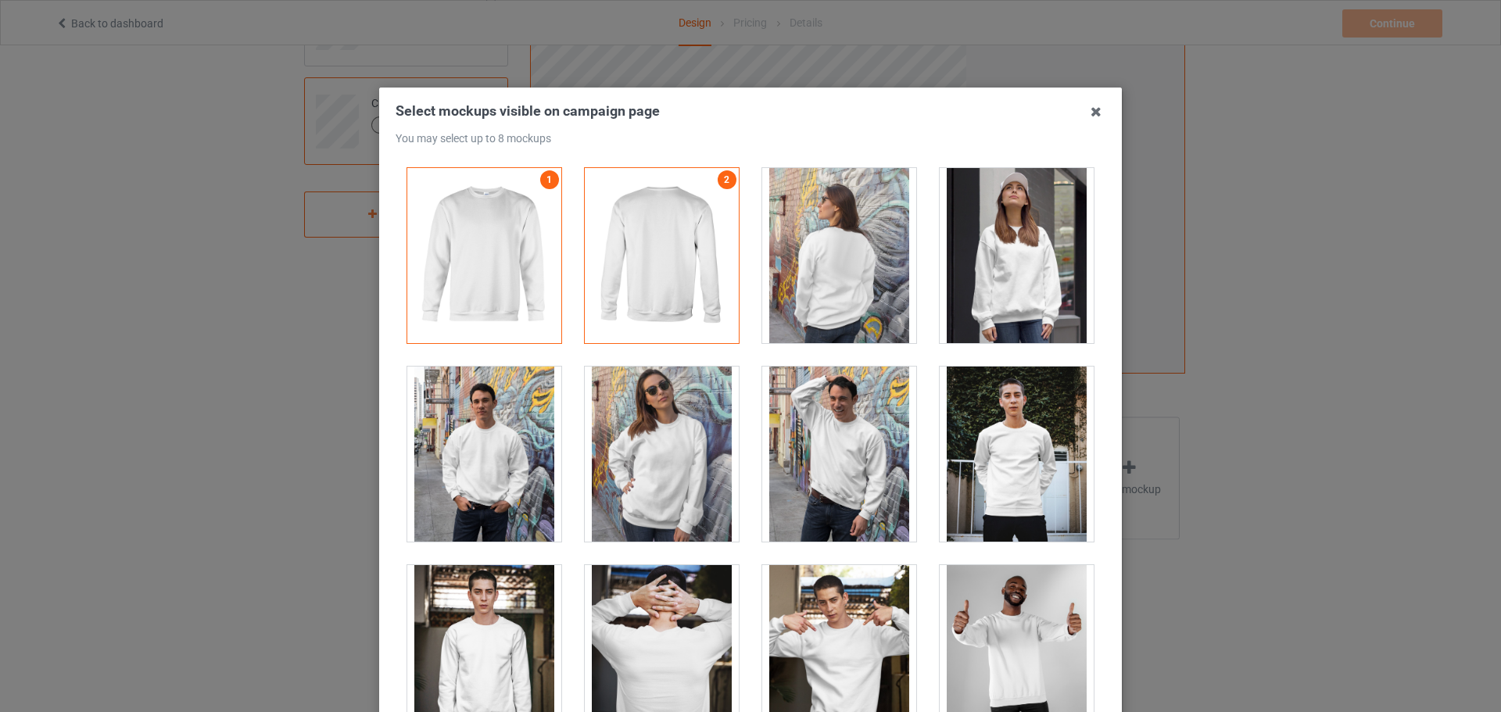
click at [1023, 252] on div at bounding box center [1017, 255] width 154 height 175
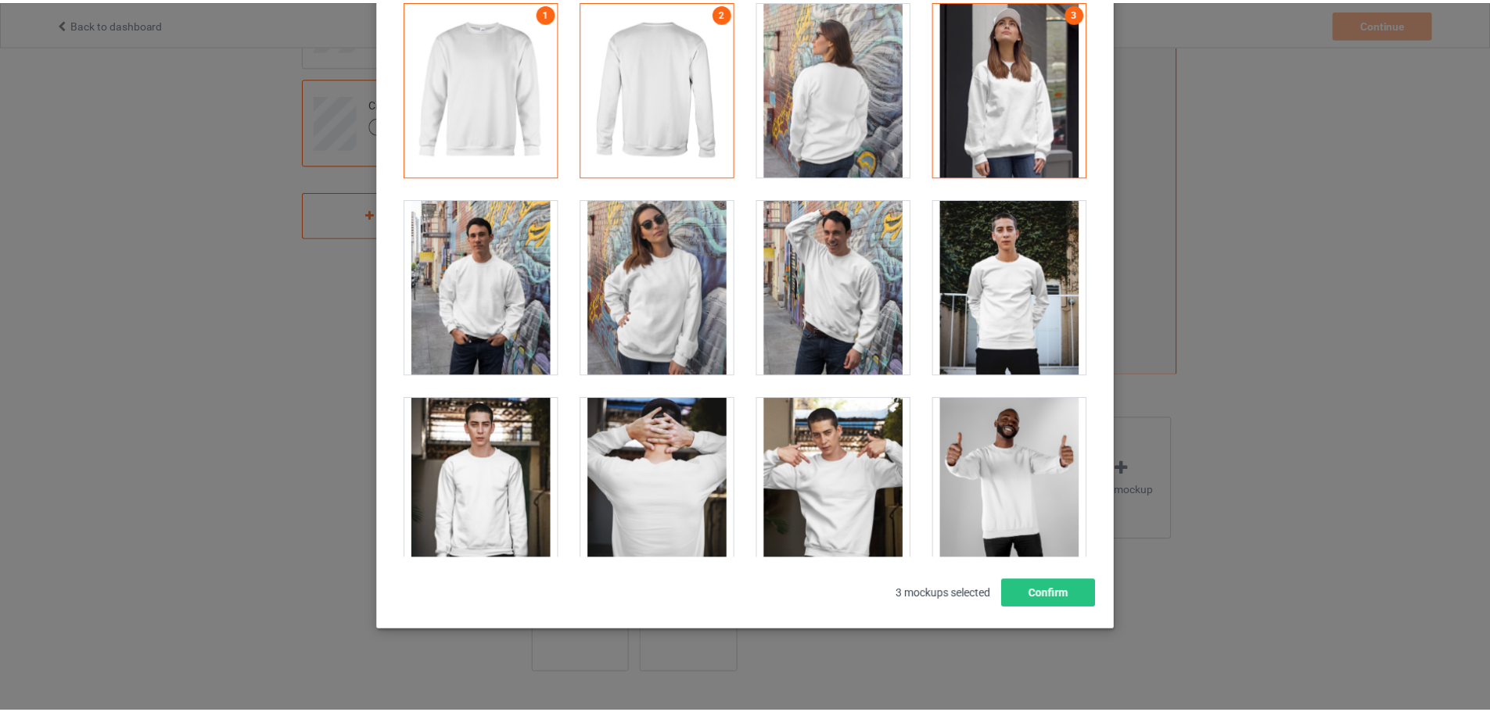
scroll to position [173, 0]
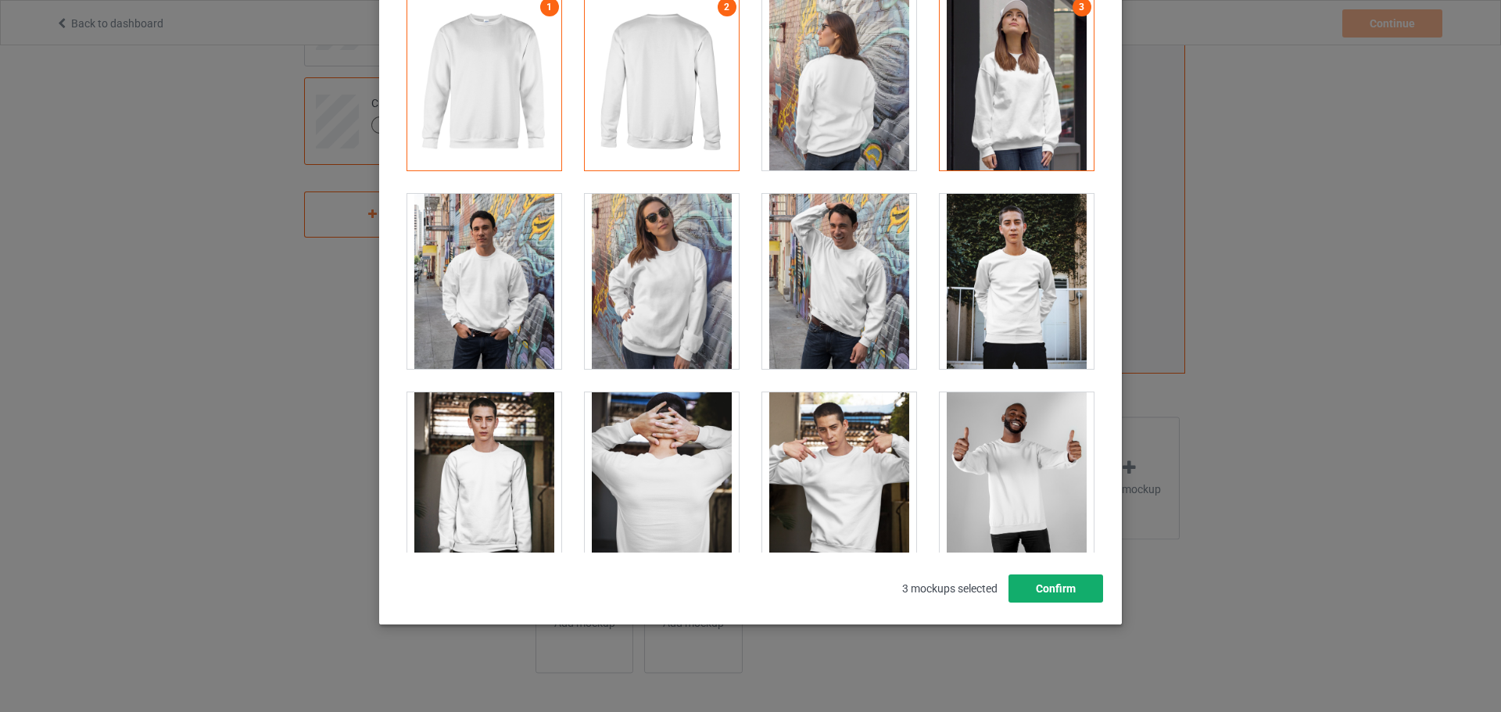
click at [1081, 586] on button "Confirm" at bounding box center [1056, 589] width 95 height 28
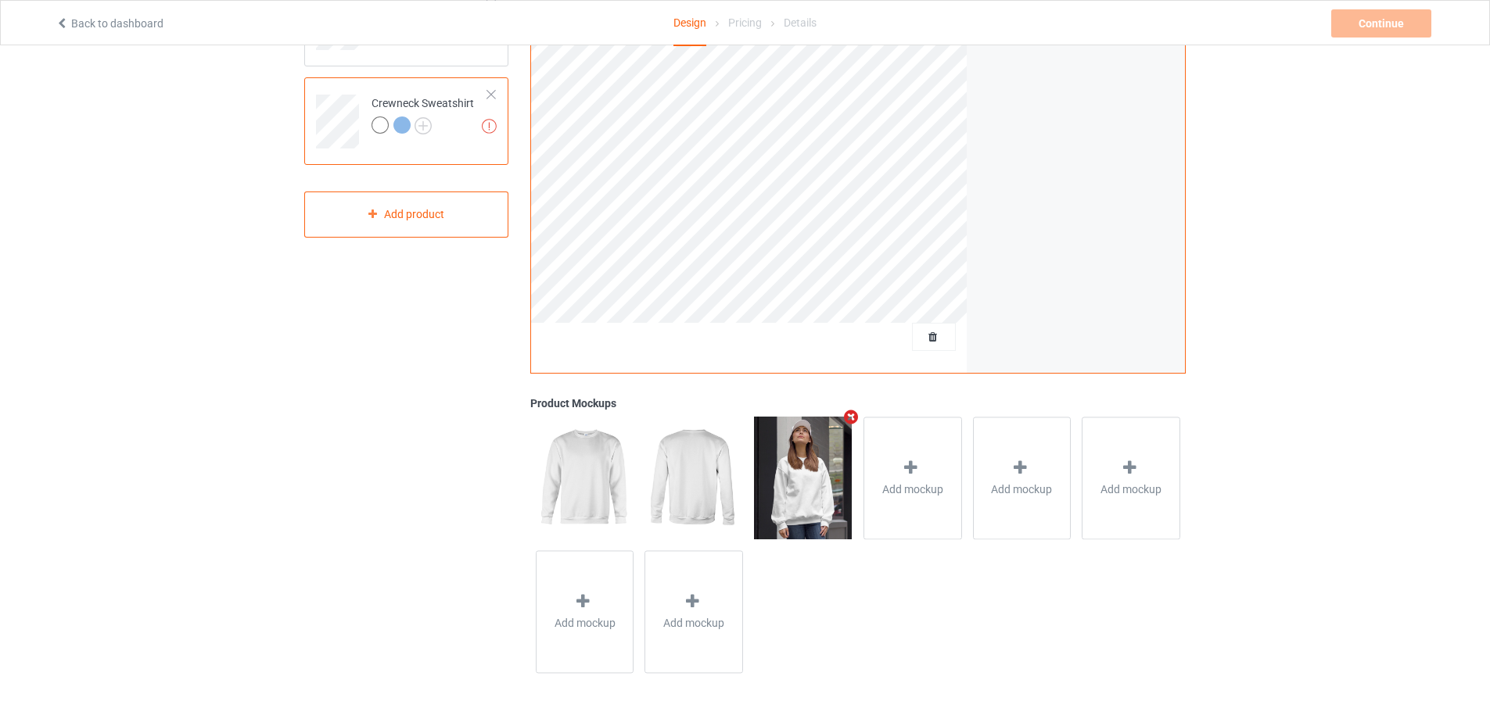
scroll to position [0, 0]
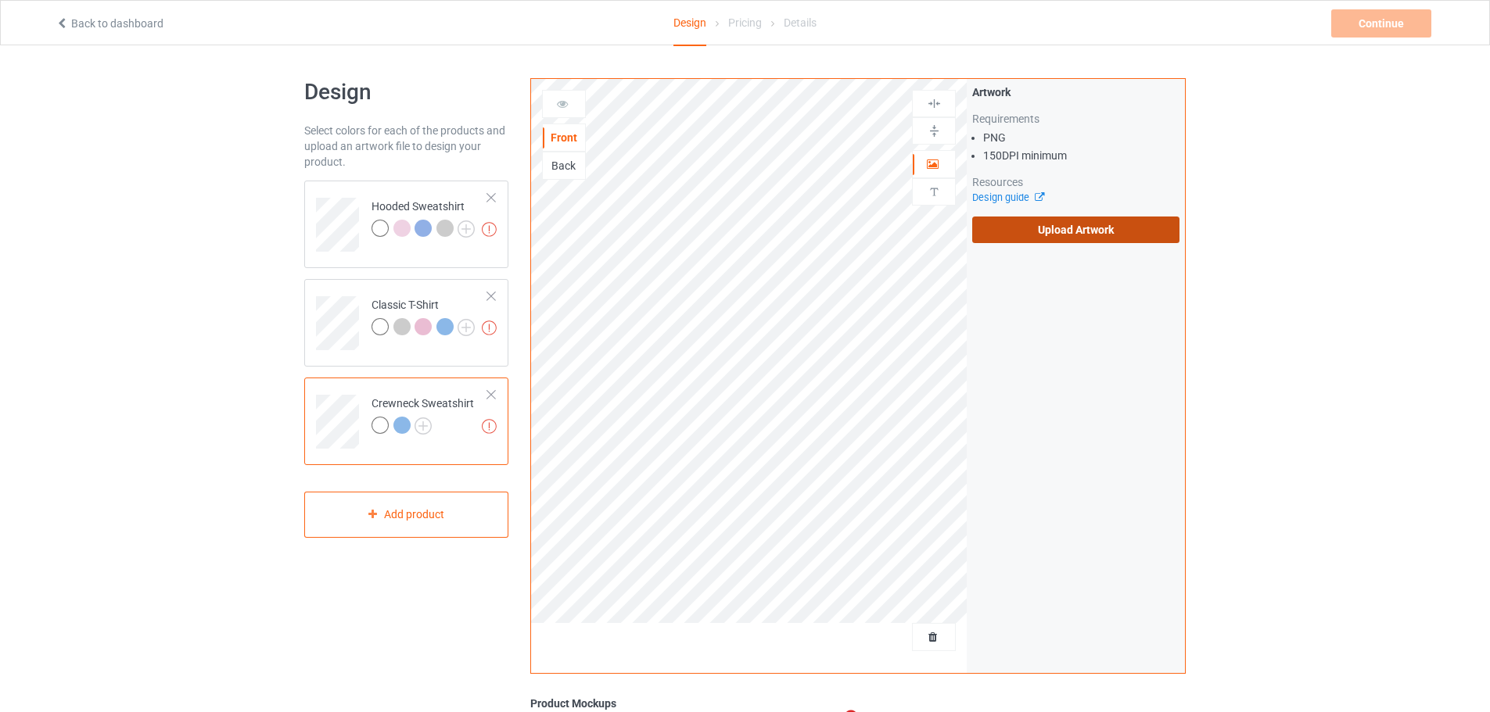
click at [1053, 240] on label "Upload Artwork" at bounding box center [1075, 230] width 207 height 27
click at [0, 0] on input "Upload Artwork" at bounding box center [0, 0] width 0 height 0
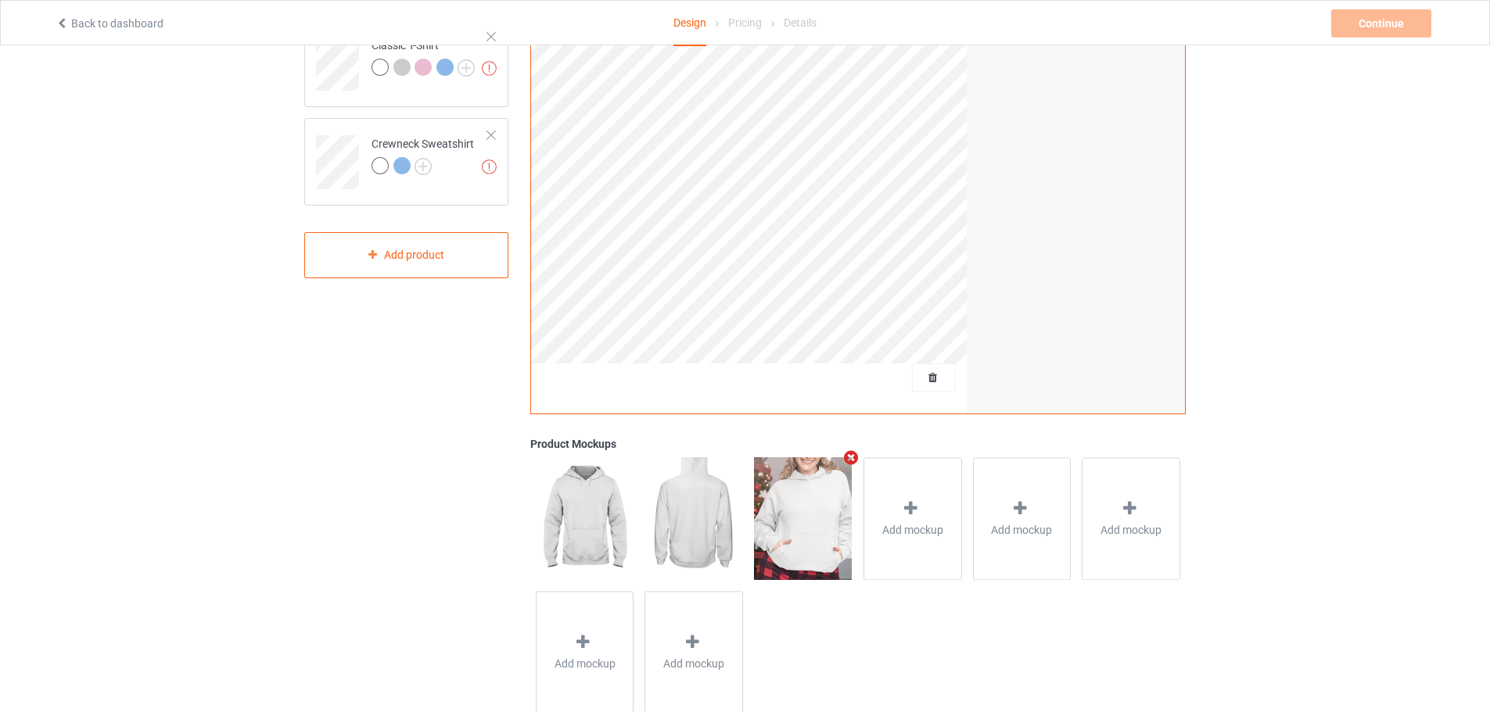
scroll to position [301, 0]
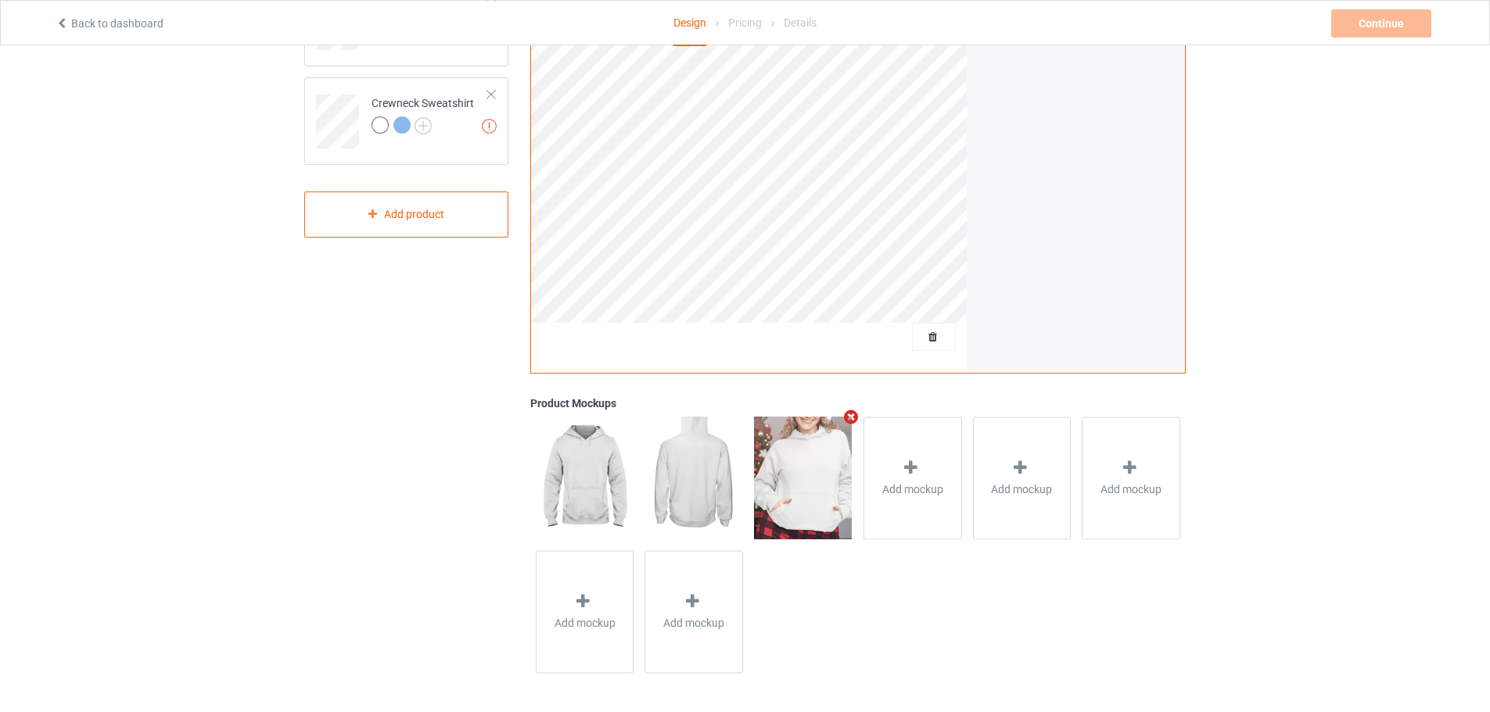
click at [812, 479] on img at bounding box center [803, 478] width 98 height 122
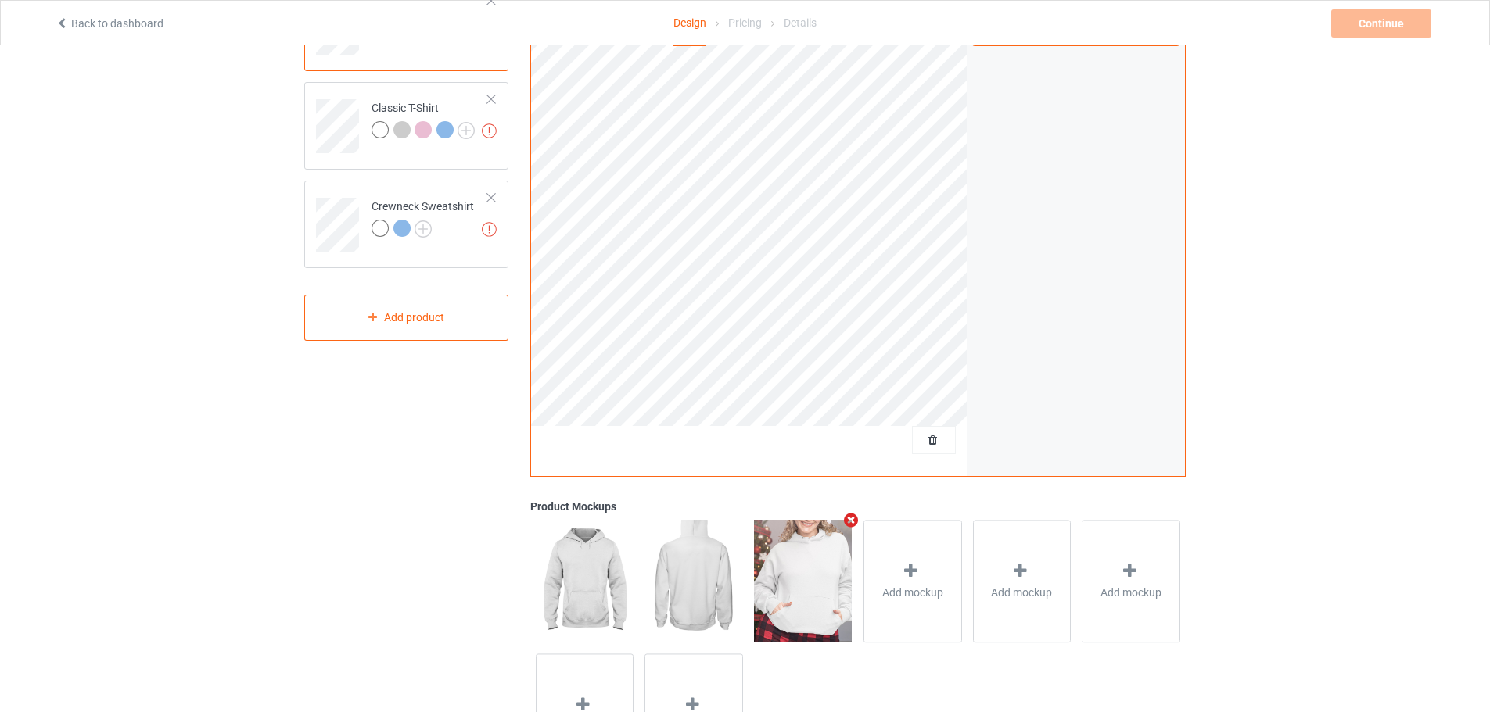
scroll to position [0, 0]
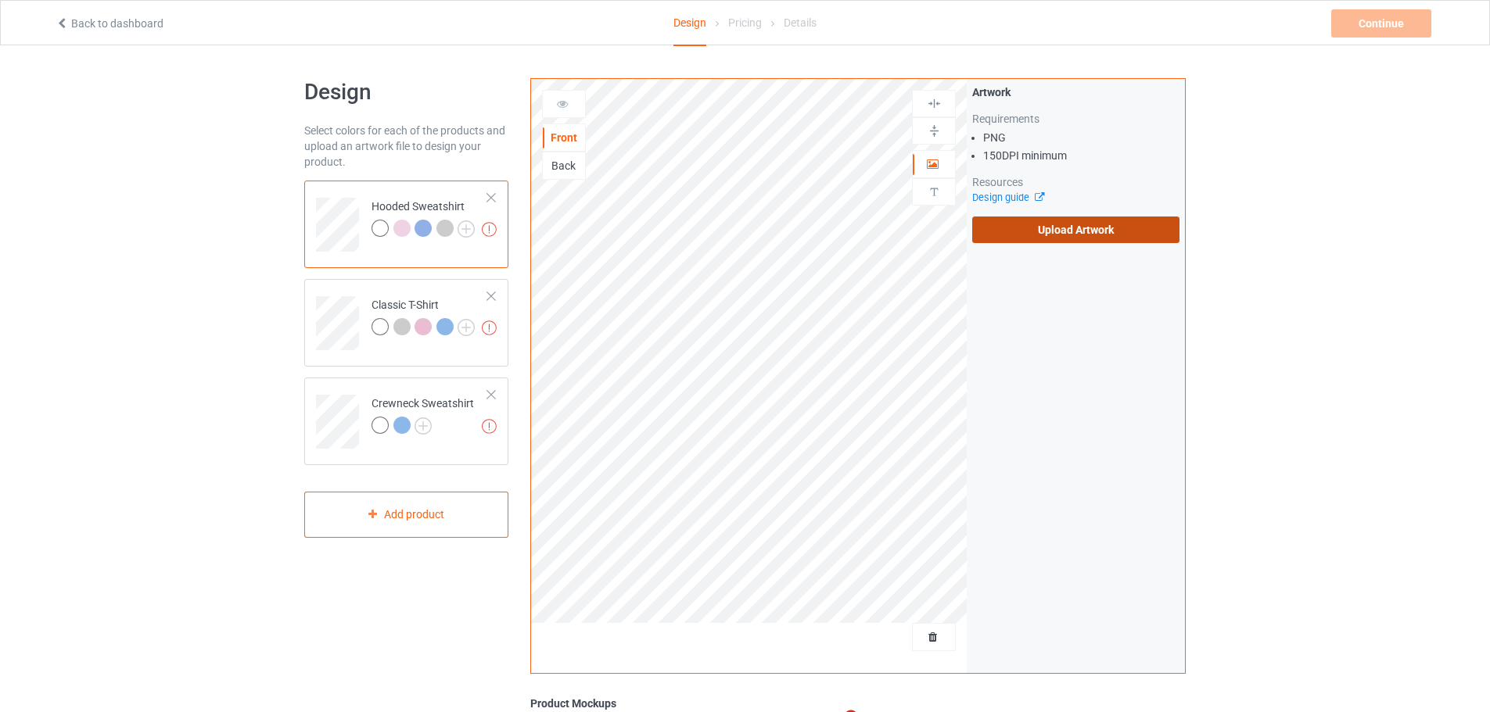
click at [1113, 231] on label "Upload Artwork" at bounding box center [1075, 230] width 207 height 27
click at [0, 0] on input "Upload Artwork" at bounding box center [0, 0] width 0 height 0
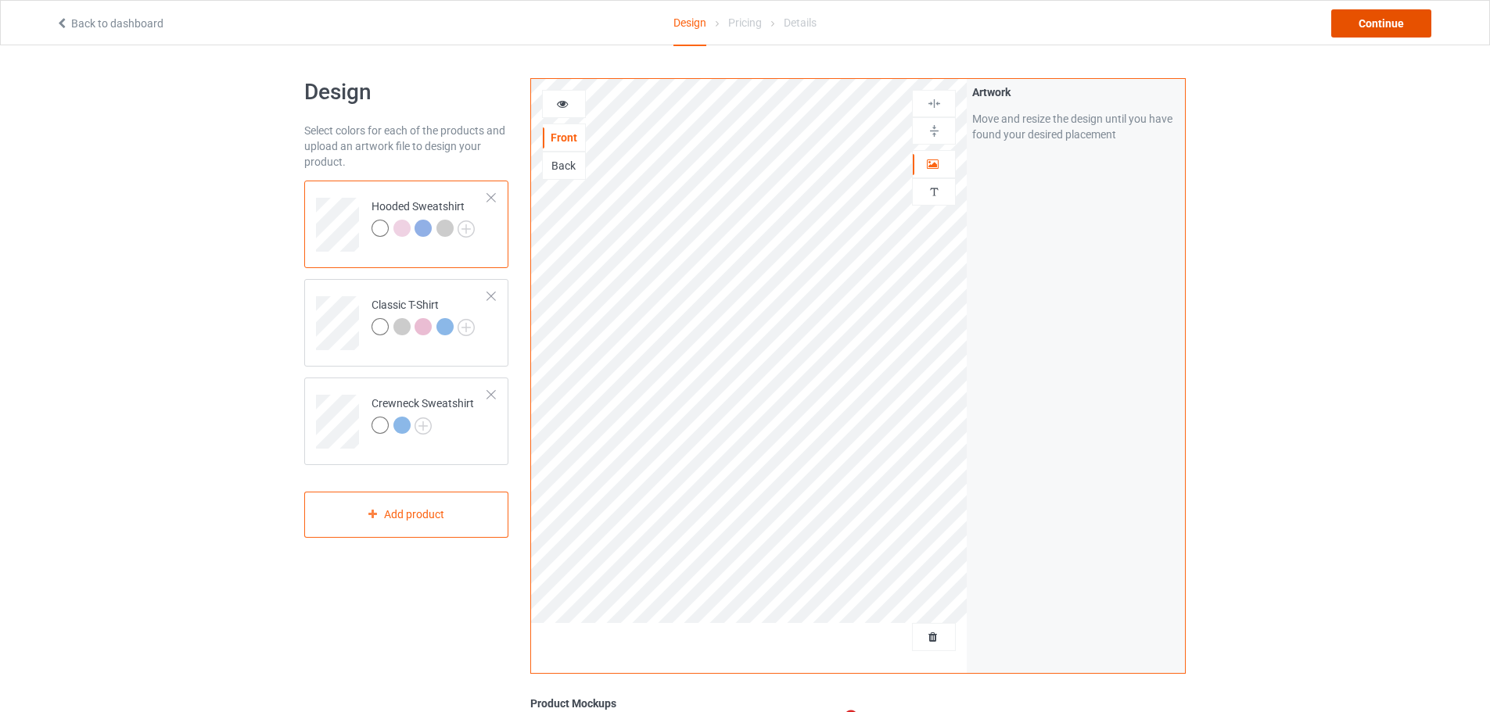
click at [1354, 25] on div "Continue" at bounding box center [1381, 23] width 100 height 28
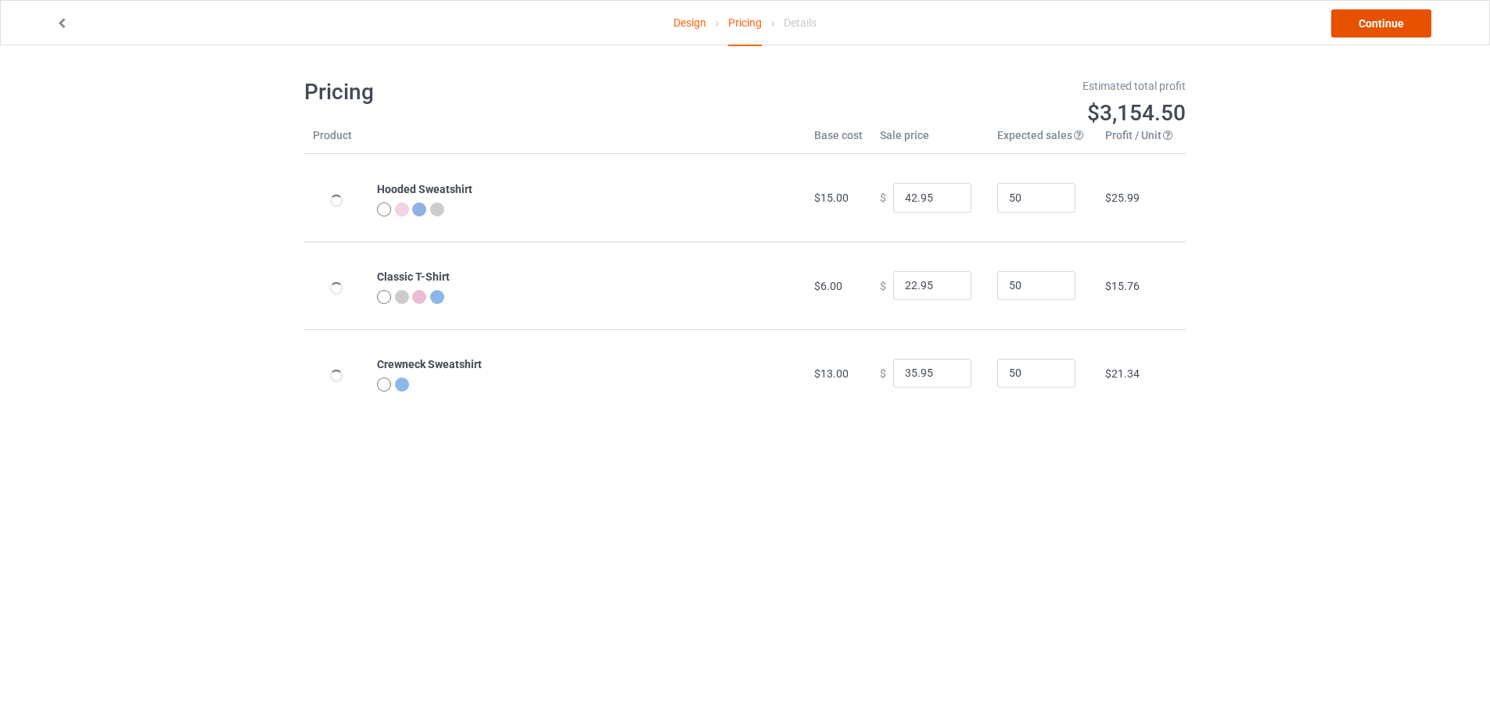
click at [1388, 24] on link "Continue" at bounding box center [1381, 23] width 100 height 28
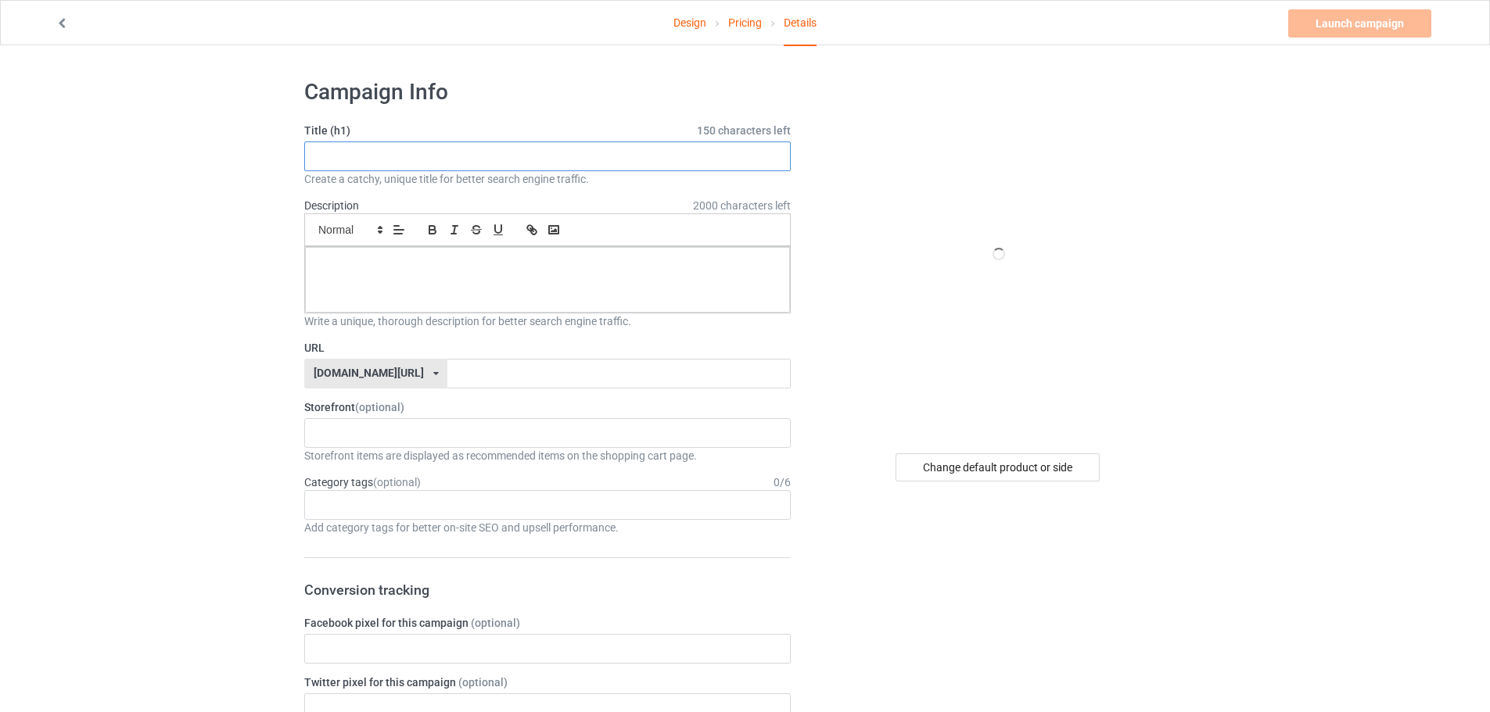
click at [406, 169] on input "text" at bounding box center [547, 157] width 486 height 30
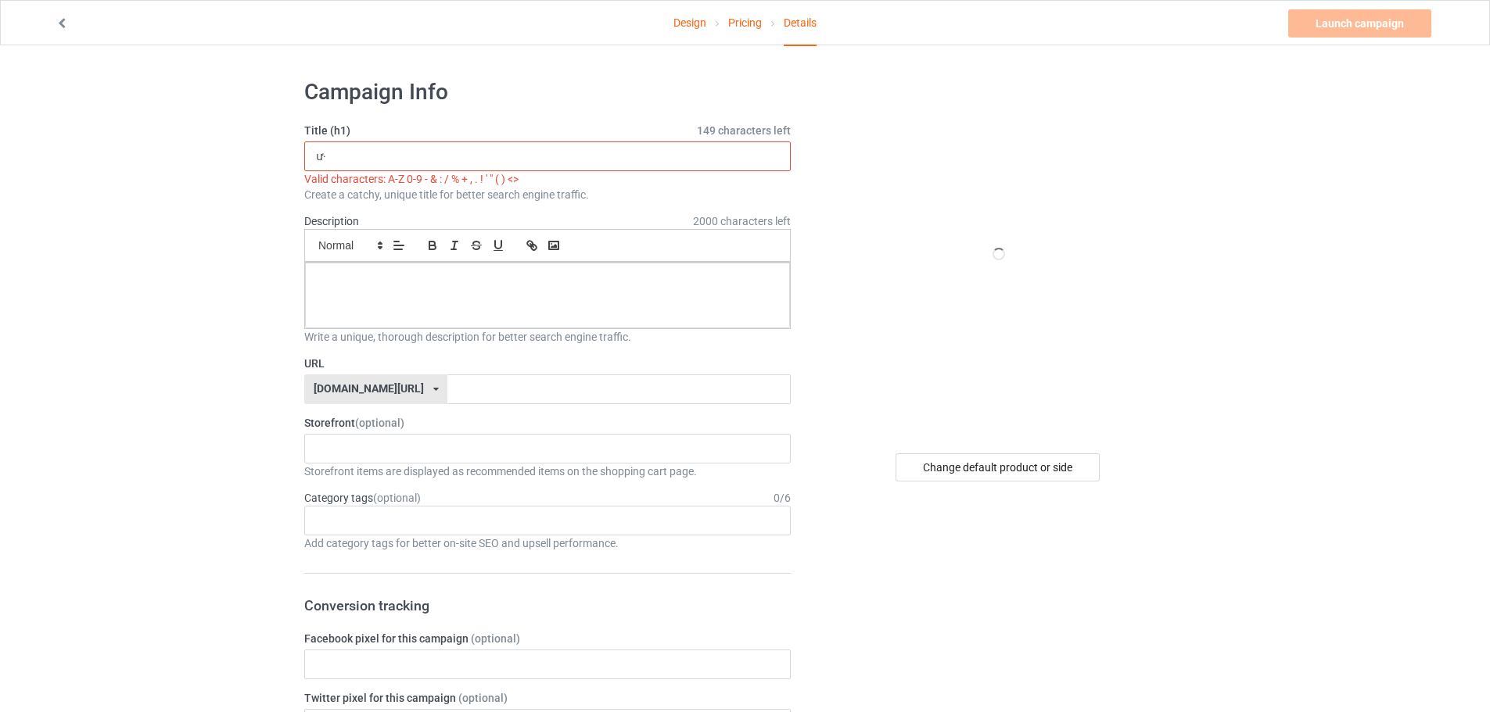
type input "ư"
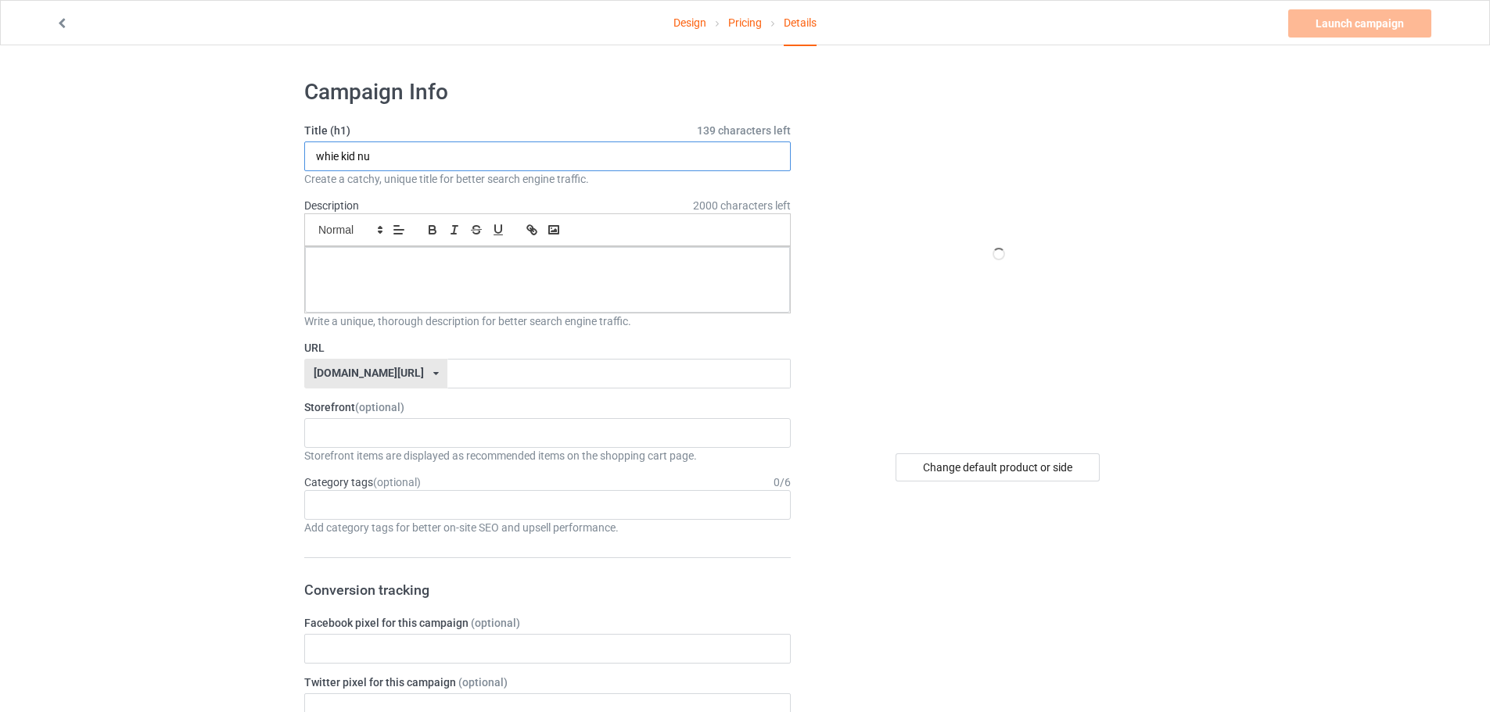
type input "whie kid nu"
click at [550, 375] on input "text" at bounding box center [618, 374] width 342 height 30
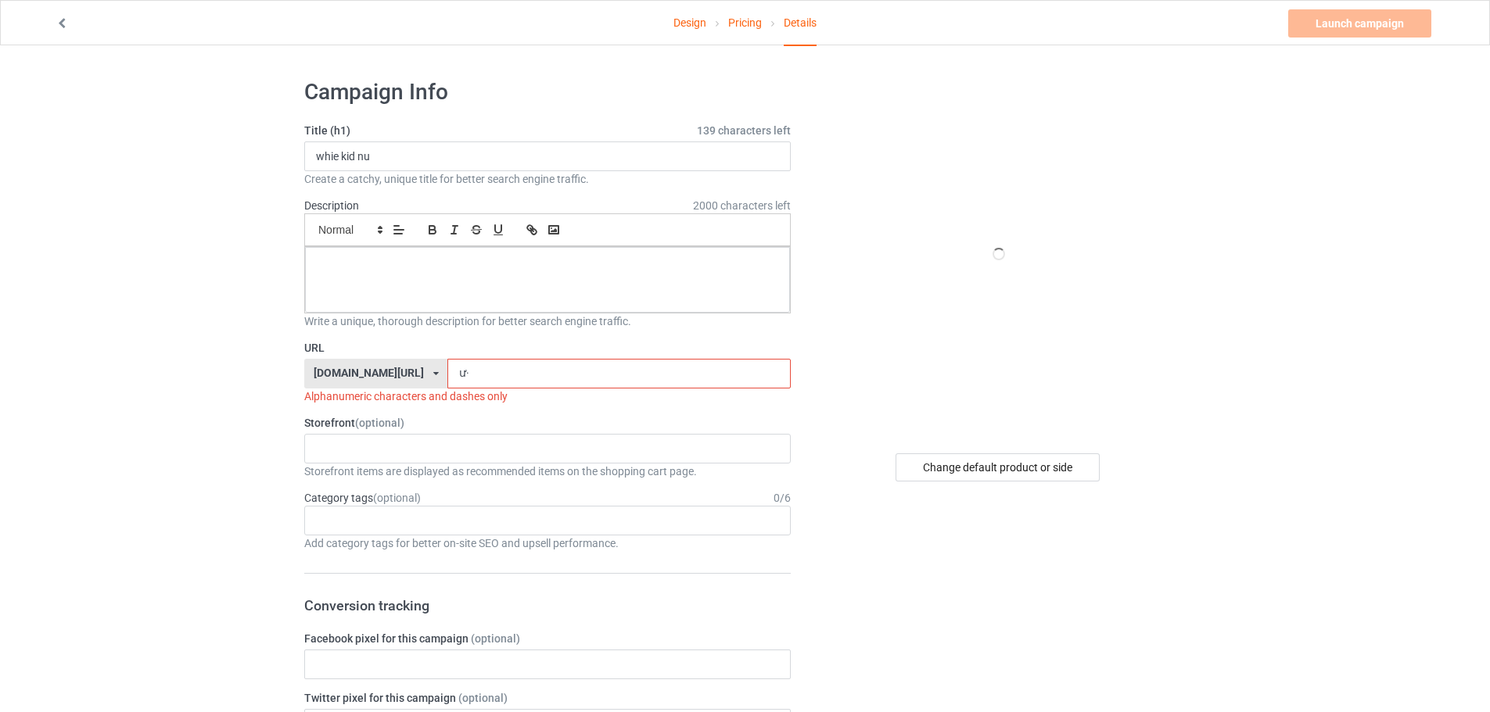
type input "ư"
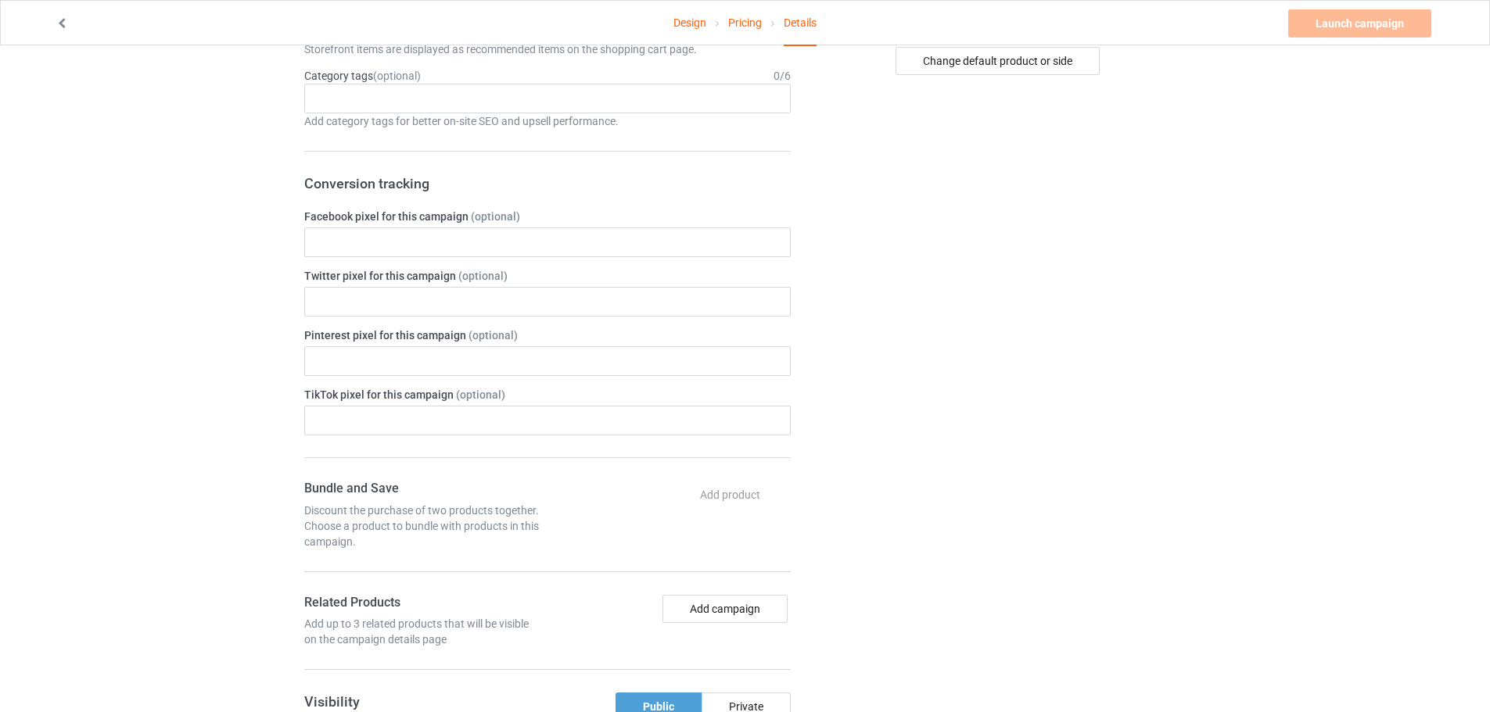
scroll to position [16, 0]
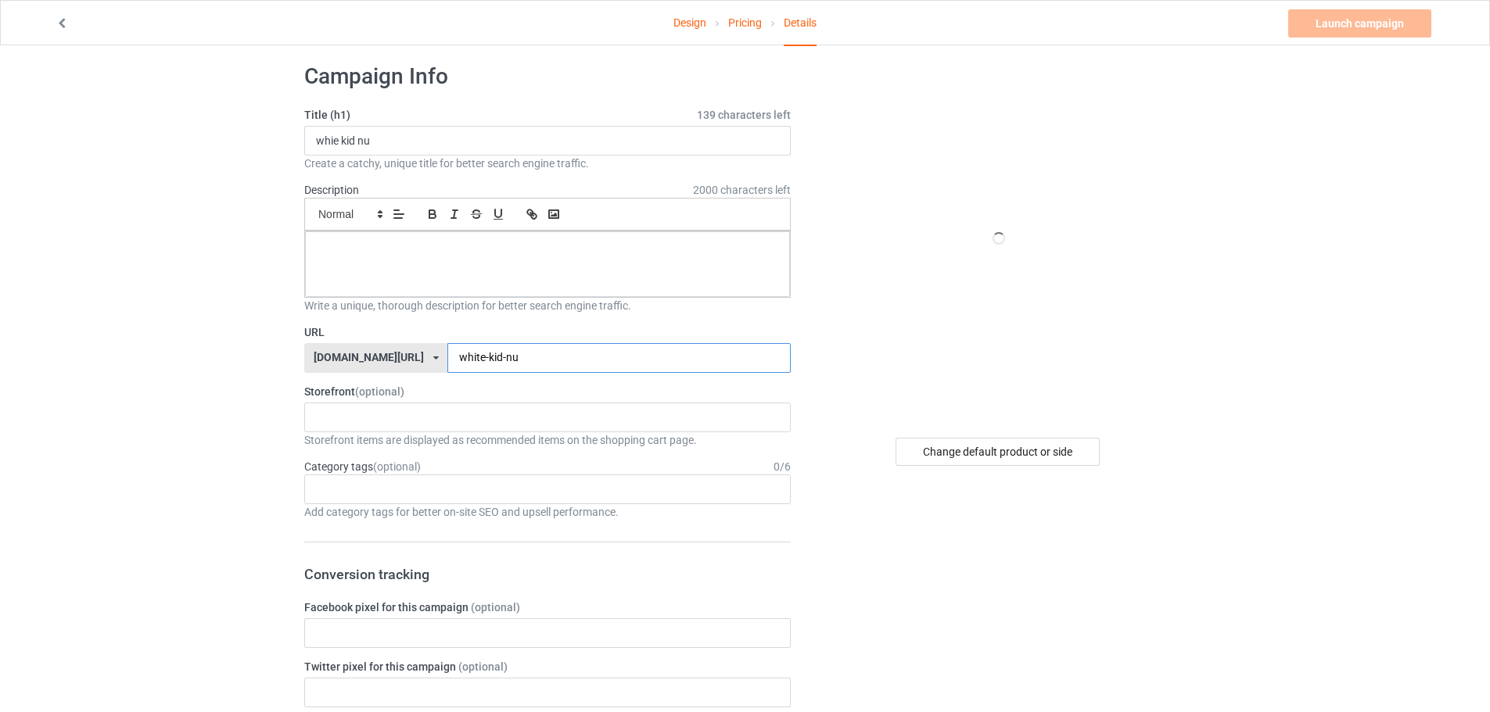
type input "white-kid-nu"
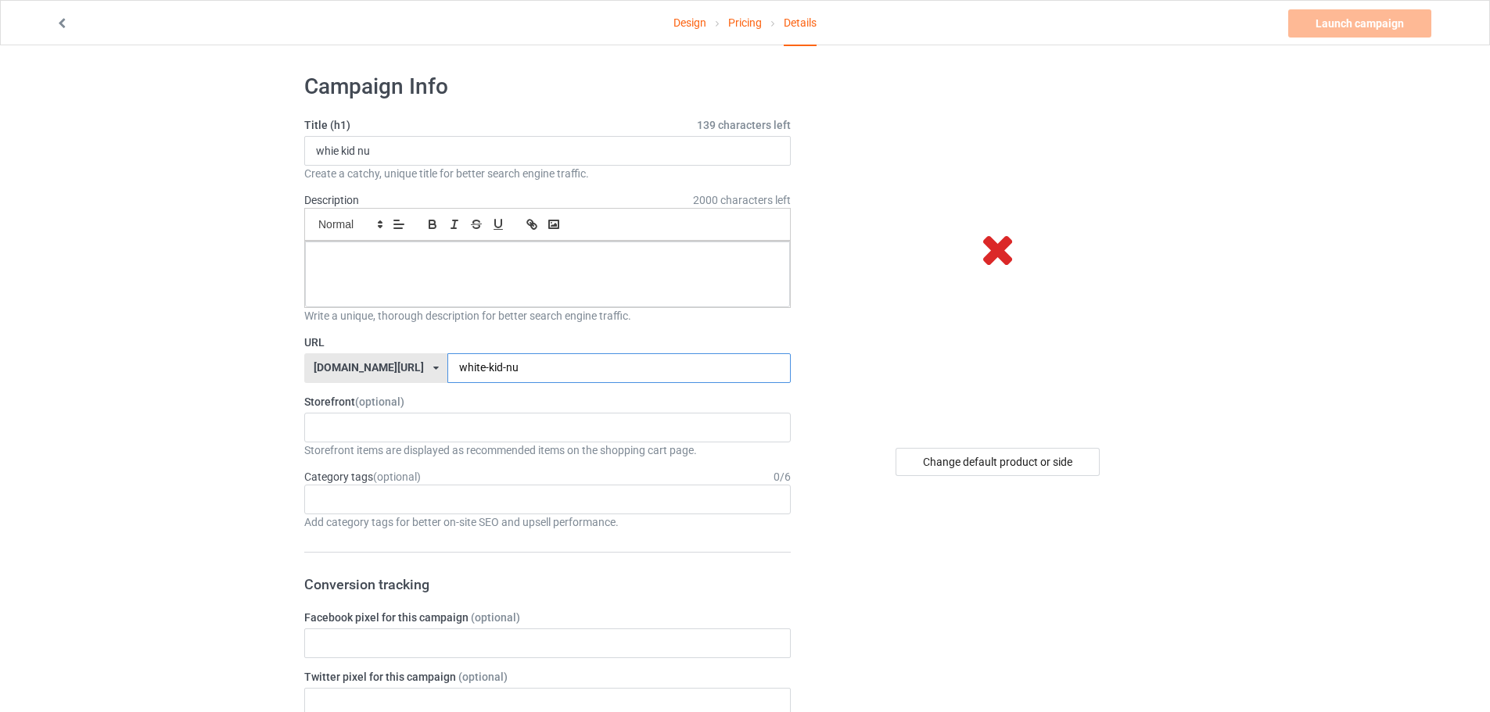
scroll to position [0, 0]
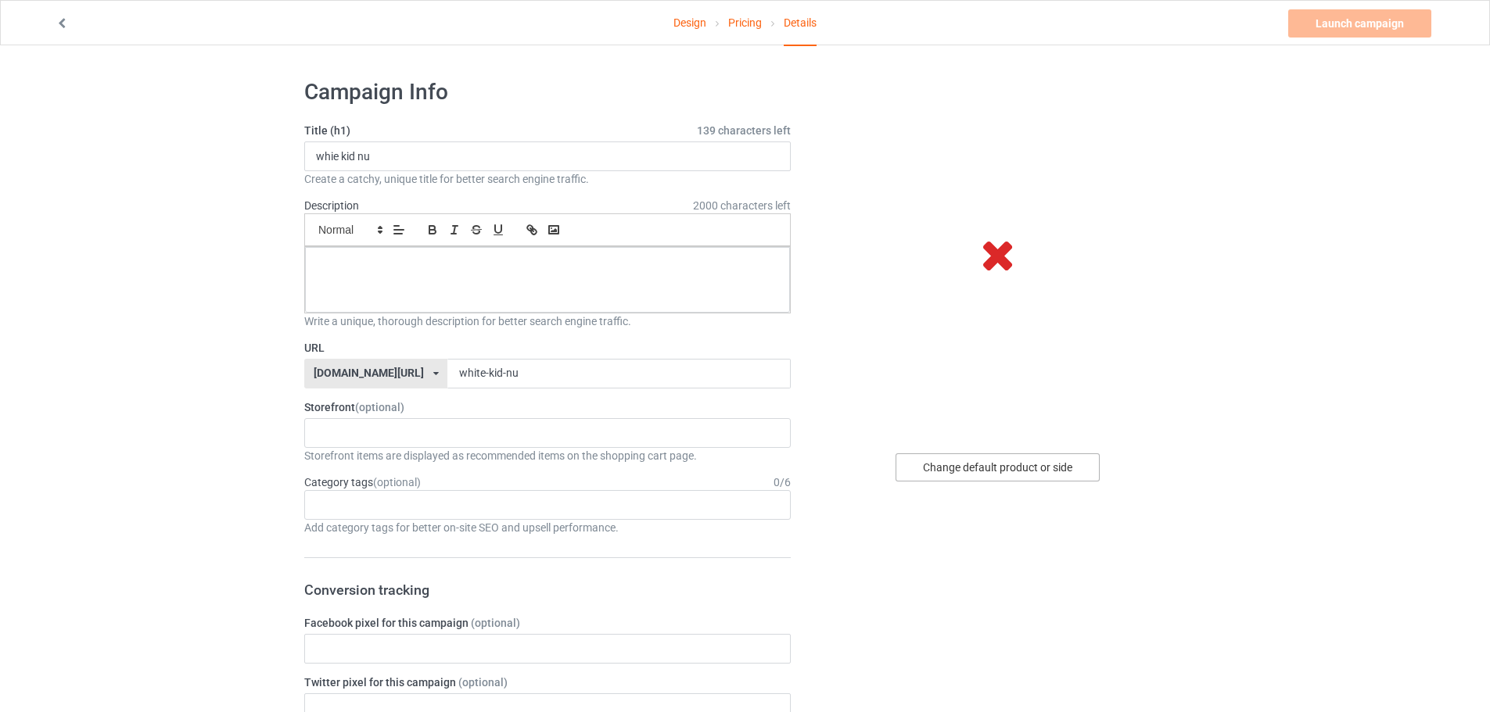
click at [990, 468] on div "Change default product or side" at bounding box center [997, 468] width 204 height 28
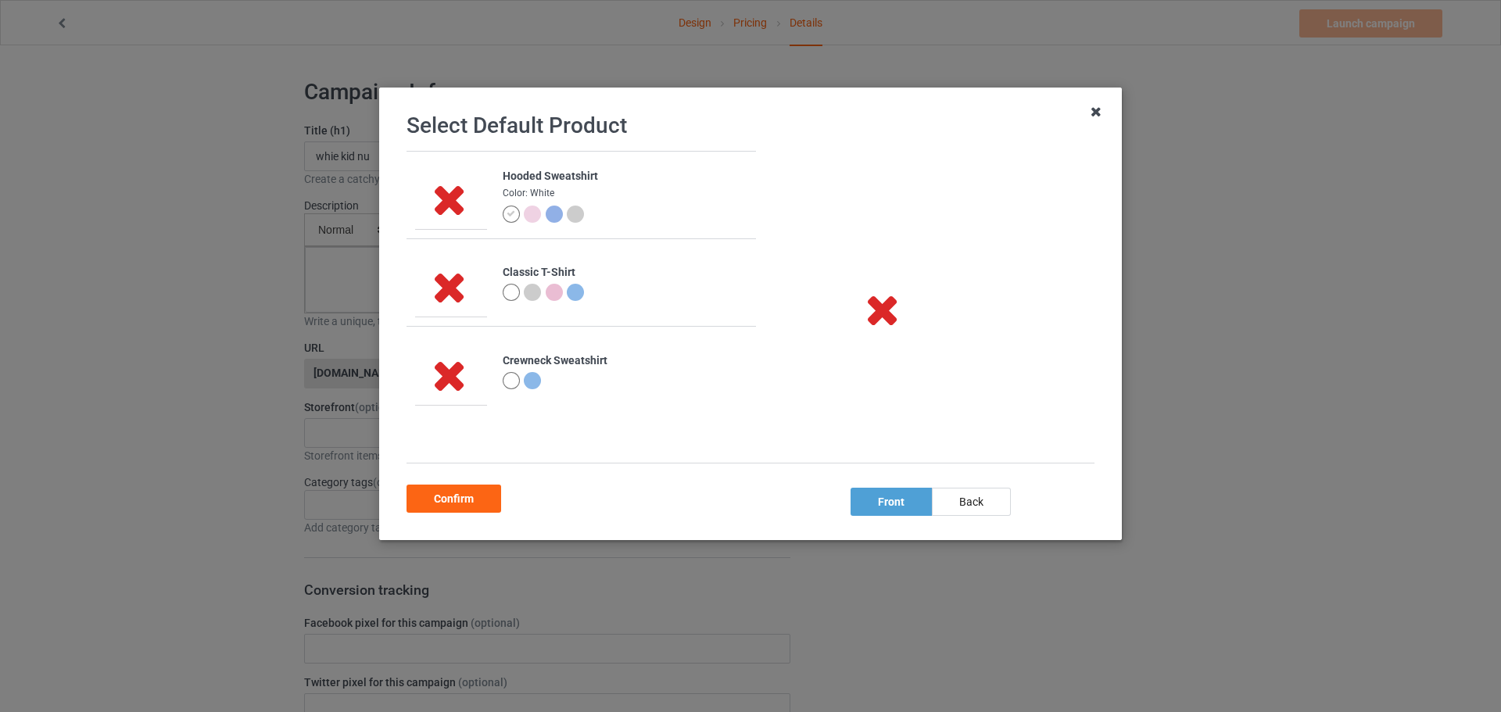
click at [1096, 108] on icon at bounding box center [1096, 111] width 25 height 25
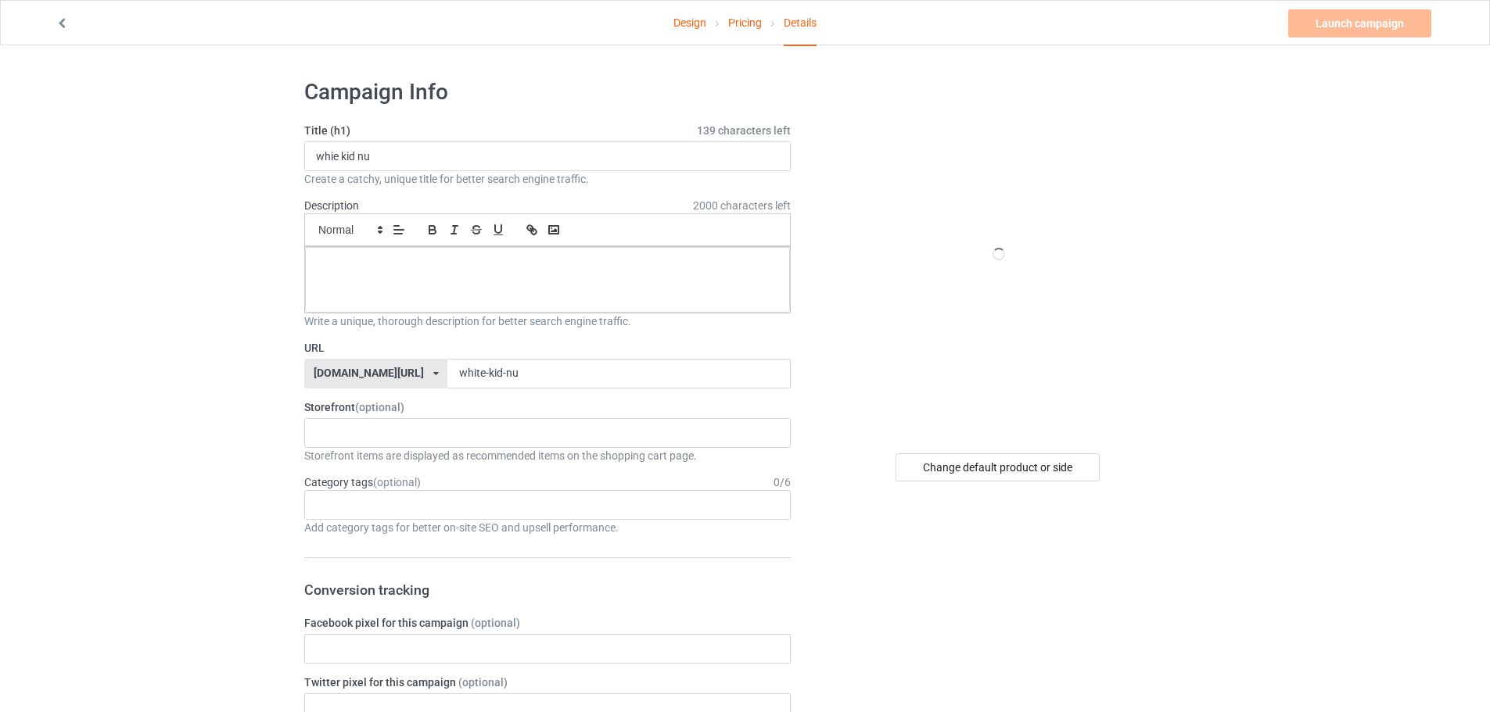
click at [740, 26] on link "Pricing" at bounding box center [745, 23] width 34 height 44
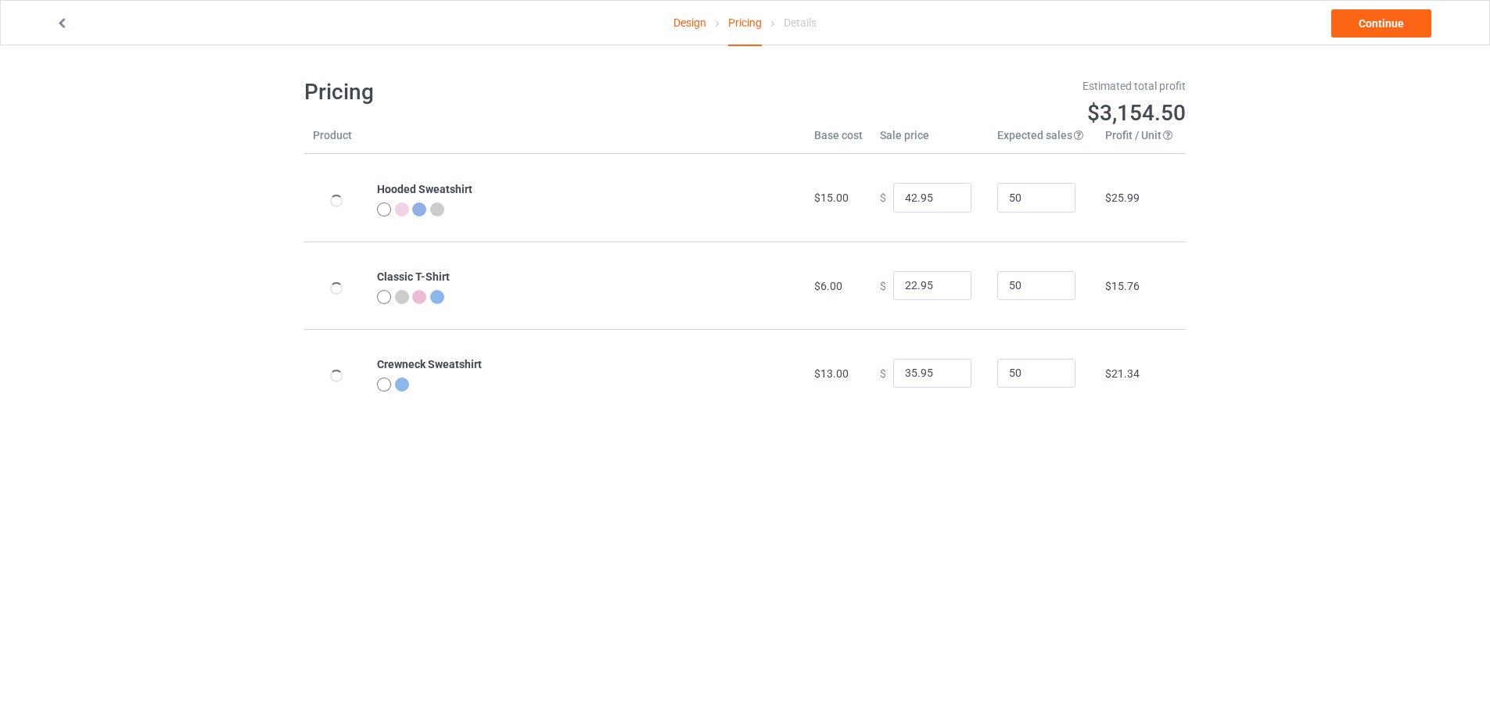
click at [680, 18] on link "Design" at bounding box center [689, 23] width 33 height 44
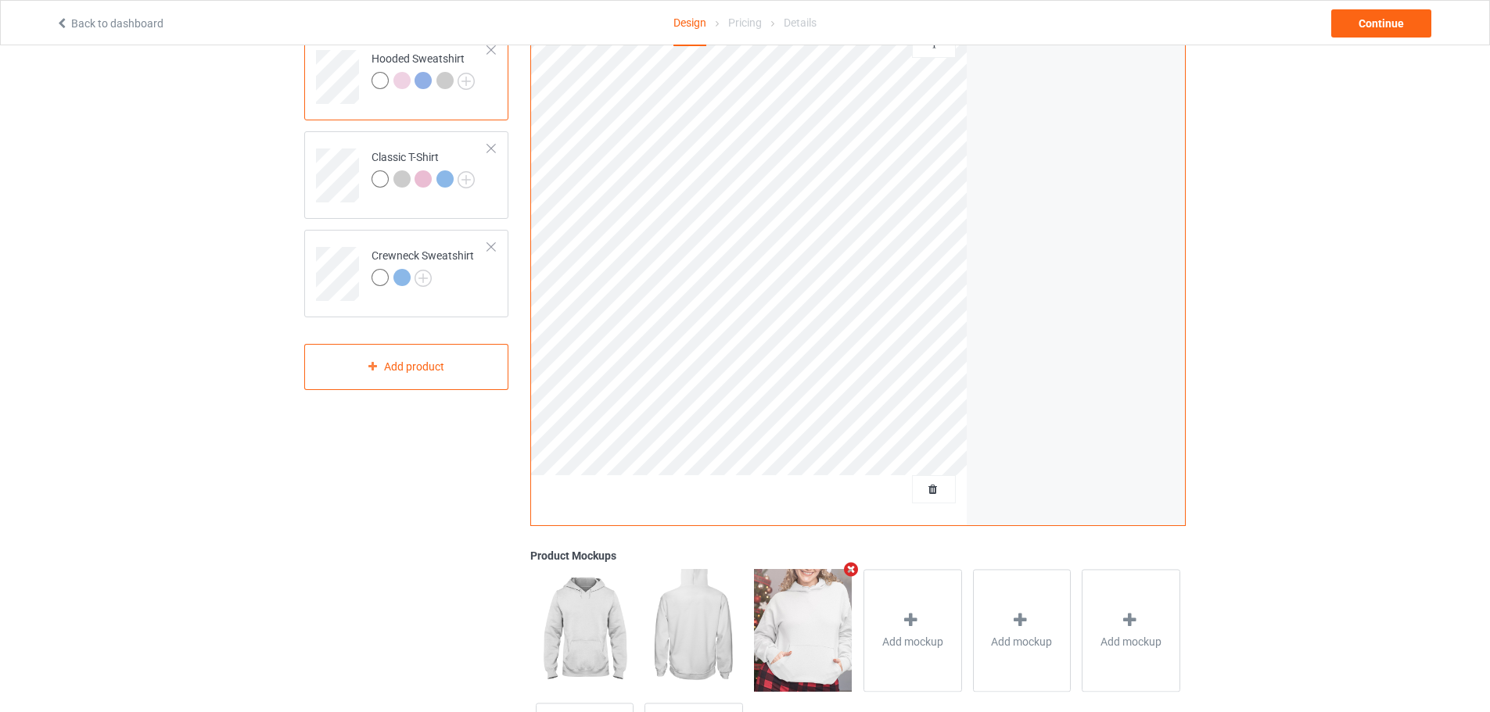
scroll to position [145, 0]
click at [830, 622] on img at bounding box center [803, 633] width 98 height 122
